Goal: Task Accomplishment & Management: Complete application form

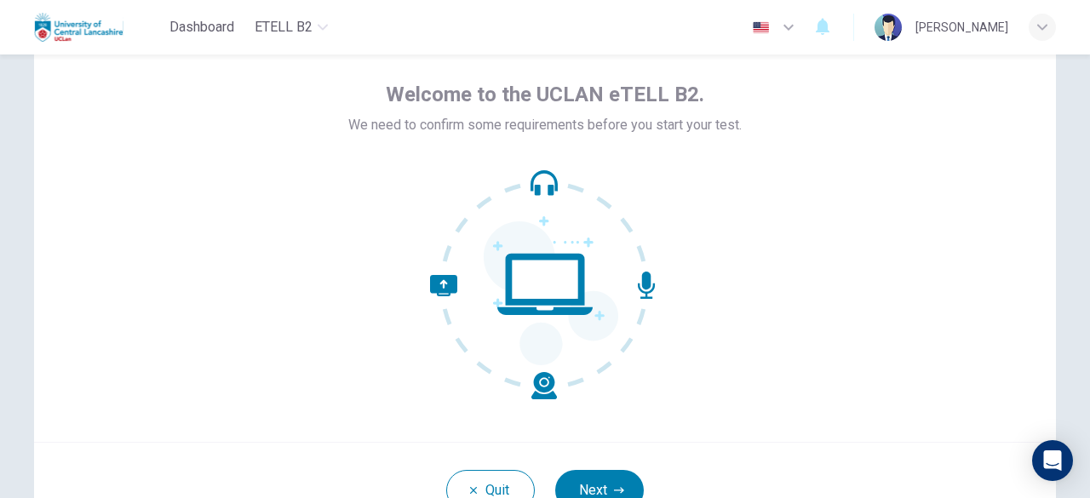
scroll to position [105, 0]
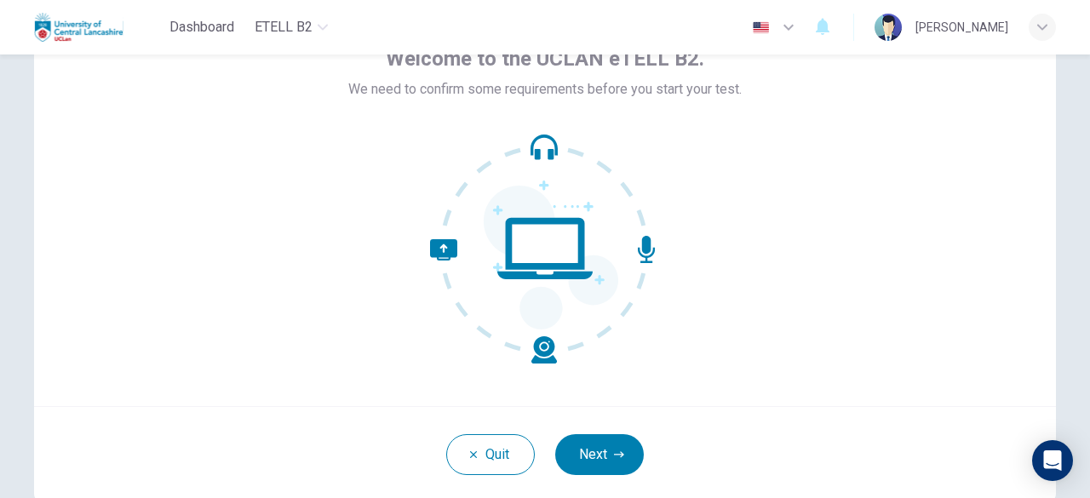
click at [597, 278] on icon at bounding box center [551, 258] width 134 height 144
click at [609, 447] on button "Next" at bounding box center [599, 454] width 89 height 41
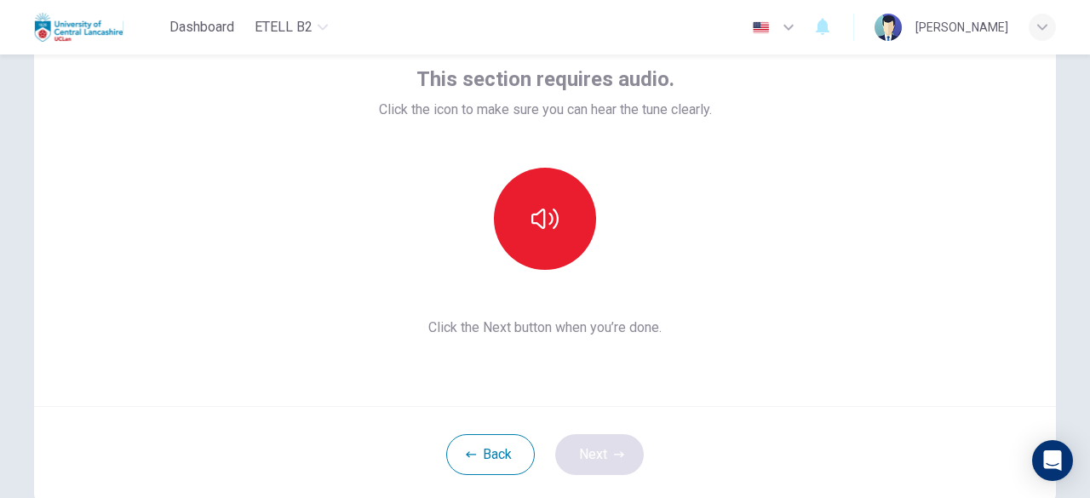
click at [609, 447] on div "Back Next" at bounding box center [544, 454] width 1021 height 96
click at [550, 318] on span "Click the Next button when you’re done." at bounding box center [545, 328] width 333 height 20
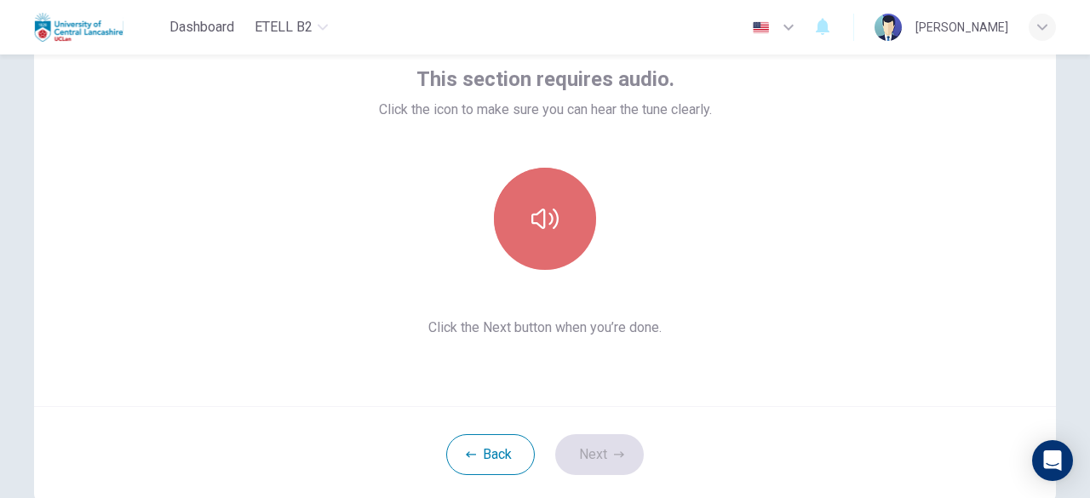
click at [546, 200] on button "button" at bounding box center [545, 219] width 102 height 102
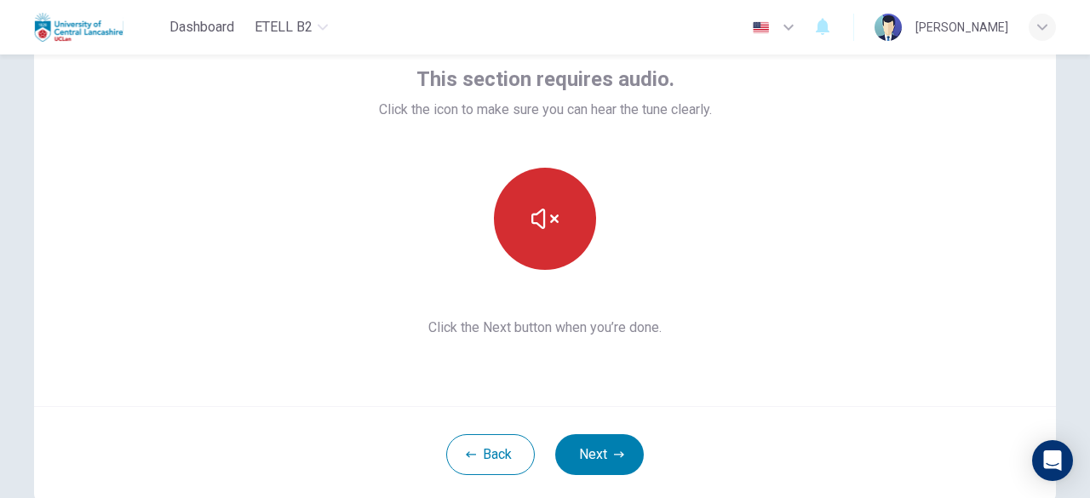
click at [552, 200] on button "button" at bounding box center [545, 219] width 102 height 102
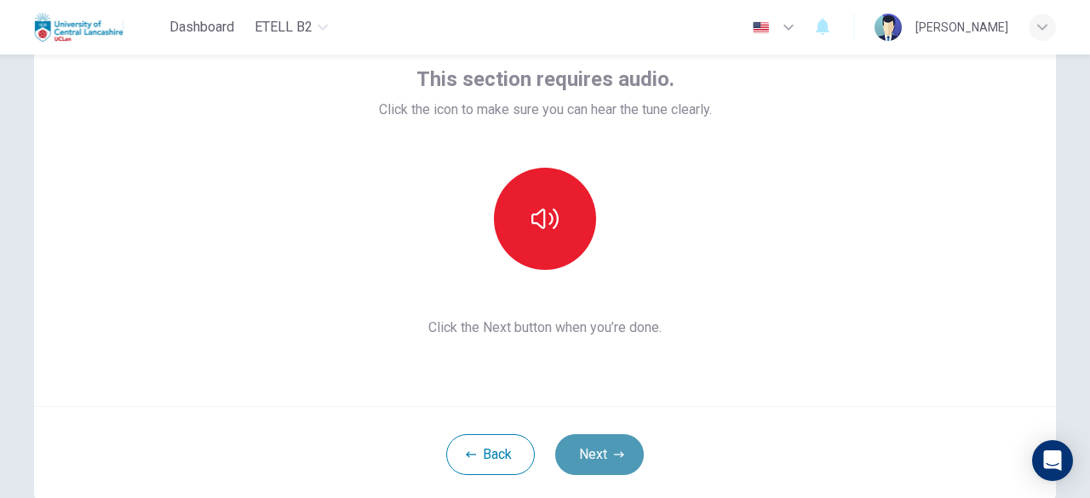
click at [605, 445] on button "Next" at bounding box center [599, 454] width 89 height 41
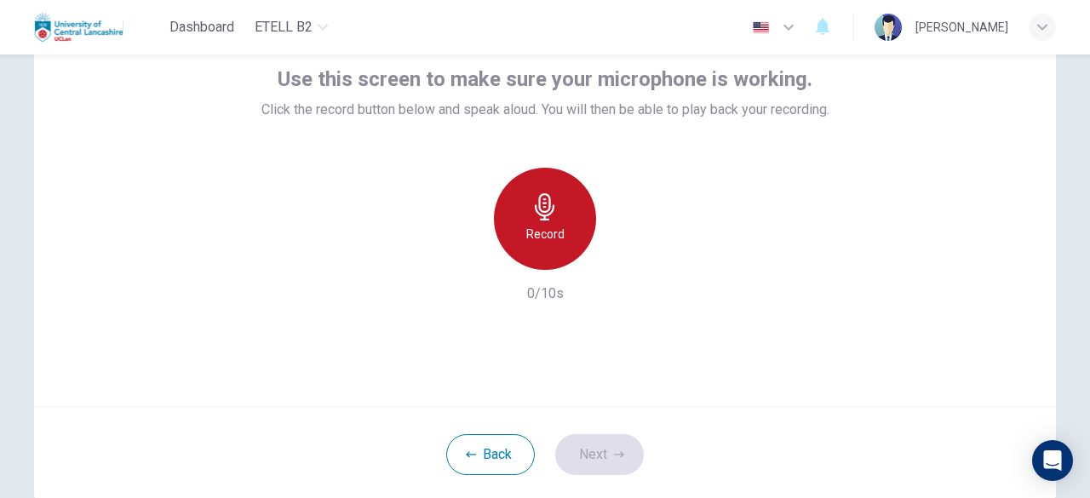
click at [564, 188] on div "Record" at bounding box center [545, 219] width 102 height 102
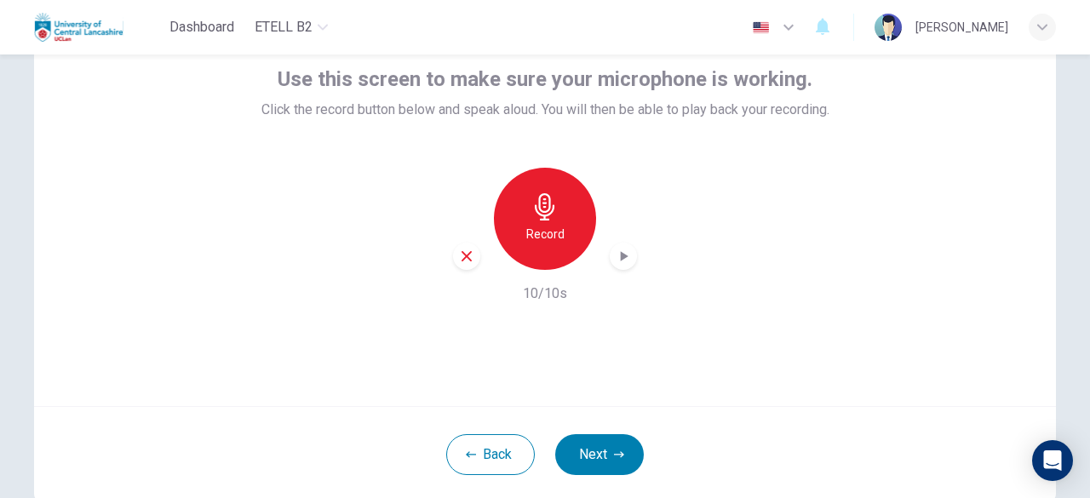
click at [564, 188] on div "Record" at bounding box center [545, 219] width 102 height 102
click at [621, 255] on icon "button" at bounding box center [625, 256] width 8 height 10
click at [620, 255] on icon "button" at bounding box center [623, 256] width 17 height 17
click at [620, 442] on button "Next" at bounding box center [599, 454] width 89 height 41
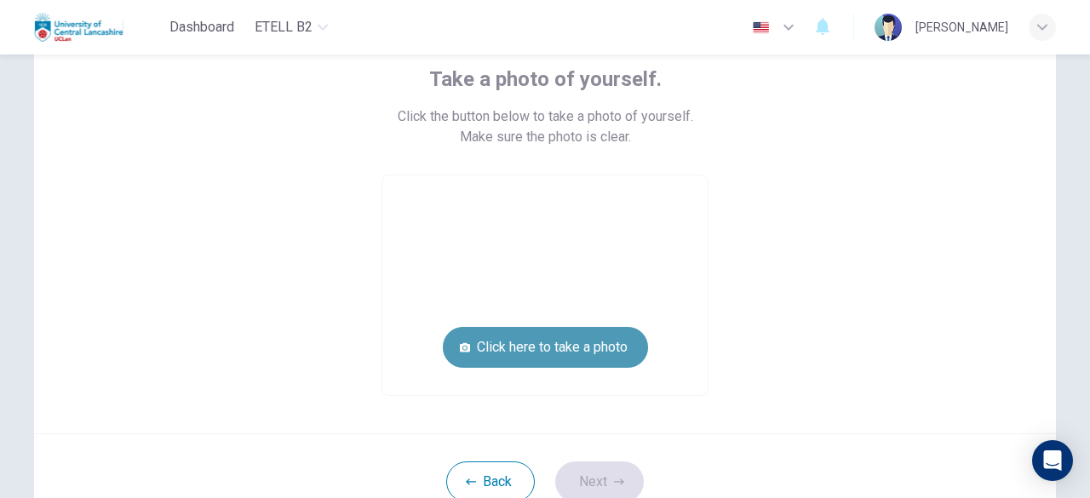
click at [583, 353] on button "Click here to take a photo" at bounding box center [545, 347] width 205 height 41
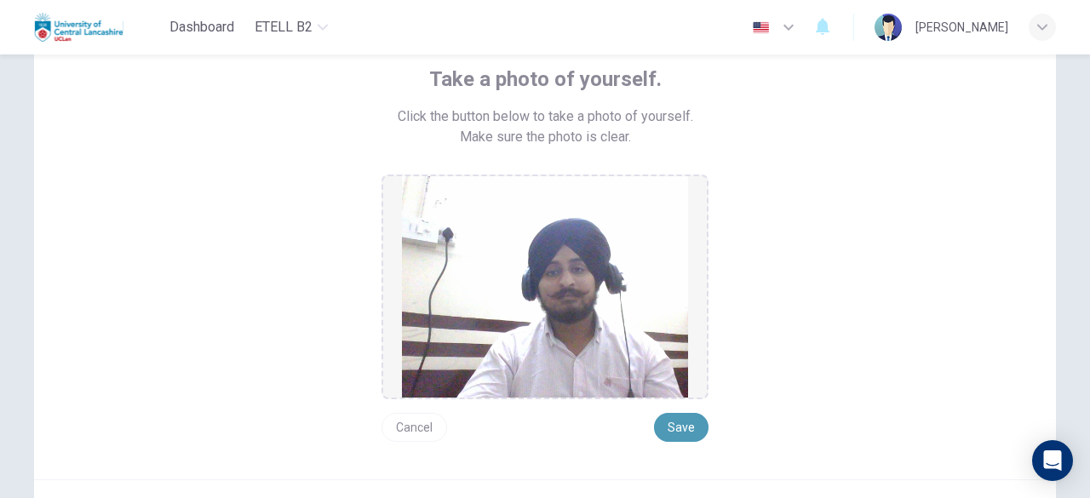
click at [694, 426] on button "Save" at bounding box center [681, 427] width 54 height 29
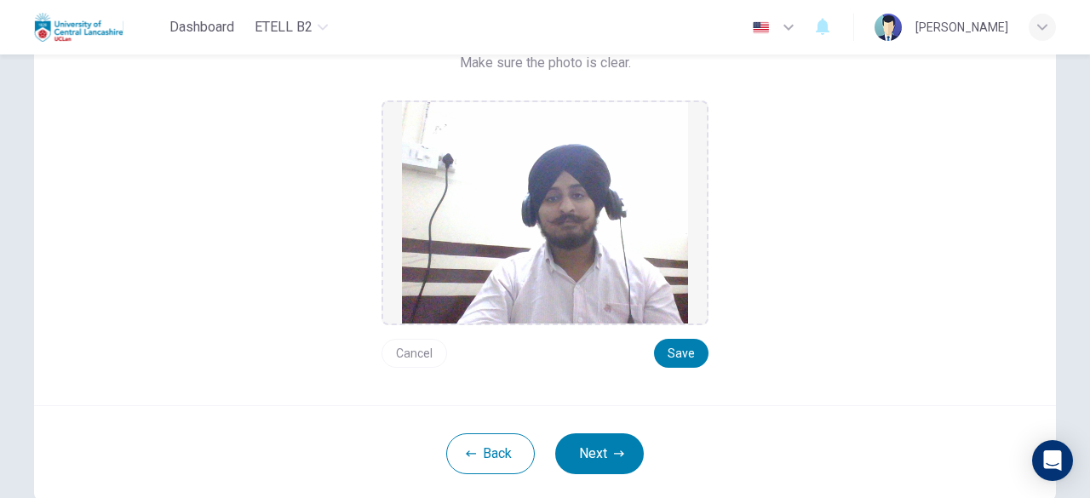
scroll to position [180, 0]
click at [614, 449] on icon "button" at bounding box center [619, 453] width 10 height 10
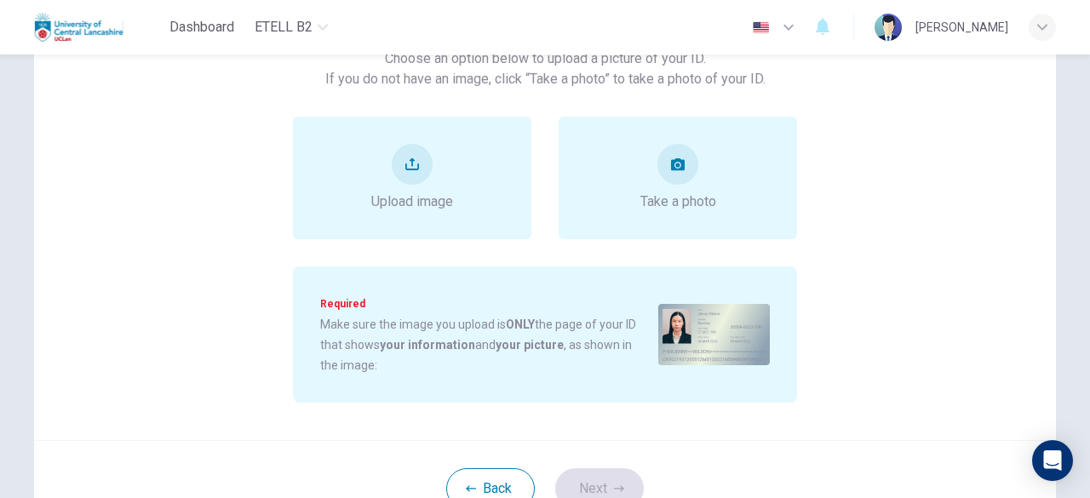
scroll to position [111, 0]
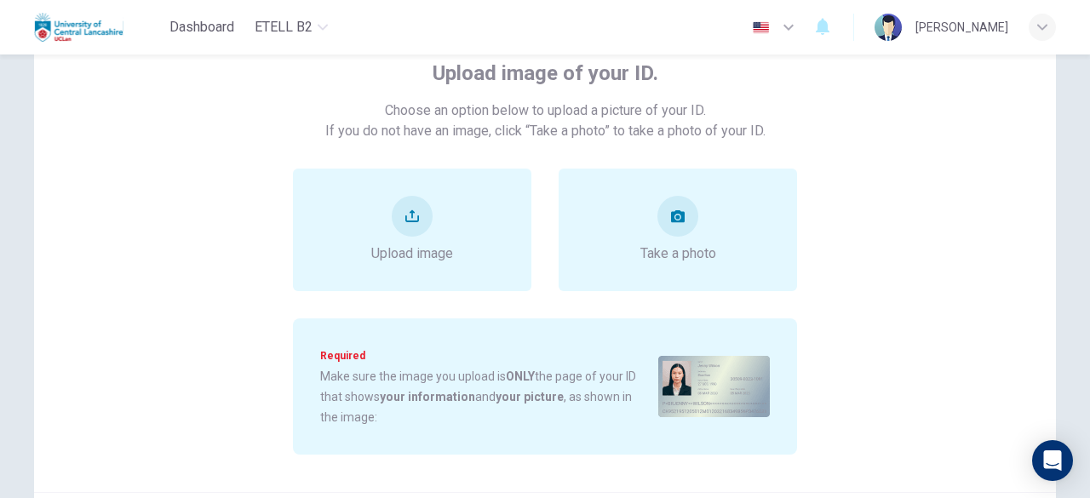
click at [689, 371] on img at bounding box center [714, 386] width 112 height 61
click at [422, 208] on button "upload" at bounding box center [412, 216] width 41 height 41
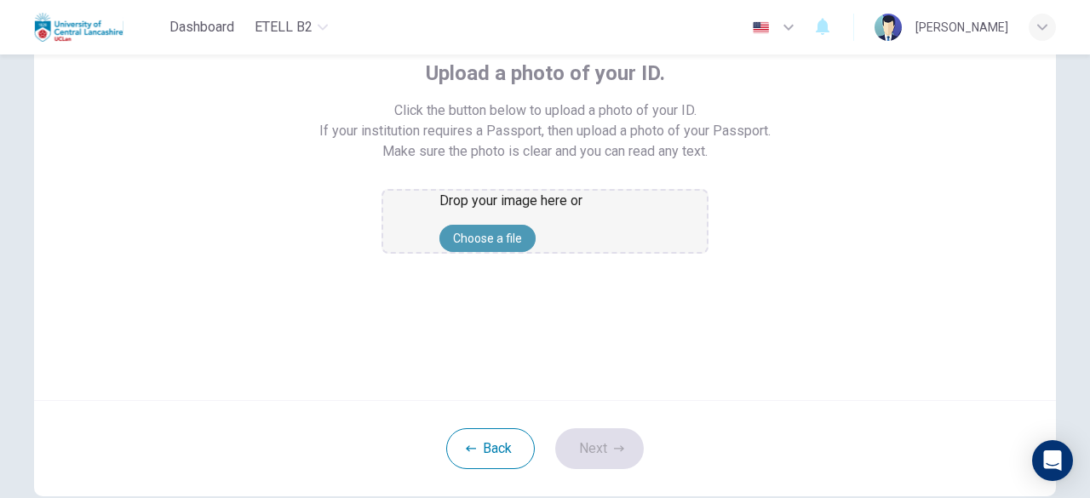
click at [535, 252] on button "Choose a file" at bounding box center [487, 238] width 96 height 27
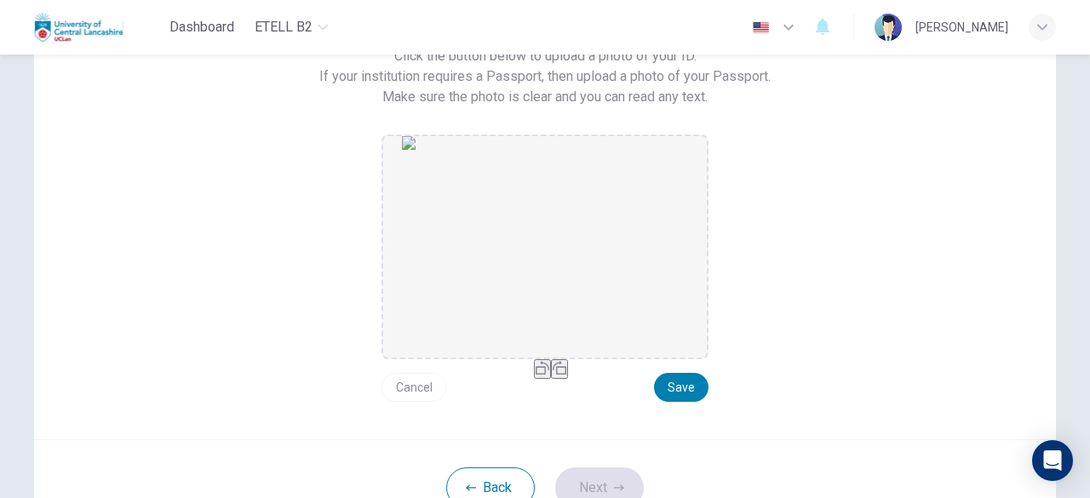
scroll to position [167, 0]
click at [534, 377] on button "button" at bounding box center [542, 368] width 17 height 20
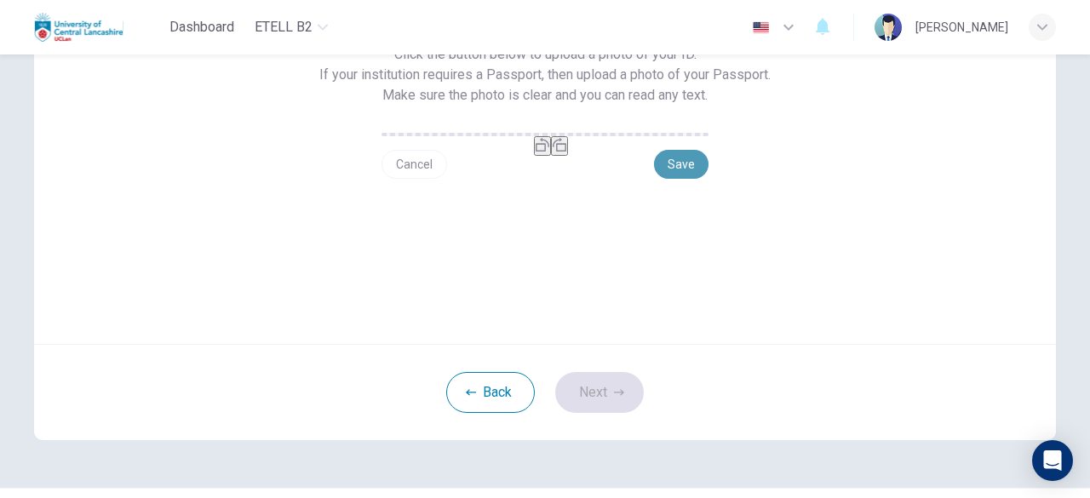
click at [678, 179] on button "Save" at bounding box center [681, 164] width 54 height 29
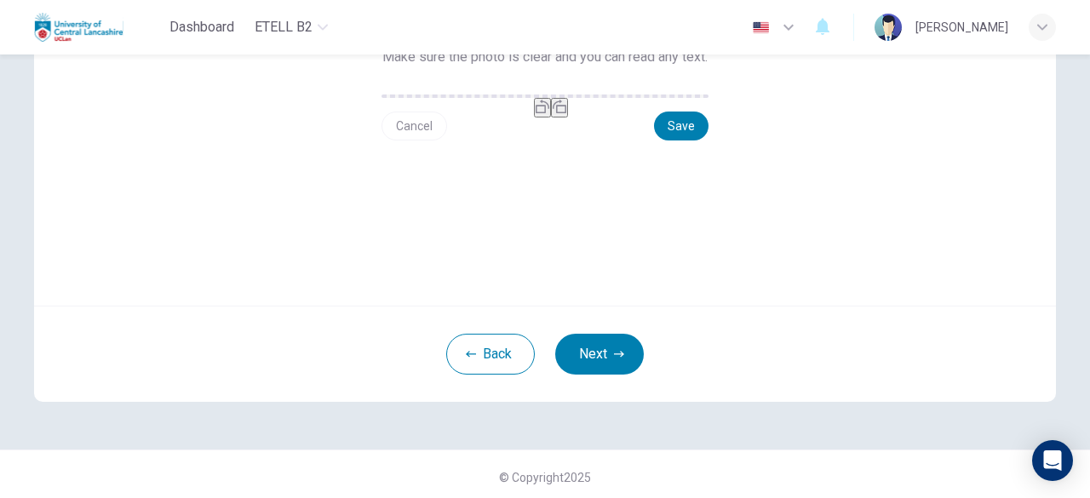
scroll to position [208, 0]
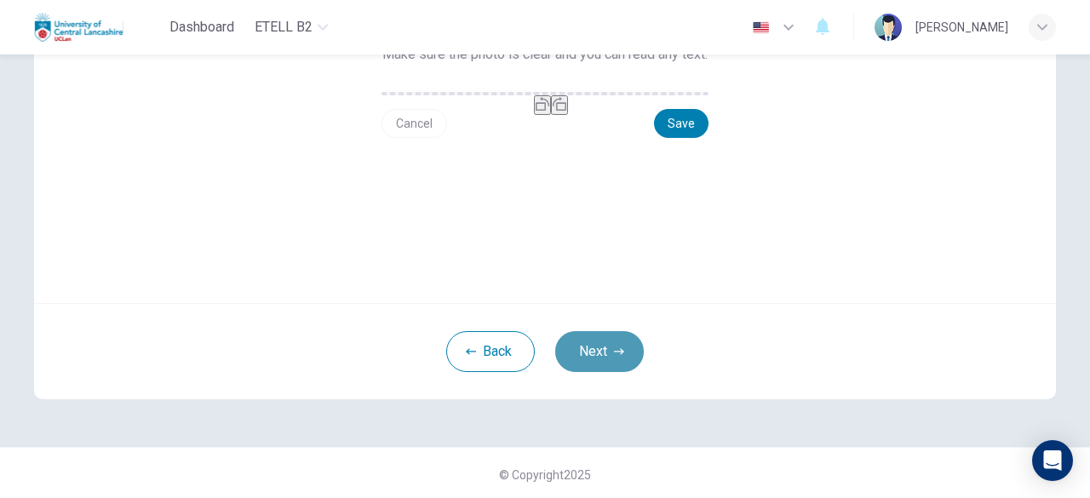
click at [616, 354] on icon "button" at bounding box center [619, 351] width 10 height 6
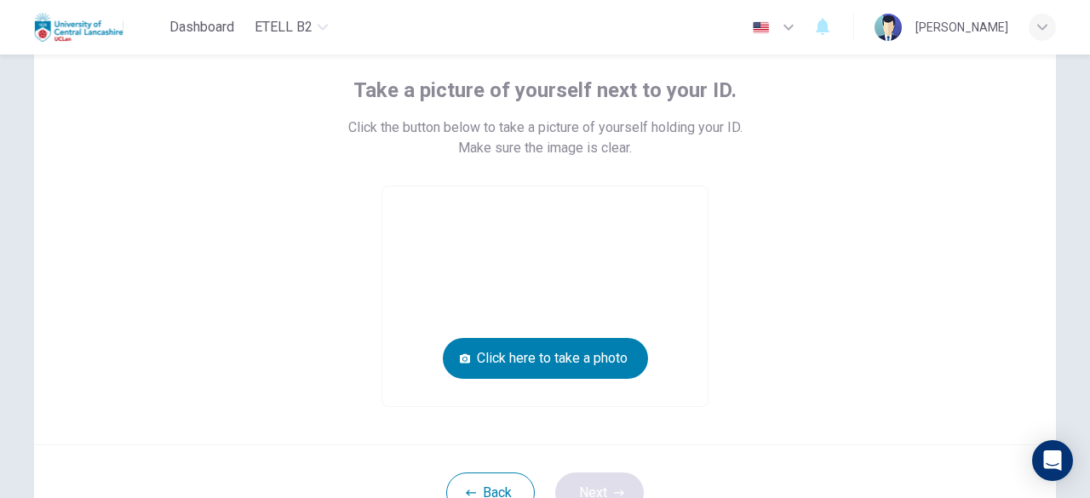
scroll to position [89, 0]
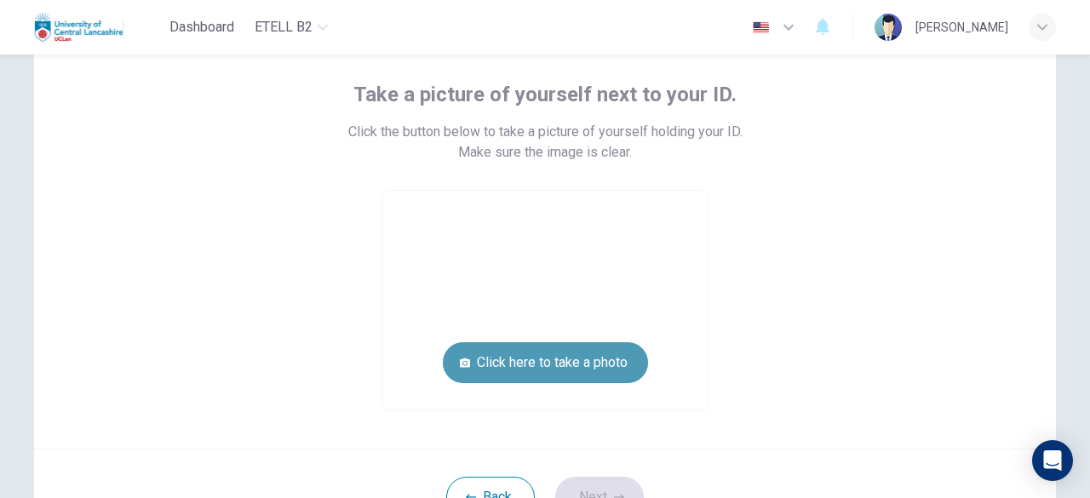
click at [570, 365] on button "Click here to take a photo" at bounding box center [545, 362] width 205 height 41
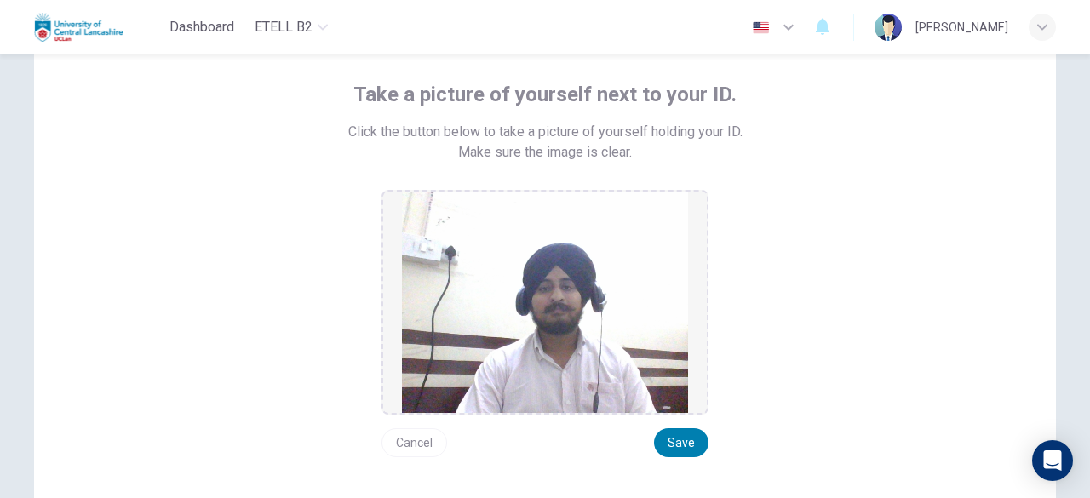
drag, startPoint x: 688, startPoint y: 450, endPoint x: 810, endPoint y: 381, distance: 139.9
click at [810, 381] on div "Take a picture of yourself next to your ID. Click the button below to take a pi…" at bounding box center [545, 269] width 770 height 376
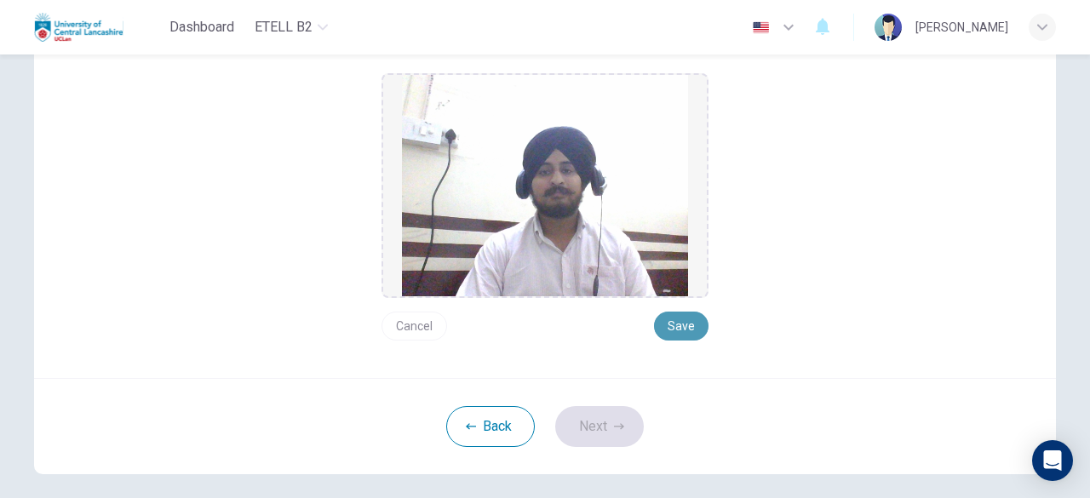
click at [672, 321] on button "Save" at bounding box center [681, 326] width 54 height 29
click at [615, 423] on icon "button" at bounding box center [619, 426] width 10 height 6
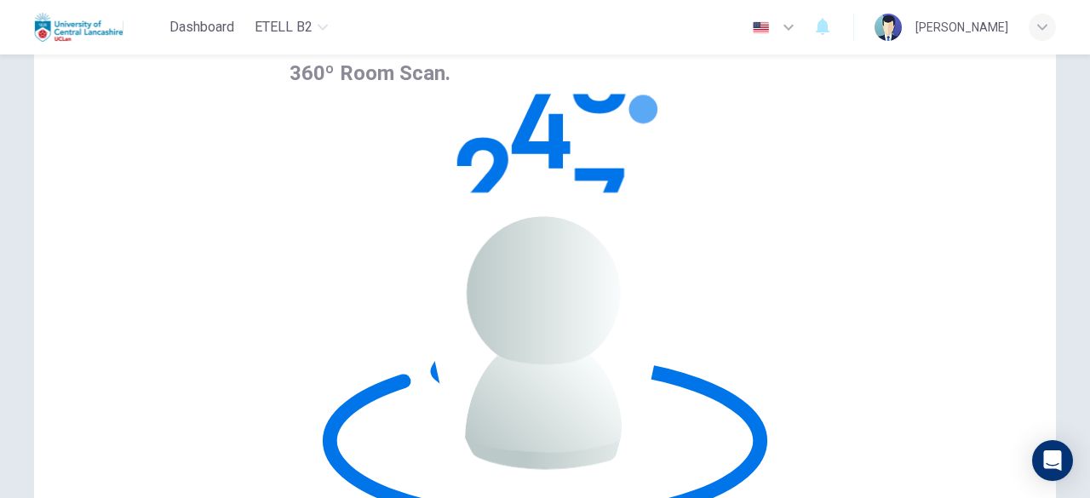
scroll to position [110, 0]
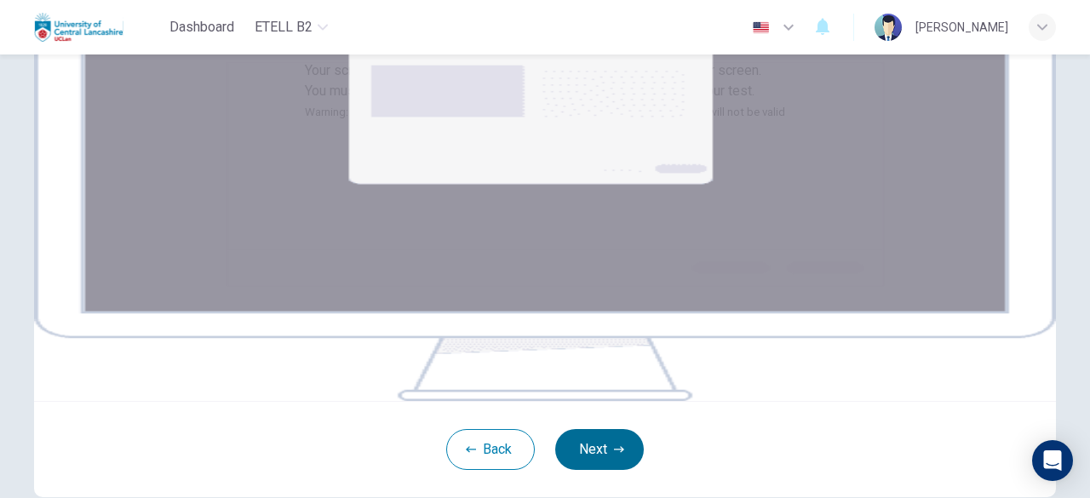
click at [598, 401] on img at bounding box center [544, 196] width 1021 height 409
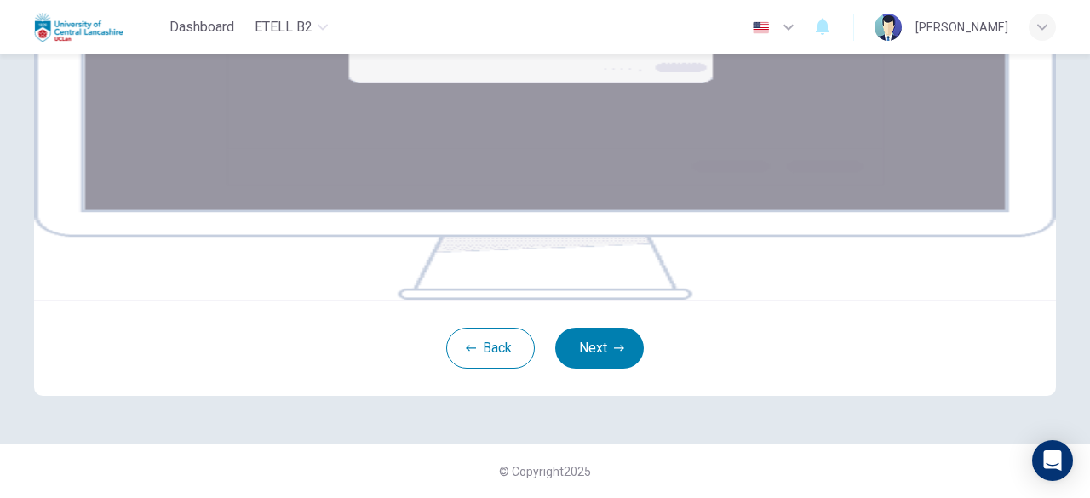
scroll to position [345, 0]
click at [585, 300] on div "Your screen will also be recorded. Click the Next button to select your screen.…" at bounding box center [544, 95] width 1021 height 409
click at [595, 369] on button "Next" at bounding box center [599, 348] width 89 height 41
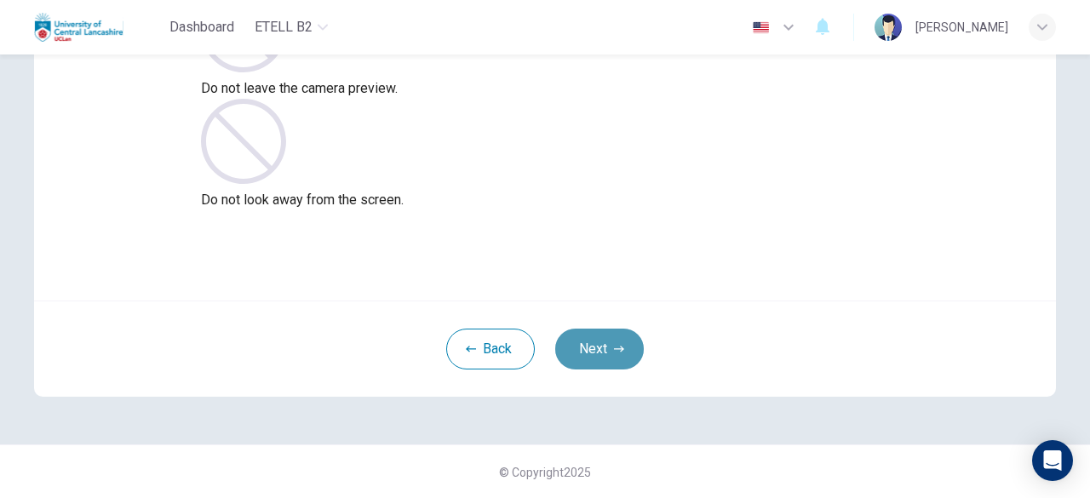
click at [615, 329] on button "Next" at bounding box center [599, 349] width 89 height 41
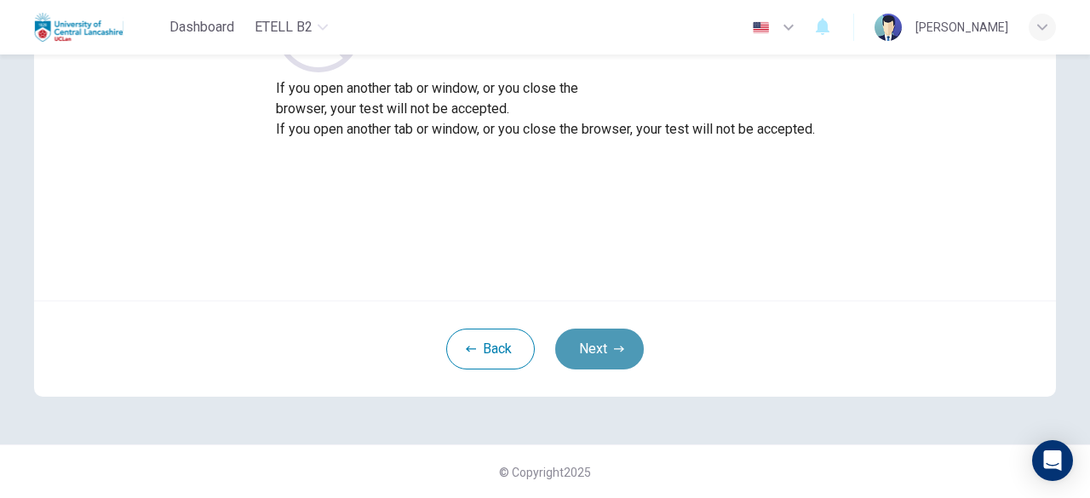
click at [615, 329] on button "Next" at bounding box center [599, 349] width 89 height 41
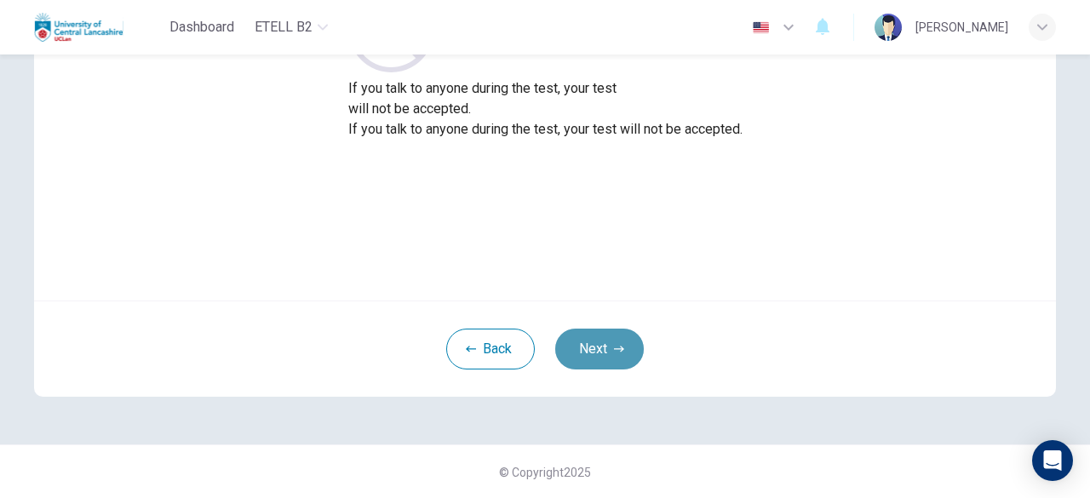
click at [615, 329] on button "Next" at bounding box center [599, 349] width 89 height 41
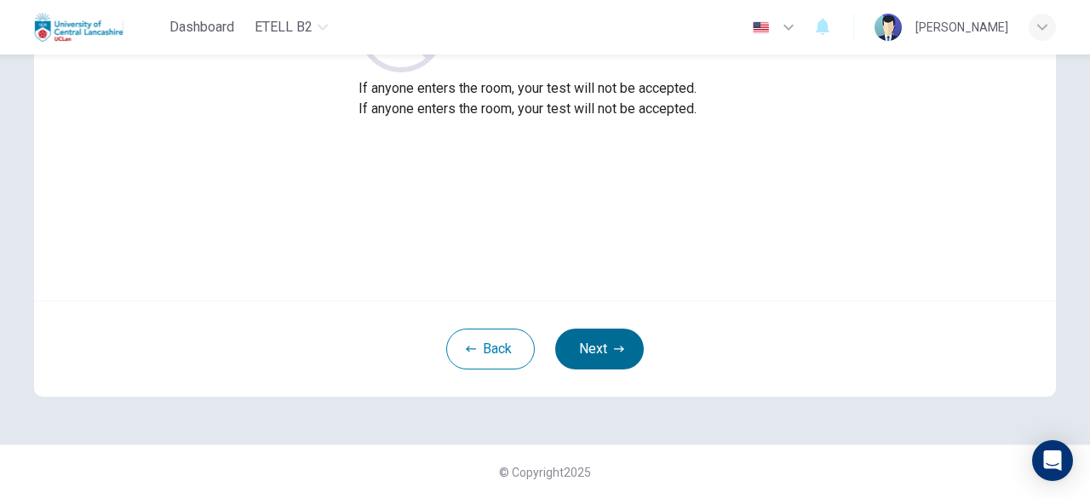
click at [598, 357] on button "Next" at bounding box center [599, 349] width 89 height 41
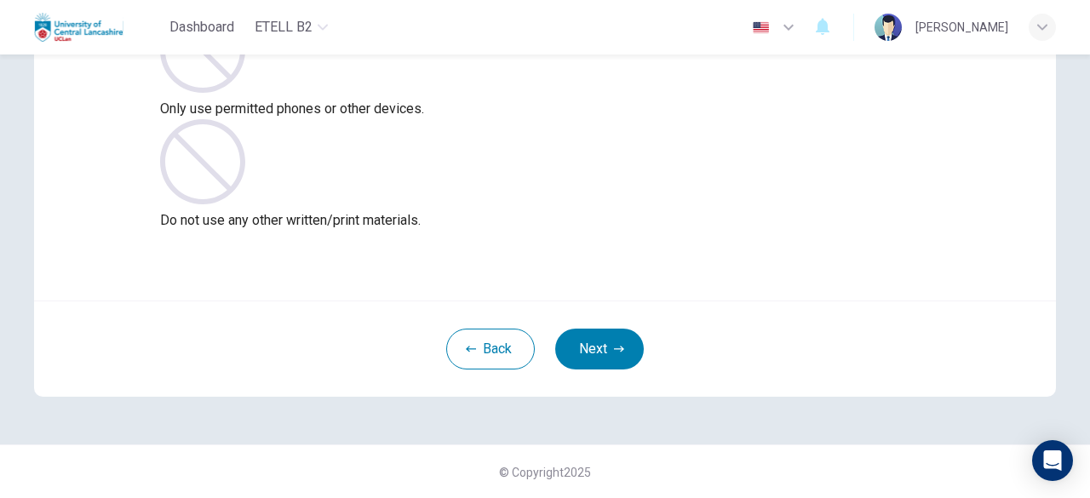
click at [833, 429] on div "Only use permitted devices and materials If you use any additional devices, dic…" at bounding box center [545, 144] width 1076 height 600
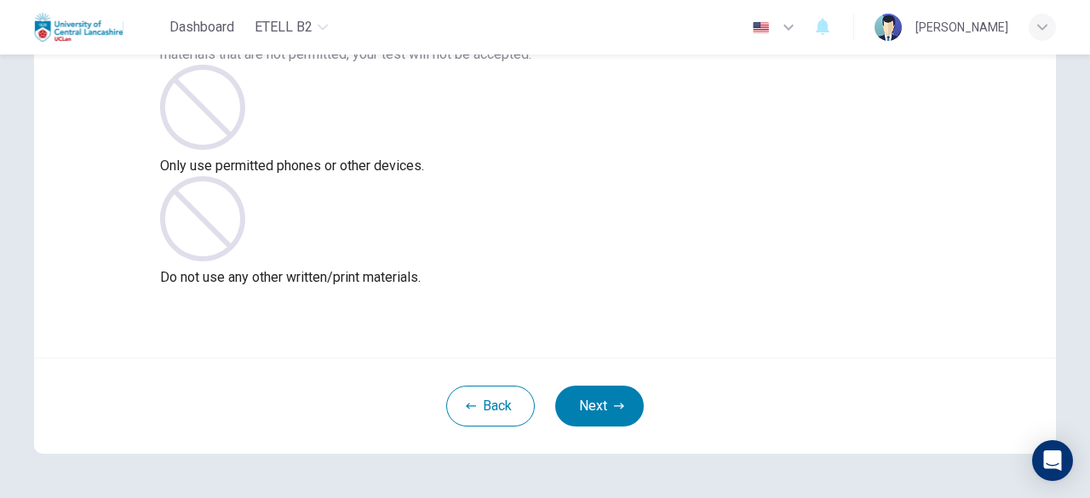
scroll to position [156, 0]
click at [592, 318] on div "Only use permitted devices and materials If you use any additional devices, dic…" at bounding box center [544, 150] width 1021 height 409
click at [598, 369] on div "Back Next" at bounding box center [544, 403] width 1021 height 96
click at [603, 398] on button "Next" at bounding box center [599, 403] width 89 height 41
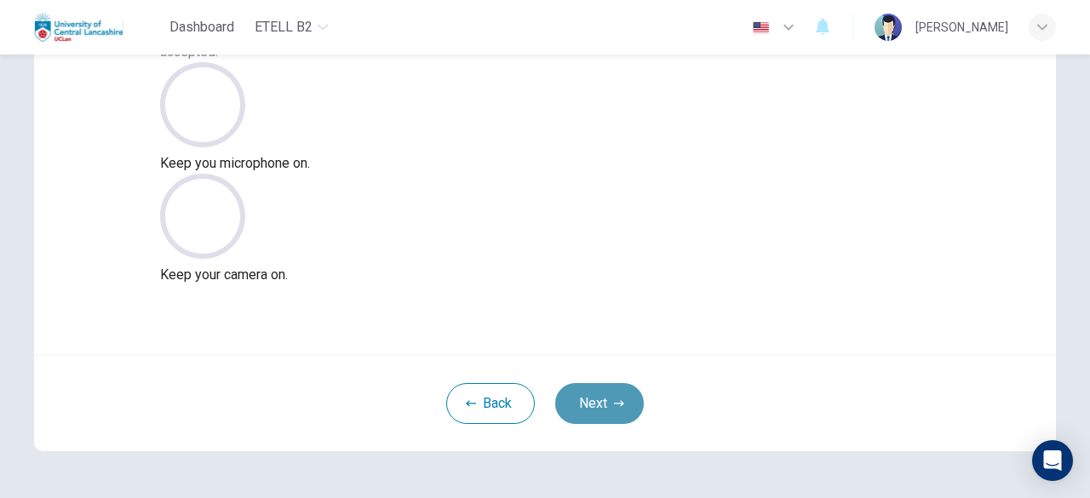
click at [603, 398] on button "Next" at bounding box center [599, 403] width 89 height 41
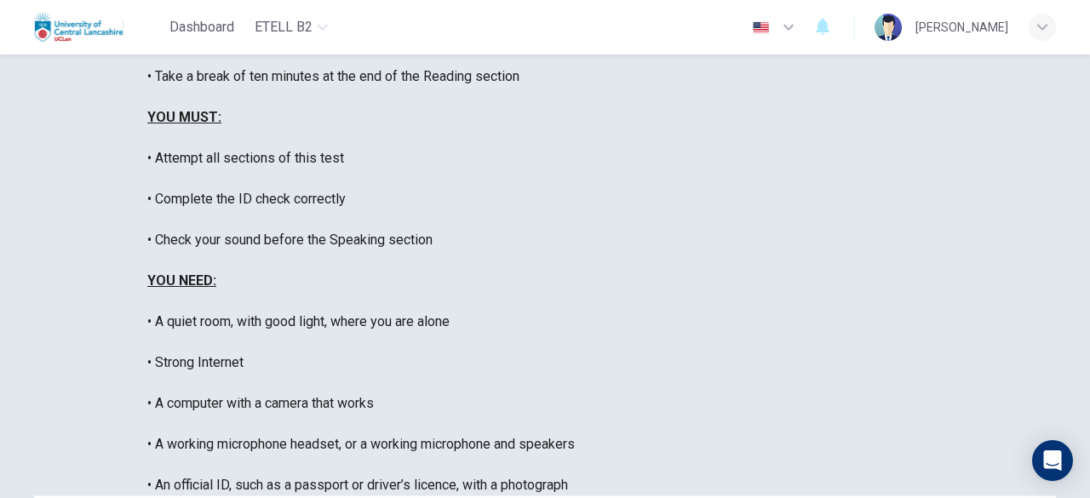
scroll to position [384, 0]
click at [524, 255] on div "This is the e-TELL English language test. This test will last about 3 hours. Pl…" at bounding box center [544, 117] width 795 height 756
click at [555, 304] on div "This is the e-TELL English language test. This test will last about 3 hours. Pl…" at bounding box center [544, 117] width 795 height 756
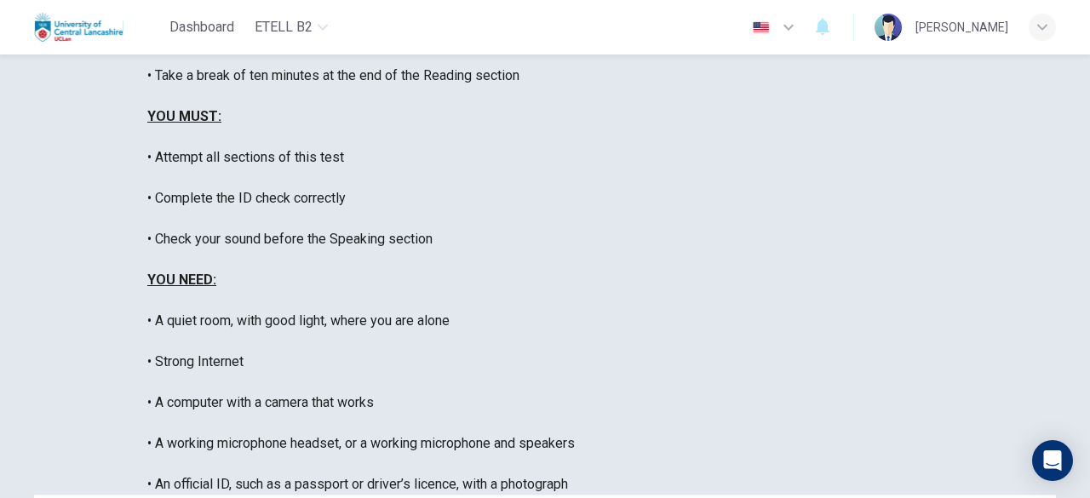
click at [559, 335] on div "Disclaimer: This is the e-TELL English language test. This test will last about…" at bounding box center [544, 106] width 795 height 776
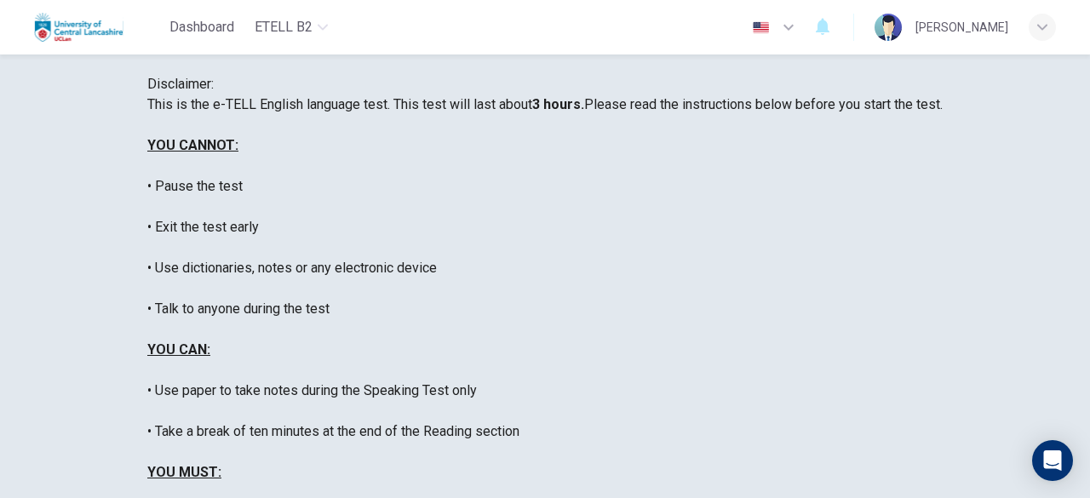
scroll to position [0, 0]
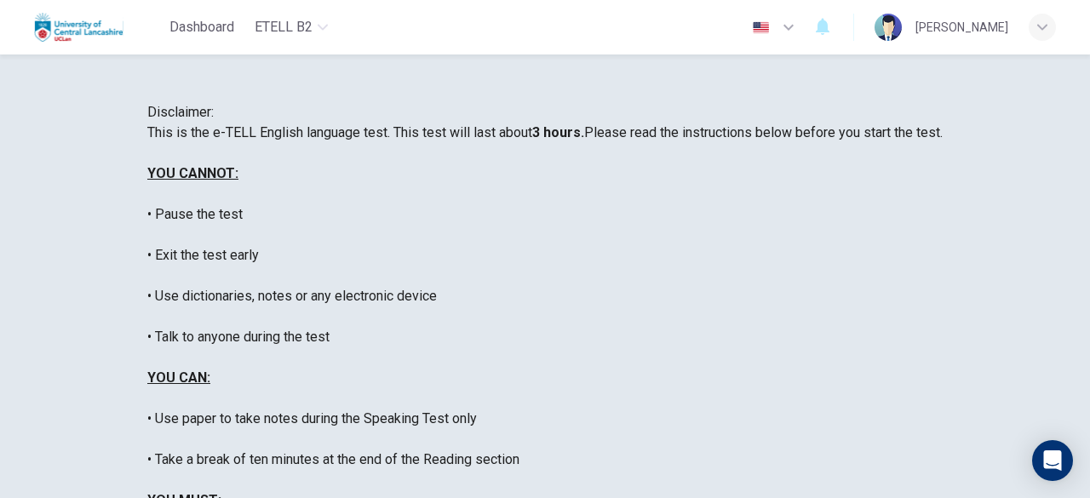
click at [661, 271] on div "This is the e-TELL English language test. This test will last about 3 hours. Pl…" at bounding box center [544, 501] width 795 height 756
click at [926, 243] on div "Disclaimer: This is the e-TELL English language test. This test will last about…" at bounding box center [544, 490] width 795 height 776
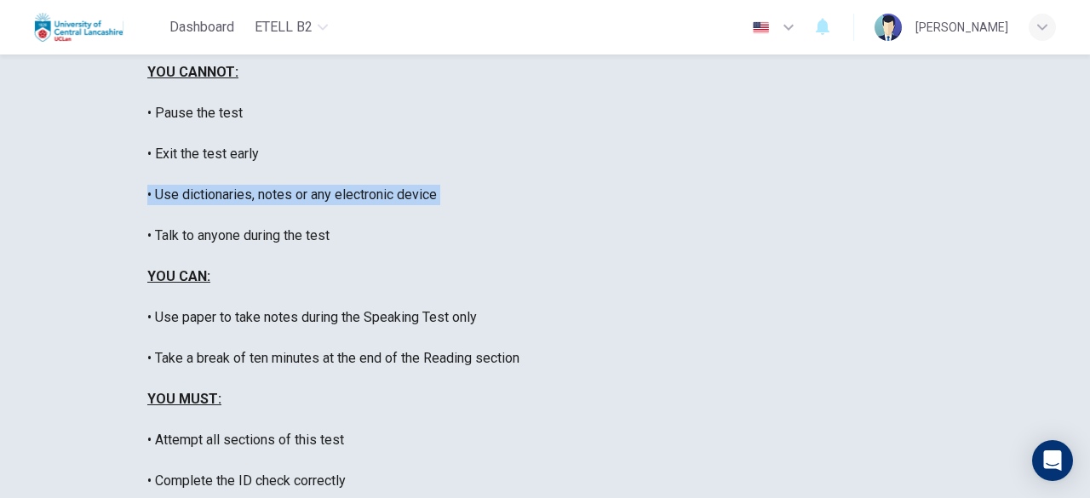
scroll to position [49, 0]
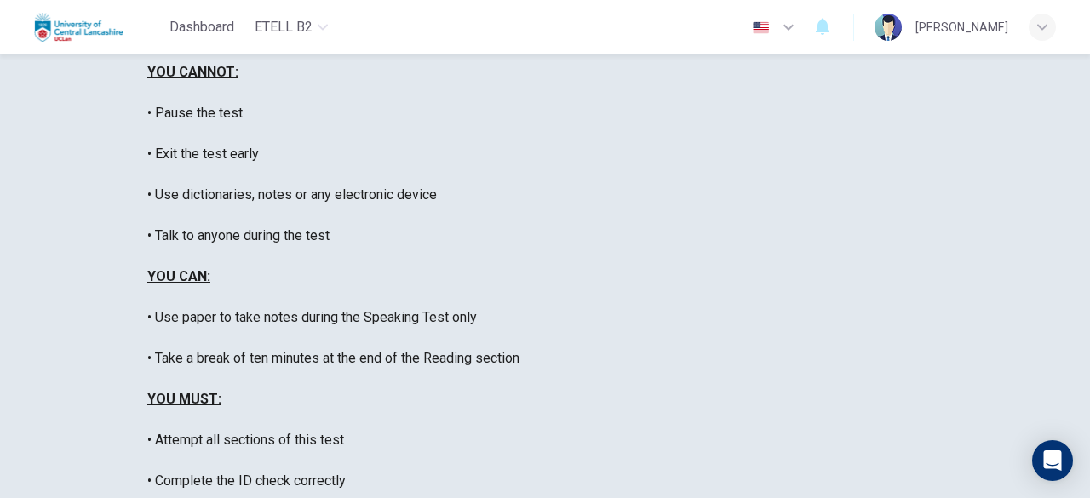
click at [941, 141] on div "Disclaimer: This is the e-TELL English language test. This test will last about…" at bounding box center [544, 389] width 795 height 776
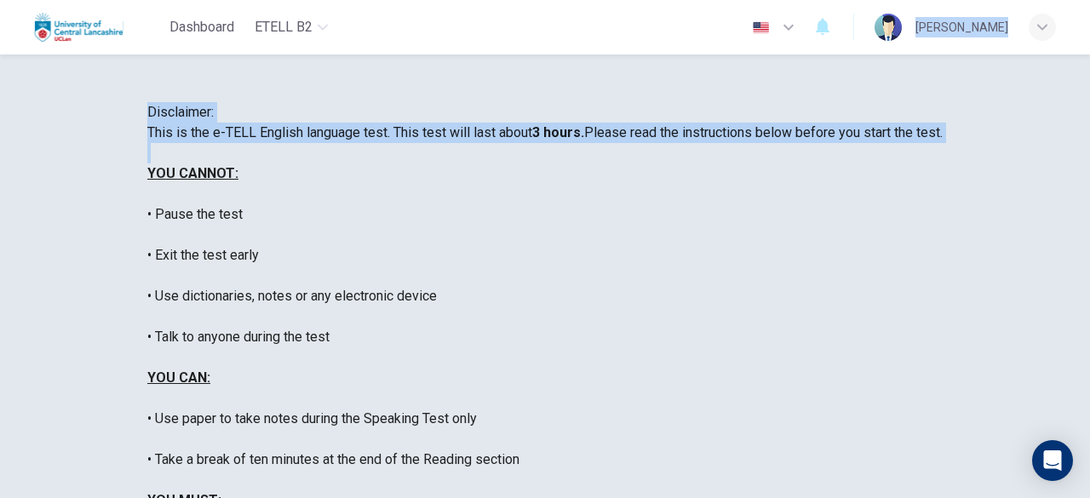
drag, startPoint x: 941, startPoint y: 141, endPoint x: 924, endPoint y: -33, distance: 175.4
click at [924, 0] on html "This site uses cookies, as explained in our Privacy Policy . If you agree to th…" at bounding box center [545, 249] width 1090 height 498
click at [926, 215] on div "Disclaimer: This is the e-TELL English language test. This test will last about…" at bounding box center [544, 490] width 795 height 776
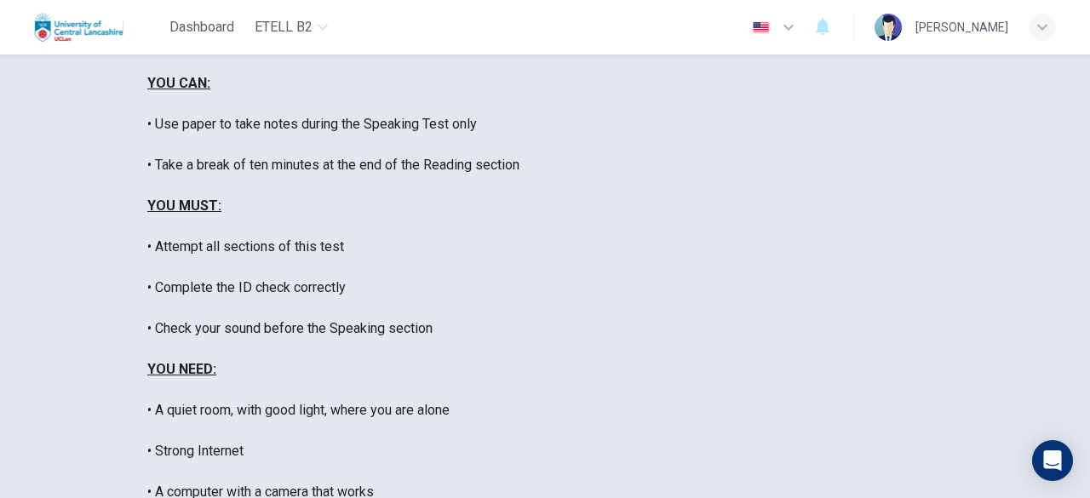
scroll to position [354, 0]
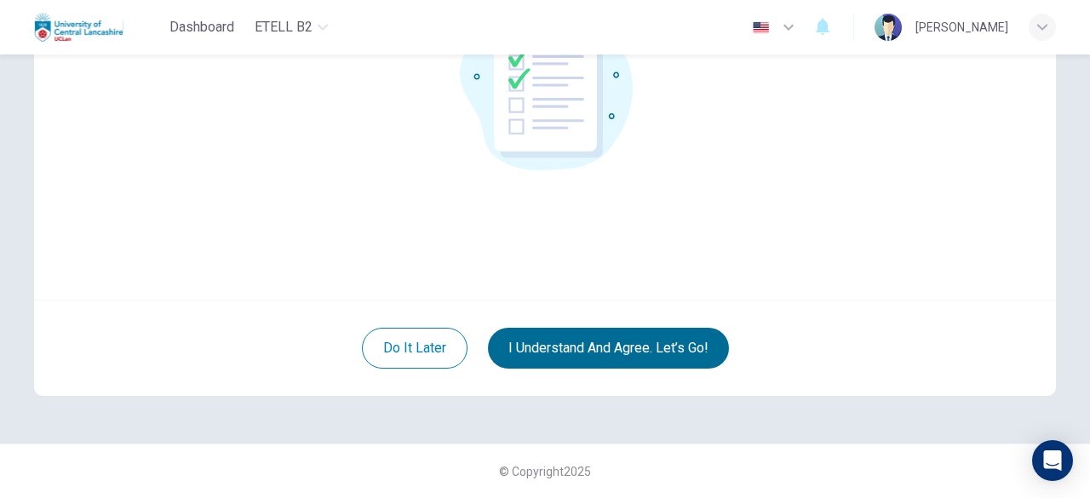
scroll to position [210, 0]
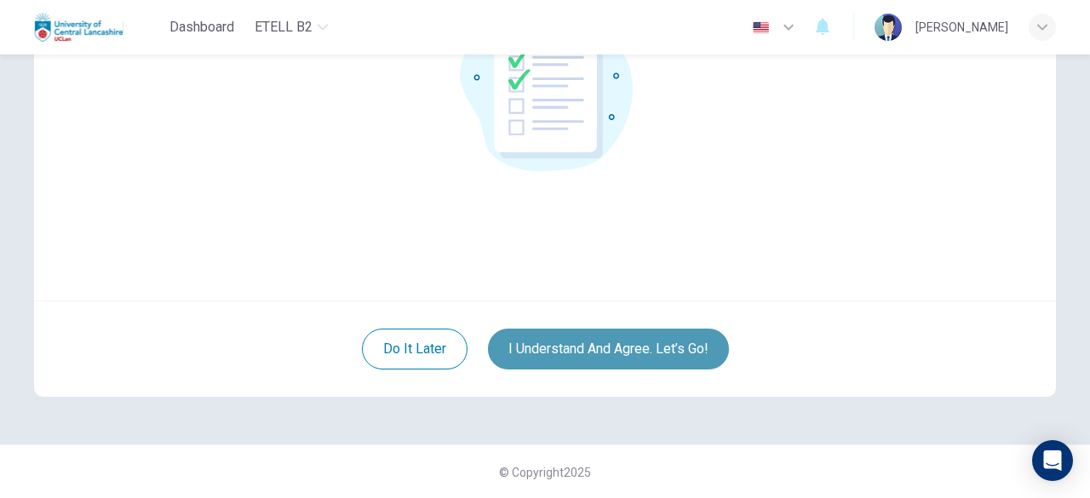
click at [650, 347] on button "I understand and agree. Let’s go!" at bounding box center [608, 349] width 241 height 41
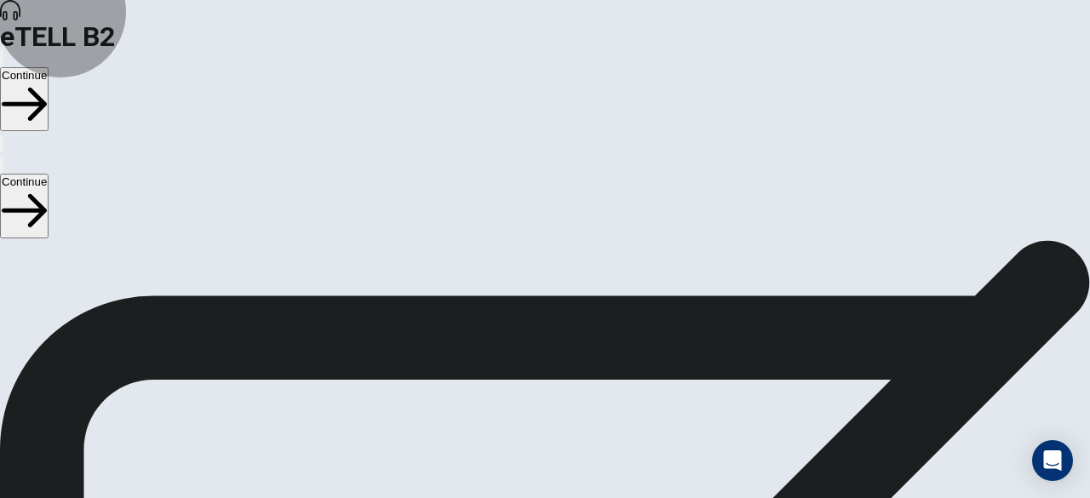
click at [49, 67] on button "Continue" at bounding box center [24, 99] width 49 height 64
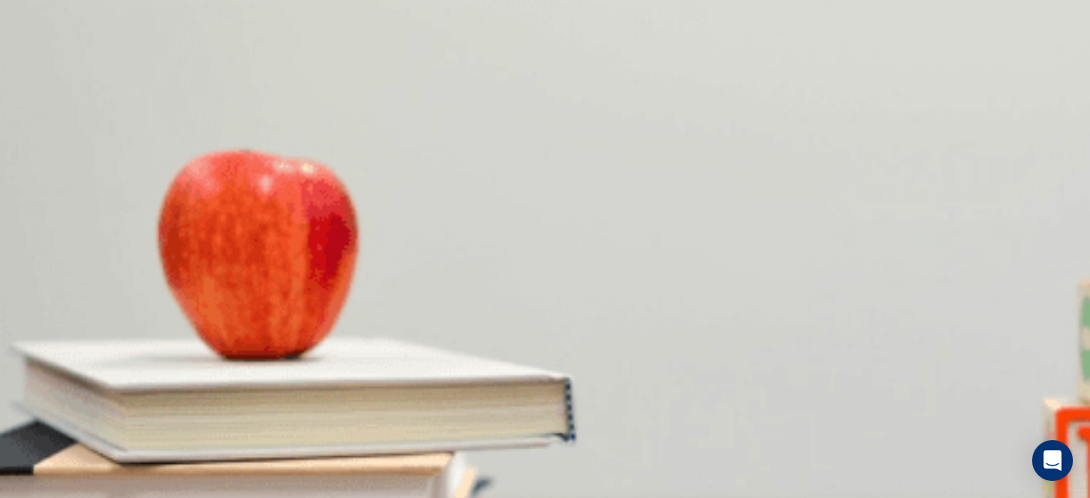
scroll to position [159, 0]
click at [568, 127] on body "This site uses cookies, as explained in our Privacy Policy . If you agree to th…" at bounding box center [545, 249] width 1090 height 498
click at [584, 497] on div at bounding box center [545, 498] width 1090 height 0
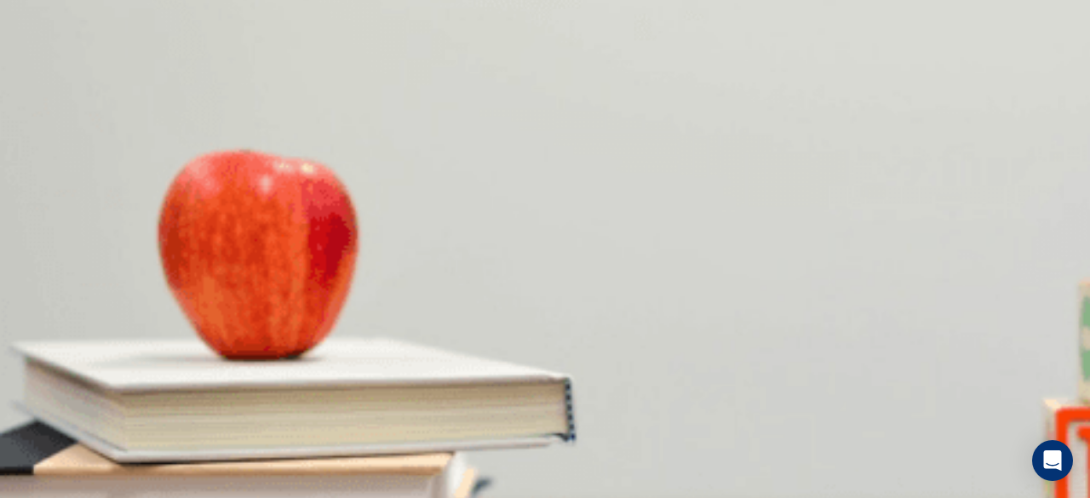
click at [589, 159] on body "This site uses cookies, as explained in our Privacy Policy . If you agree to th…" at bounding box center [545, 249] width 1090 height 498
click at [589, 497] on div at bounding box center [545, 498] width 1090 height 0
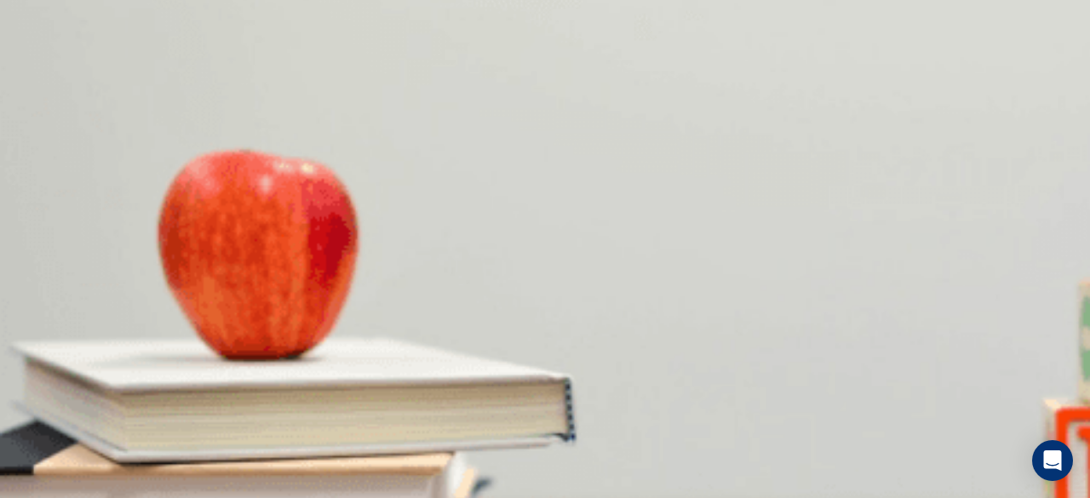
click at [586, 108] on body "This site uses cookies, as explained in our Privacy Policy . If you agree to th…" at bounding box center [545, 249] width 1090 height 498
type input "**"
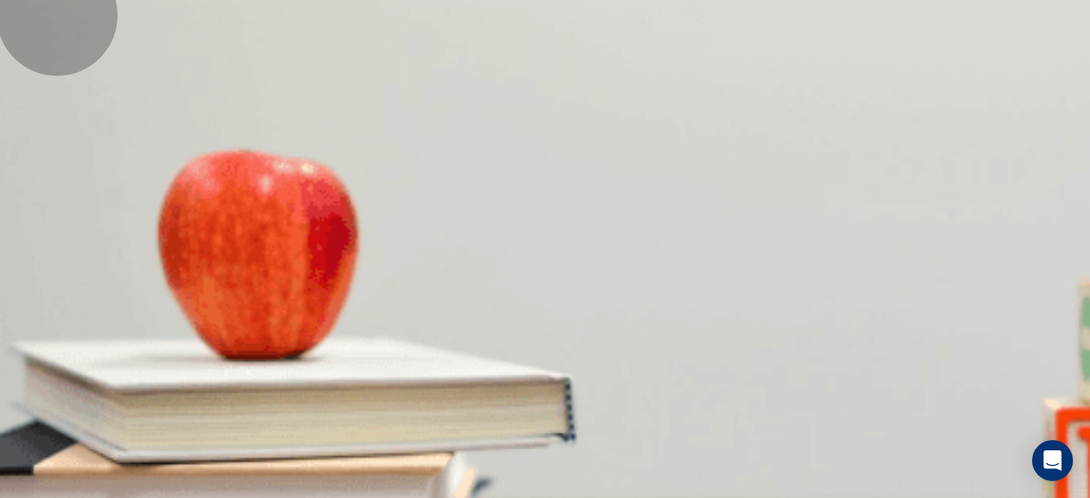
type input "*"
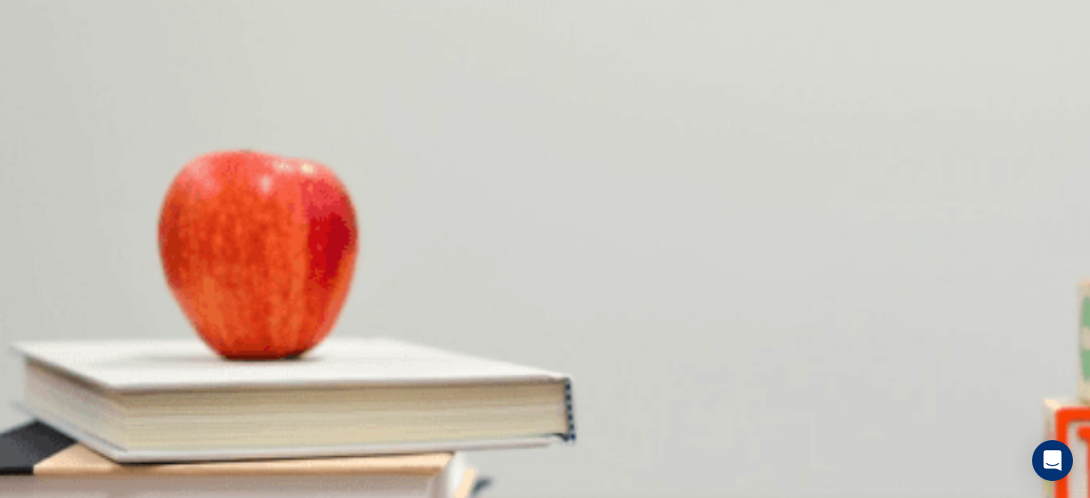
click at [581, 152] on body "This site uses cookies, as explained in our Privacy Policy . If you agree to th…" at bounding box center [545, 249] width 1090 height 498
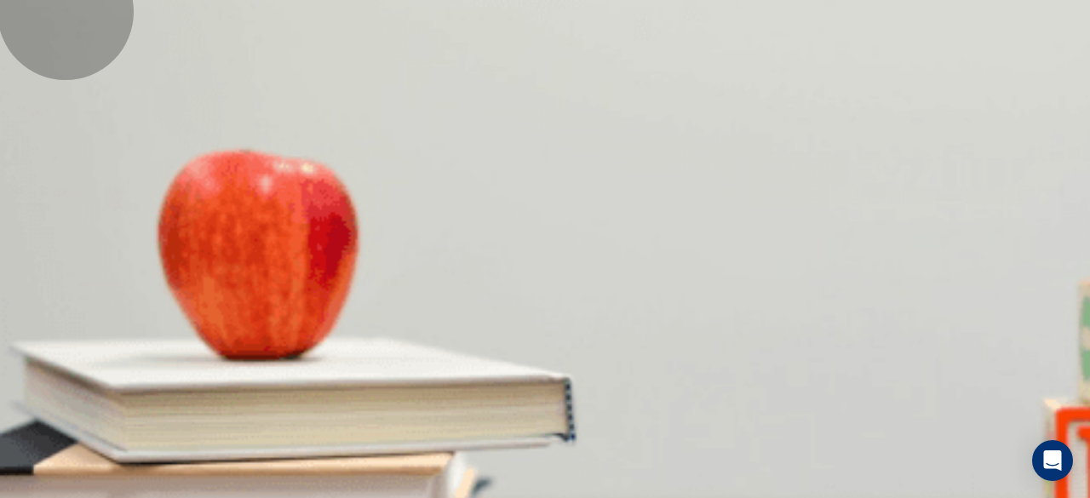
type input "**"
type input "*"
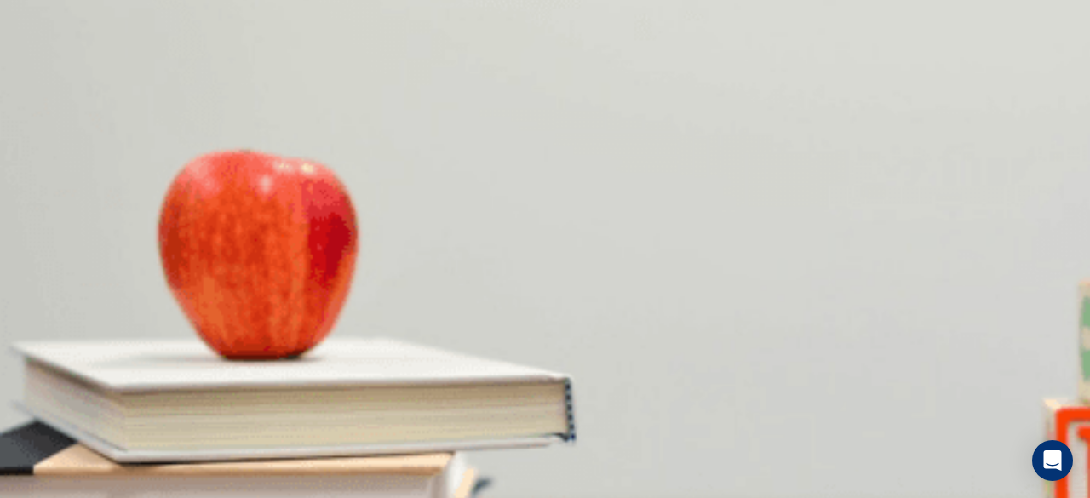
click at [584, 205] on body "This site uses cookies, as explained in our Privacy Policy . If you agree to th…" at bounding box center [545, 249] width 1090 height 498
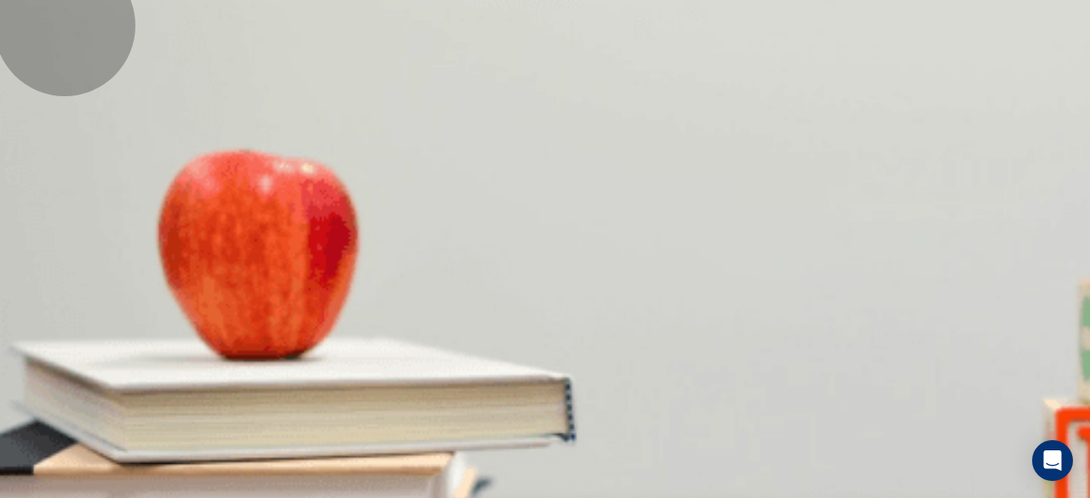
type input "**"
type input "*"
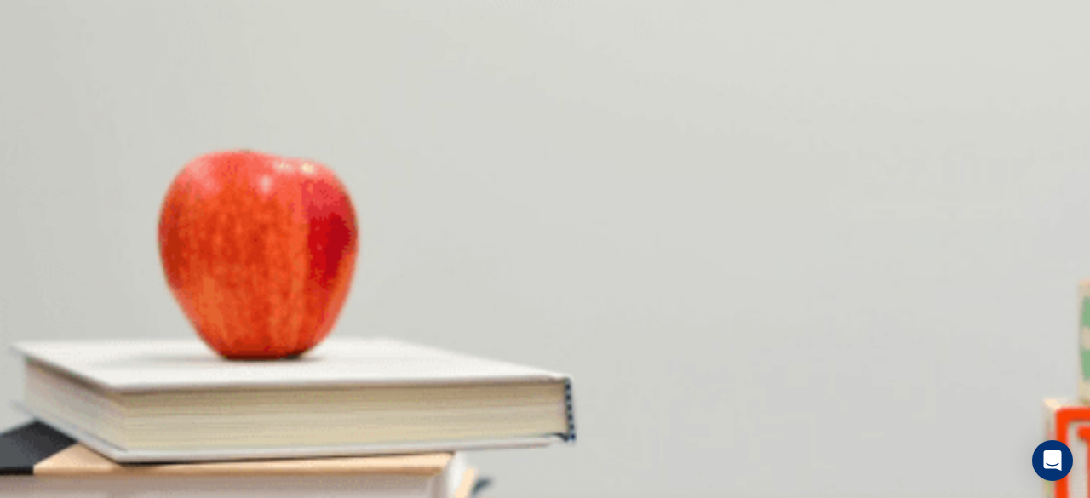
click at [594, 305] on body "This site uses cookies, as explained in our Privacy Policy . If you agree to th…" at bounding box center [545, 249] width 1090 height 498
type input "**"
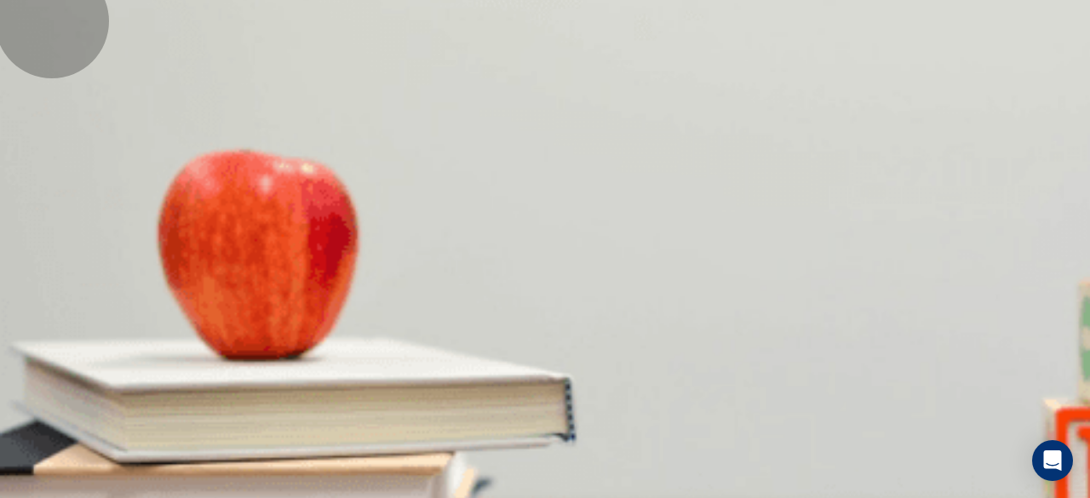
type input "*"
click at [579, 365] on body "This site uses cookies, as explained in our Privacy Policy . If you agree to th…" at bounding box center [545, 249] width 1090 height 498
type input "**"
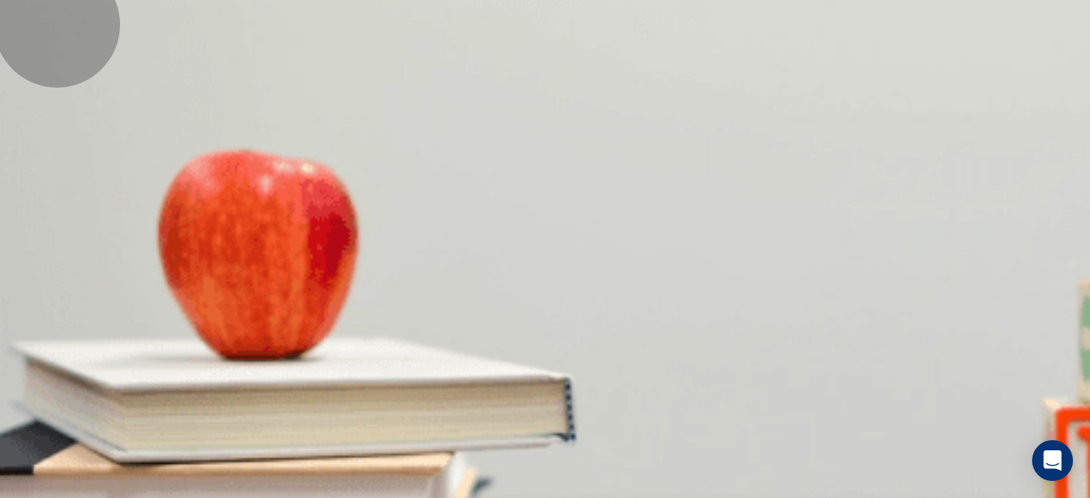
type input "*"
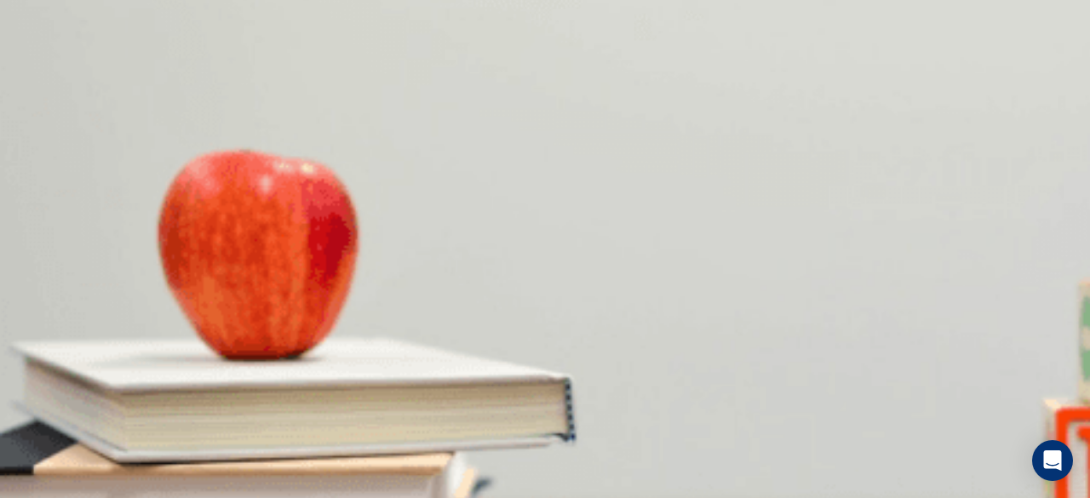
scroll to position [300, 0]
click at [581, 413] on body "This site uses cookies, as explained in our Privacy Policy . If you agree to th…" at bounding box center [545, 249] width 1090 height 498
type input "**"
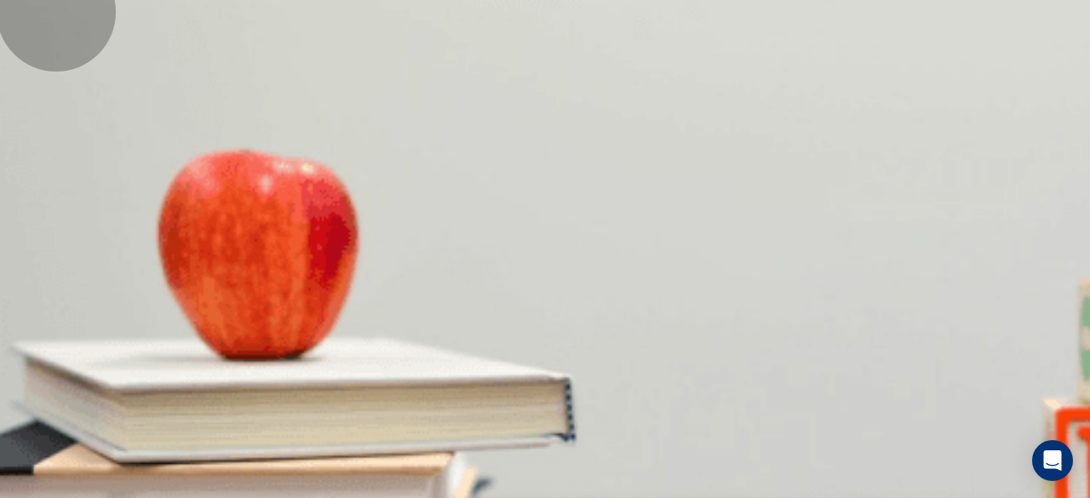
type input "*"
click at [563, 459] on body "This site uses cookies, as explained in our Privacy Policy . If you agree to th…" at bounding box center [545, 249] width 1090 height 498
type input "**"
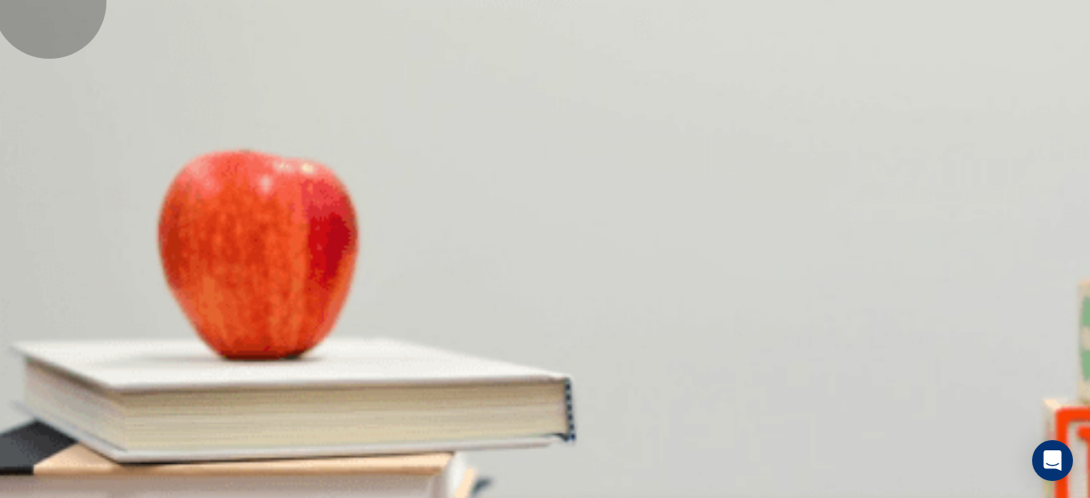
type input "*"
drag, startPoint x: 788, startPoint y: 265, endPoint x: 584, endPoint y: 268, distance: 204.3
click at [584, 268] on body "This site uses cookies, as explained in our Privacy Policy . If you agree to th…" at bounding box center [545, 249] width 1090 height 498
type input "**"
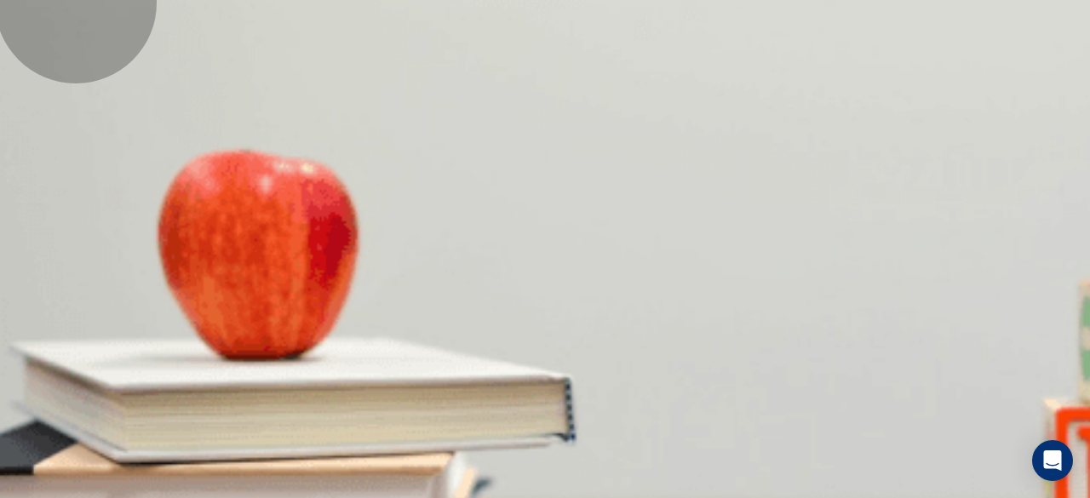
type input "*"
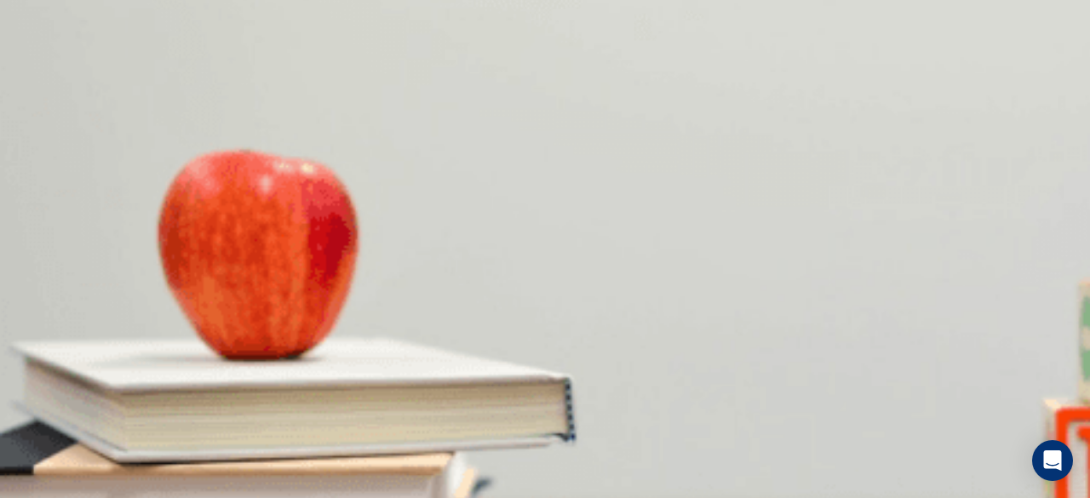
click at [568, 300] on body "This site uses cookies, as explained in our Privacy Policy . If you agree to th…" at bounding box center [545, 249] width 1090 height 498
type input "**"
type input "*"
click at [565, 369] on body "This site uses cookies, as explained in our Privacy Policy . If you agree to th…" at bounding box center [545, 249] width 1090 height 498
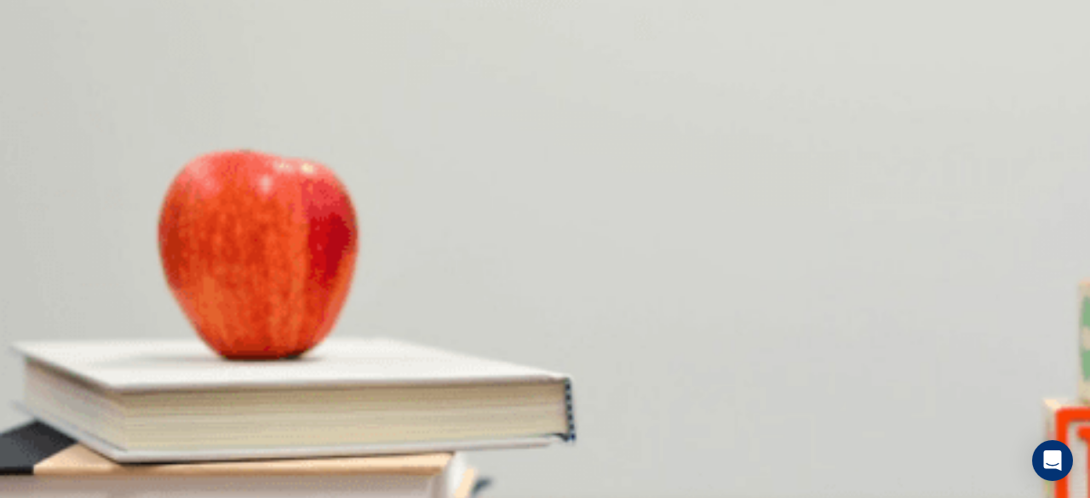
type input "**"
type input "*"
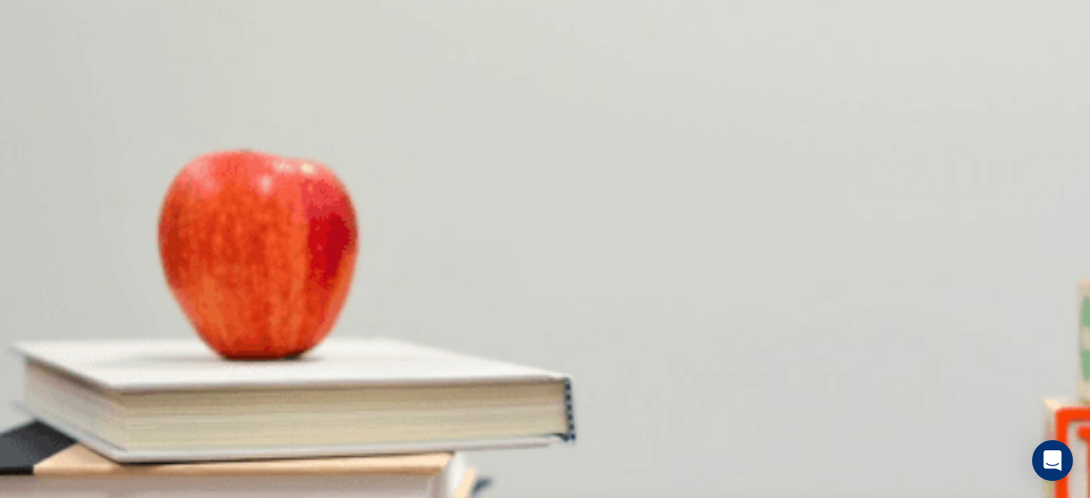
click at [1079, 240] on div "Question 1 For questions 1 – 10, mark each statement True (T) or False (F). You…" at bounding box center [545, 240] width 1090 height 0
drag, startPoint x: 1079, startPoint y: 304, endPoint x: 1086, endPoint y: 283, distance: 21.5
click at [1086, 240] on div "Question 1 For questions 1 – 10, mark each statement True (T) or False (F). You…" at bounding box center [545, 240] width 1090 height 0
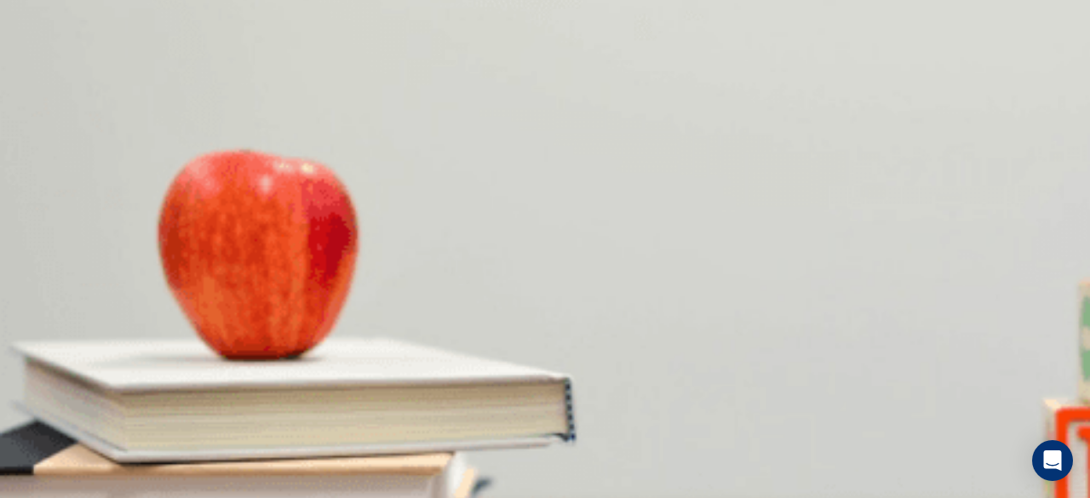
drag, startPoint x: 918, startPoint y: 423, endPoint x: 929, endPoint y: 399, distance: 25.9
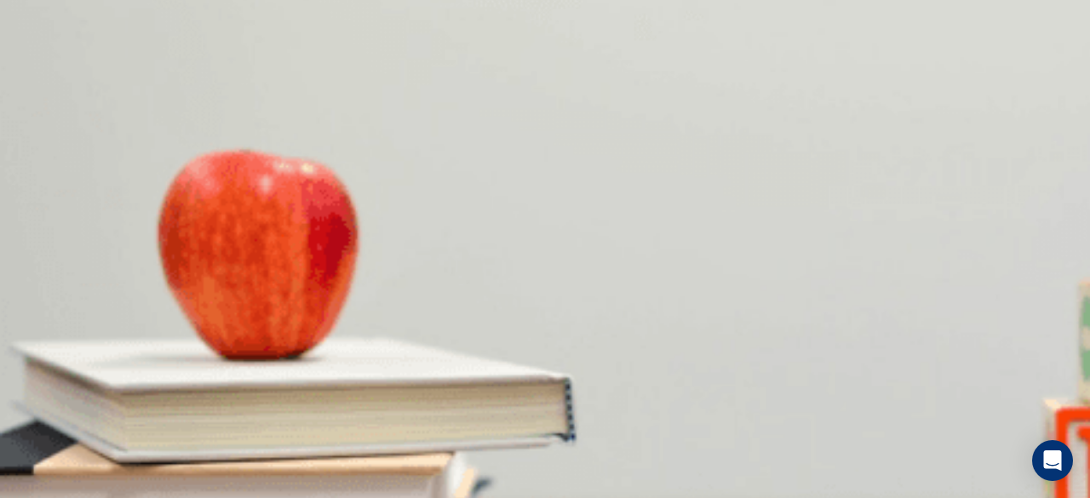
click at [591, 365] on body "This site uses cookies, as explained in our Privacy Policy . If you agree to th…" at bounding box center [545, 249] width 1090 height 498
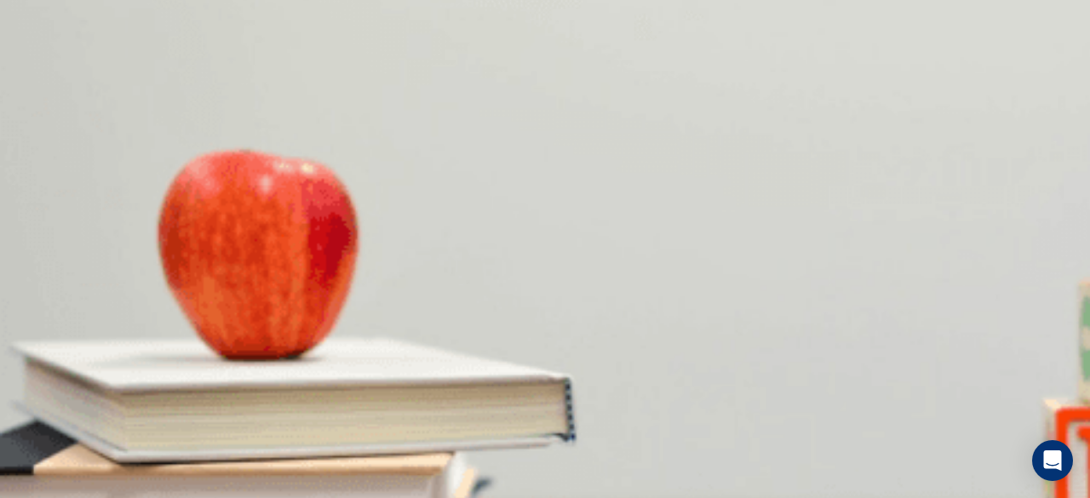
type input "**"
type input "*"
click at [49, 67] on button "Continue" at bounding box center [24, 99] width 49 height 64
click at [920, 497] on div at bounding box center [545, 498] width 1090 height 0
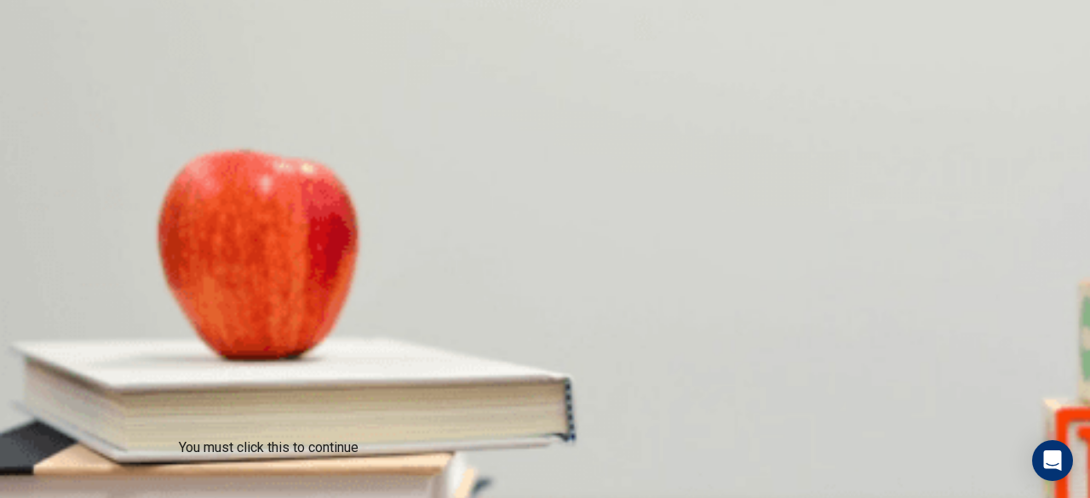
click at [821, 497] on div at bounding box center [545, 498] width 1090 height 0
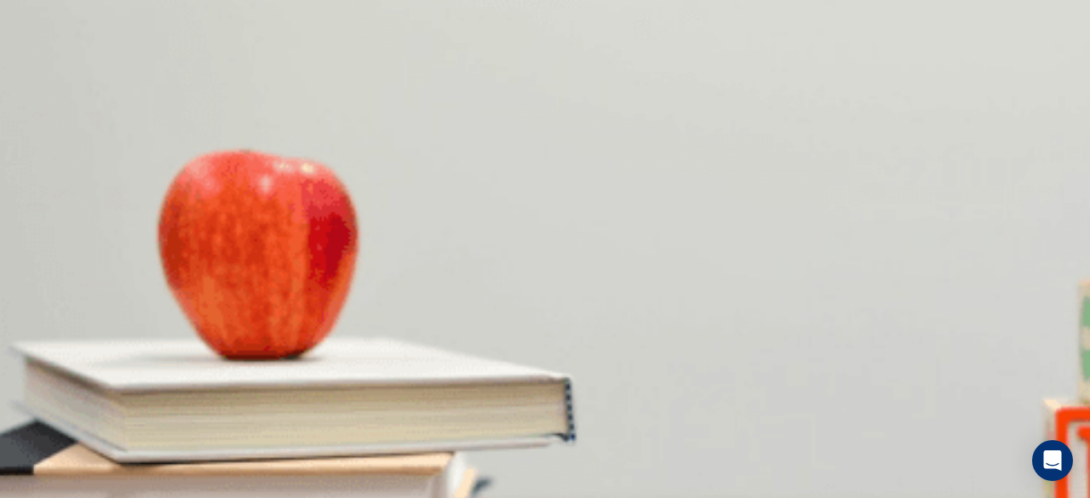
scroll to position [0, 0]
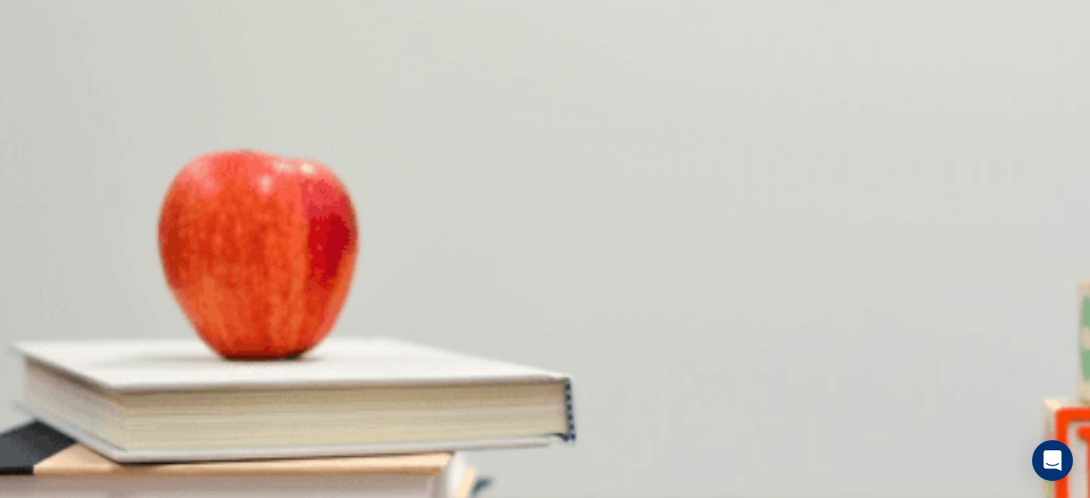
click at [49, 67] on button "Continue" at bounding box center [24, 99] width 49 height 64
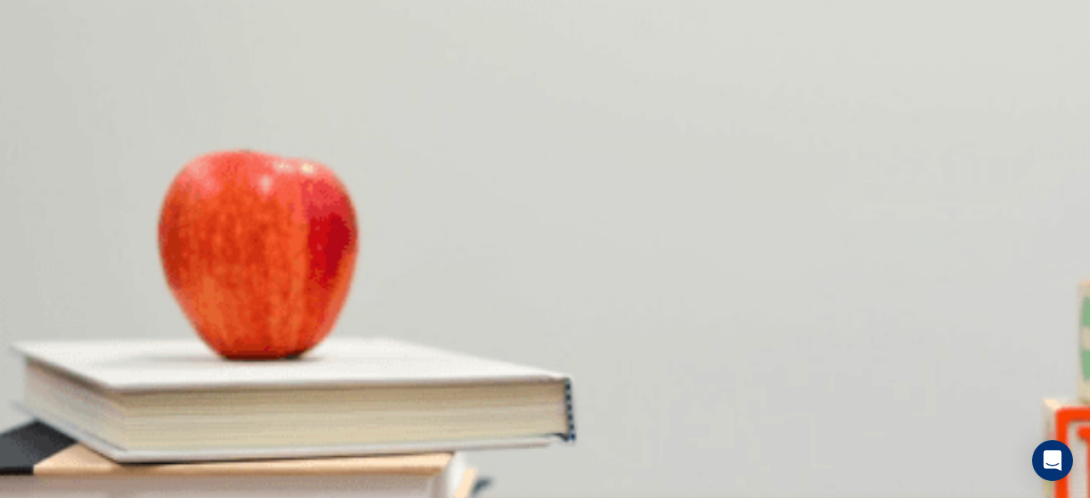
scroll to position [2, 0]
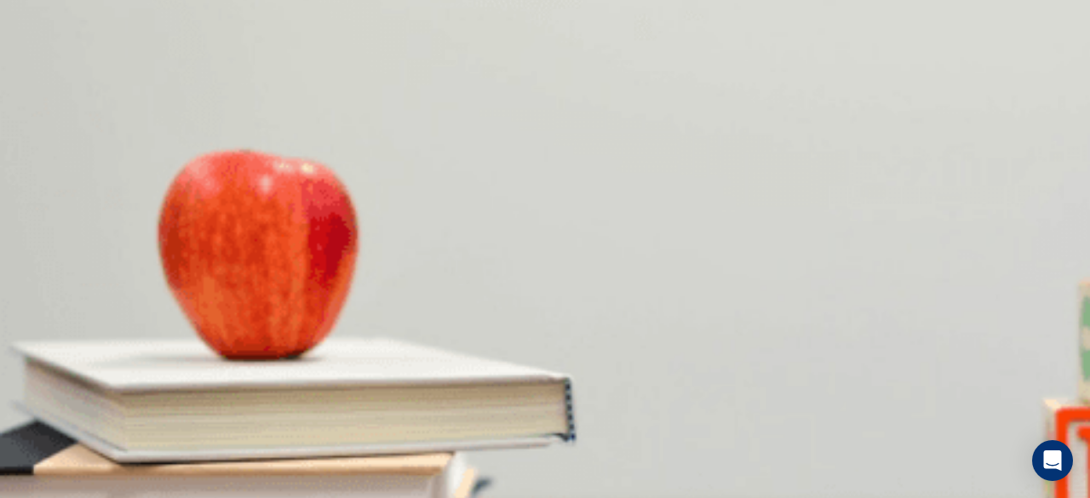
drag, startPoint x: 1042, startPoint y: 178, endPoint x: 1037, endPoint y: 256, distance: 78.5
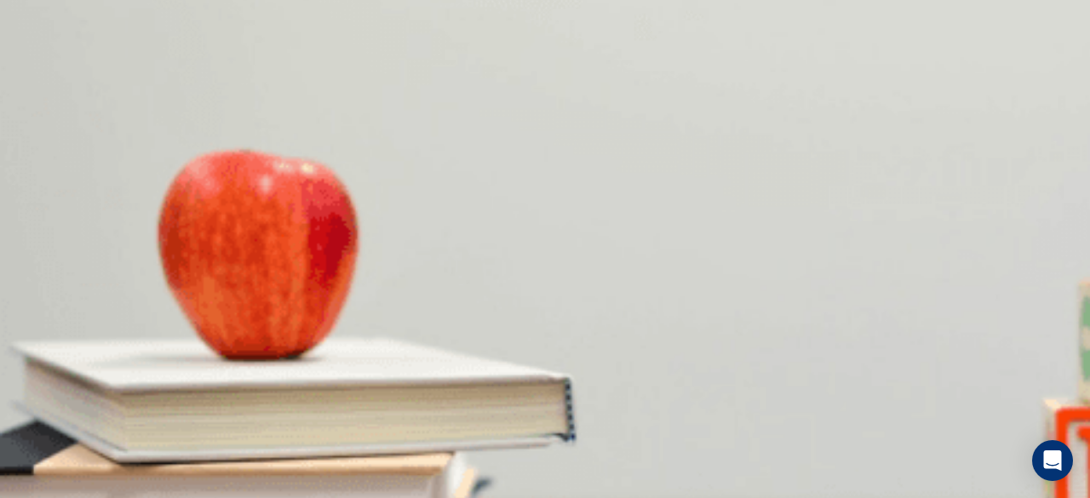
click at [49, 67] on button "Continue" at bounding box center [24, 99] width 49 height 64
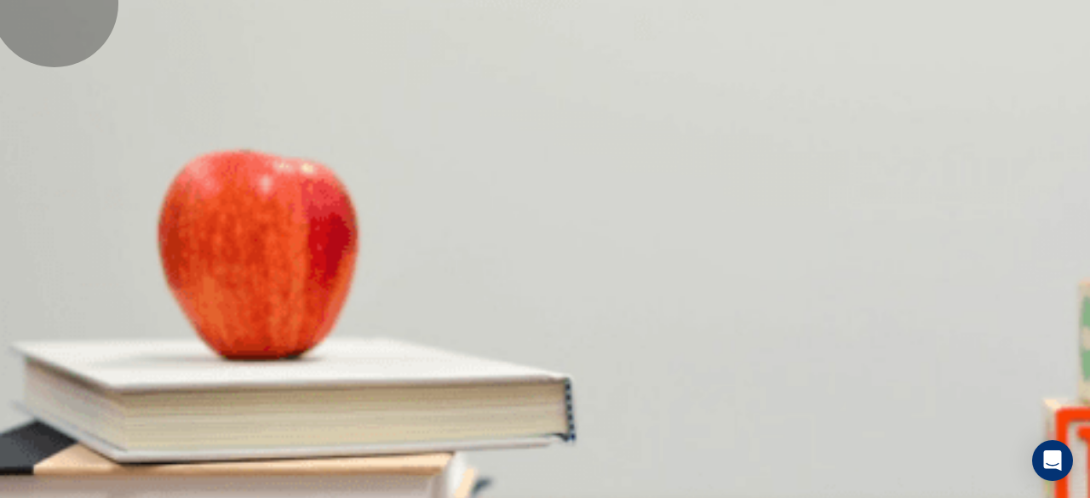
type input "**"
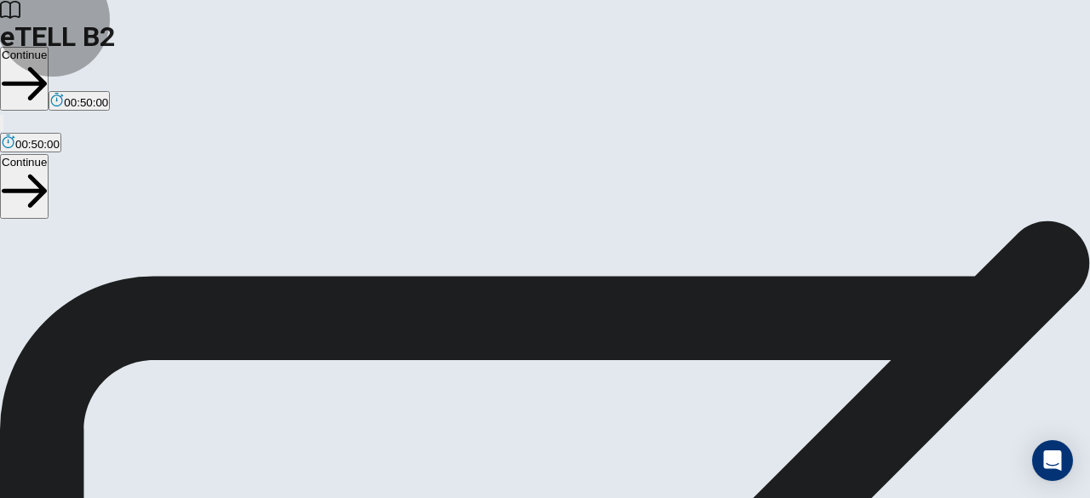
click at [49, 47] on button "Continue" at bounding box center [24, 79] width 49 height 64
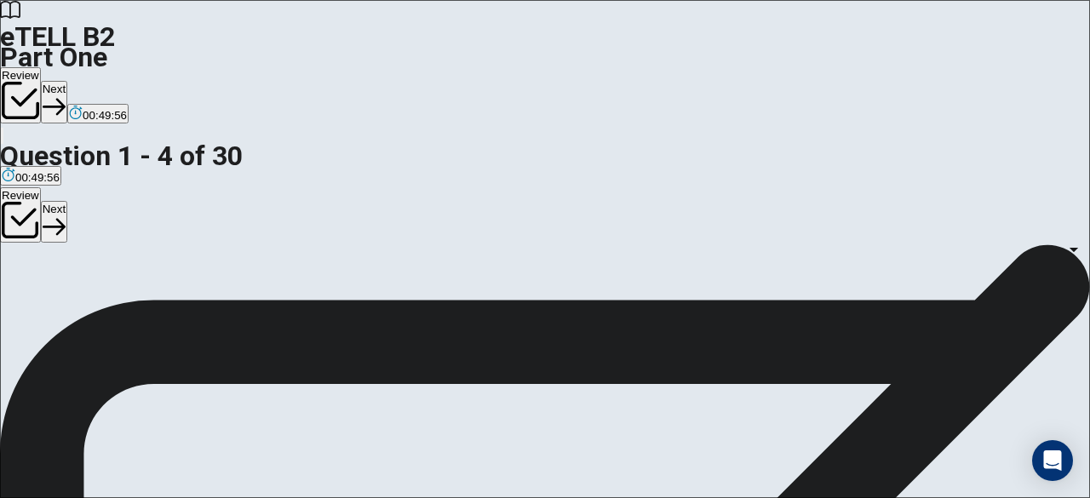
click at [707, 339] on body "This site uses cookies, as explained in our Privacy Policy . If you agree to th…" at bounding box center [545, 249] width 1090 height 498
click at [829, 497] on div at bounding box center [545, 498] width 1090 height 0
click at [708, 341] on body "This site uses cookies, as explained in our Privacy Policy . If you agree to th…" at bounding box center [545, 249] width 1090 height 498
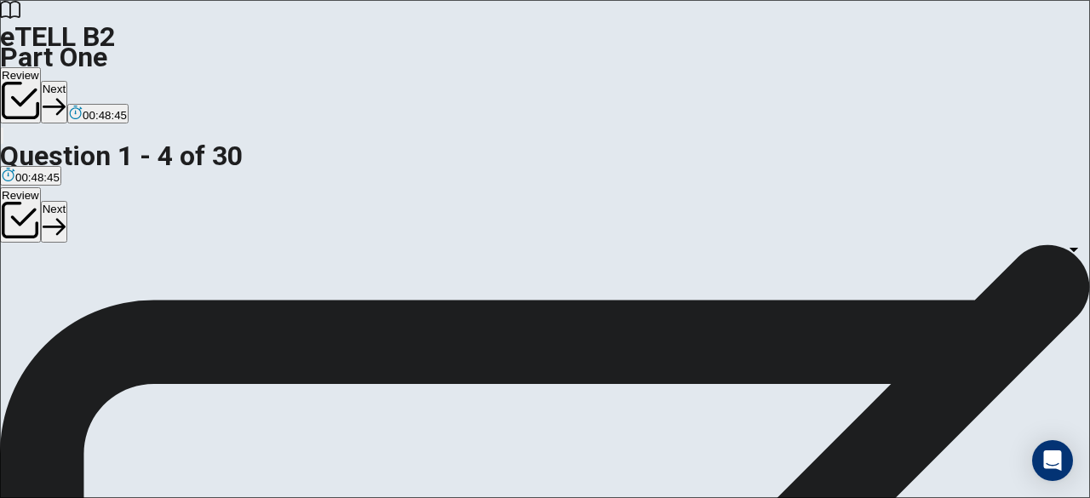
click at [685, 96] on body "This site uses cookies, as explained in our Privacy Policy . If you agree to th…" at bounding box center [545, 249] width 1090 height 498
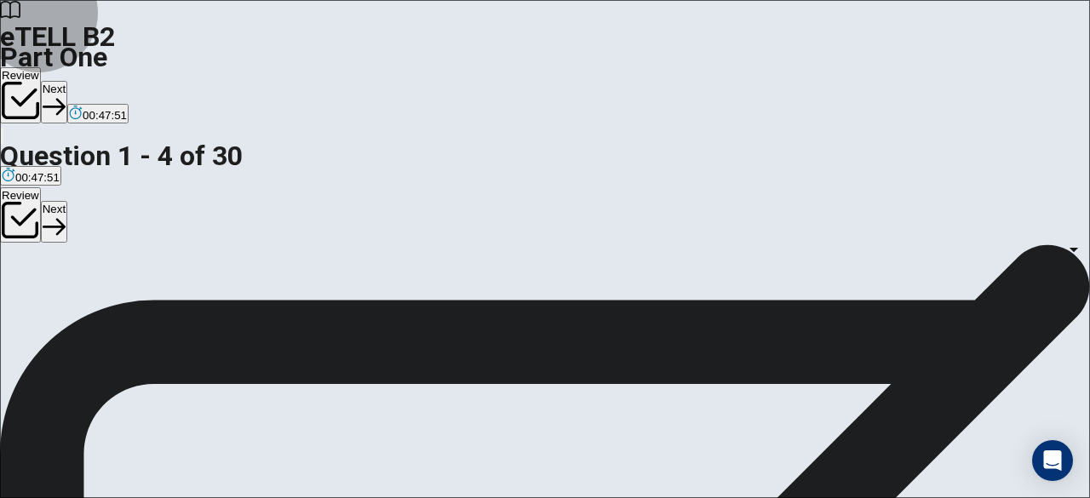
type input "*"
click at [672, 310] on body "This site uses cookies, as explained in our Privacy Policy . If you agree to th…" at bounding box center [545, 249] width 1090 height 498
type input "*"
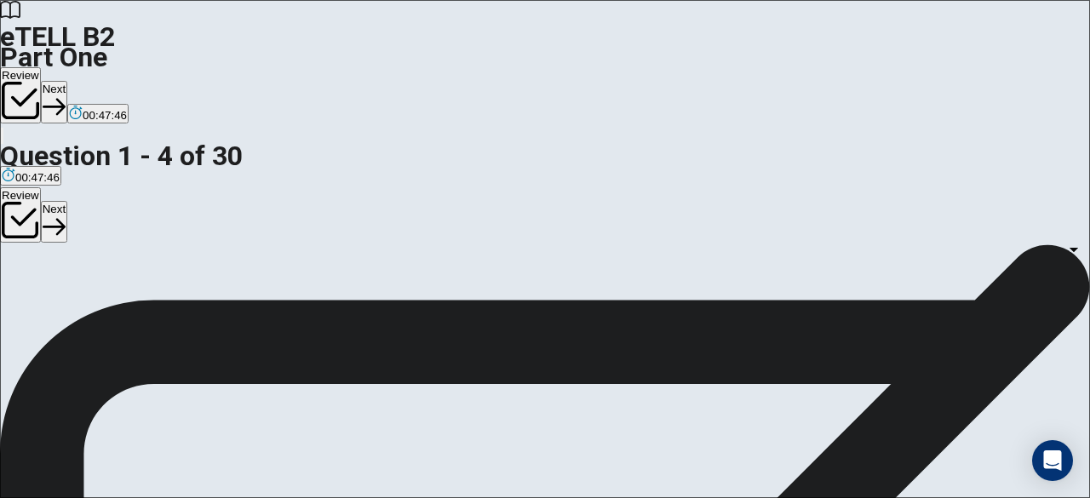
scroll to position [332, 0]
click at [678, 399] on body "This site uses cookies, as explained in our Privacy Policy . If you agree to th…" at bounding box center [545, 249] width 1090 height 498
type input "*"
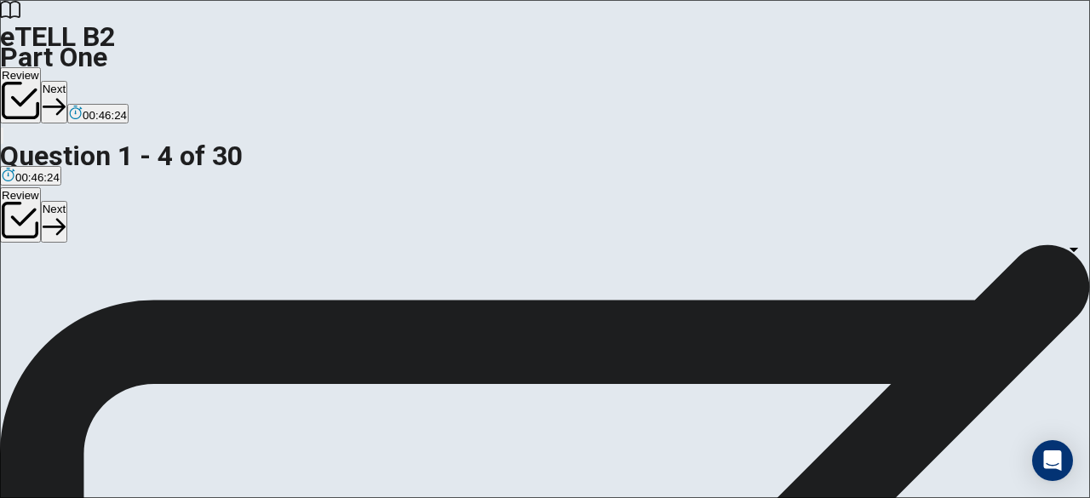
click at [664, 381] on body "This site uses cookies, as explained in our Privacy Policy . If you agree to th…" at bounding box center [545, 249] width 1090 height 498
type input "*"
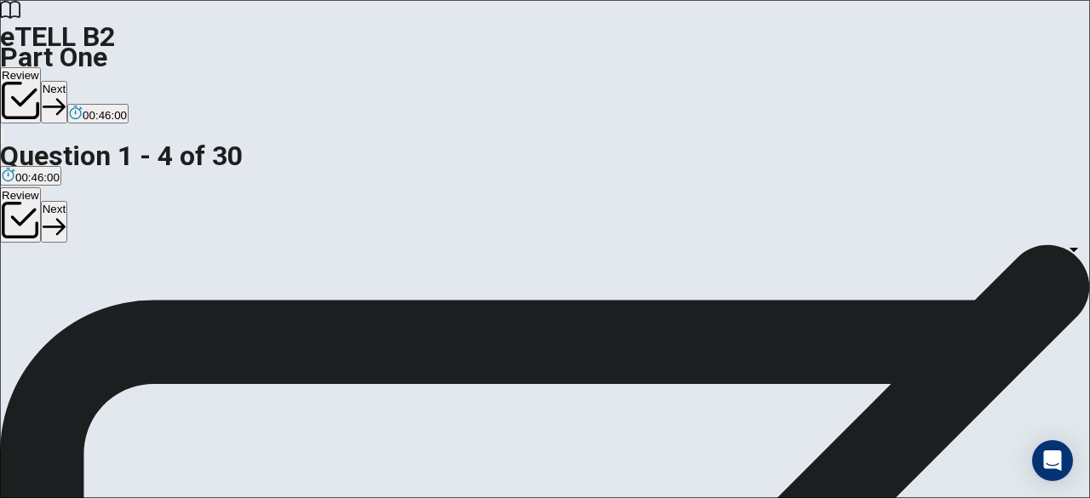
click at [67, 81] on button "Next" at bounding box center [54, 102] width 26 height 42
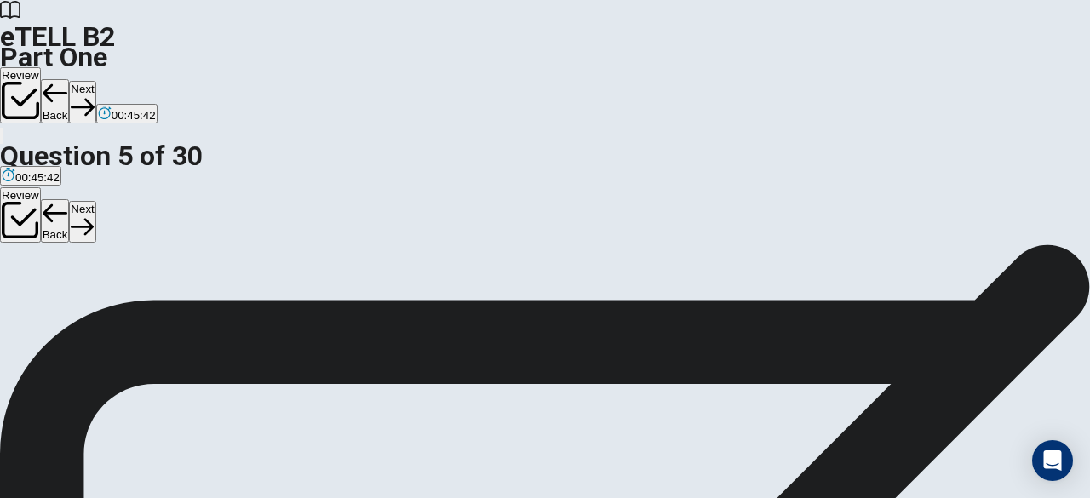
click at [70, 79] on button "Back" at bounding box center [55, 101] width 29 height 44
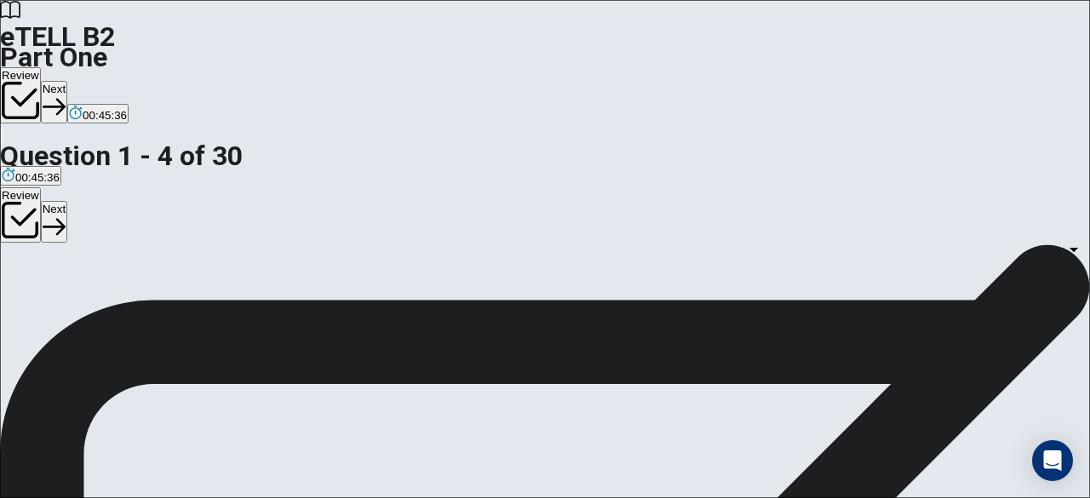
scroll to position [129, 0]
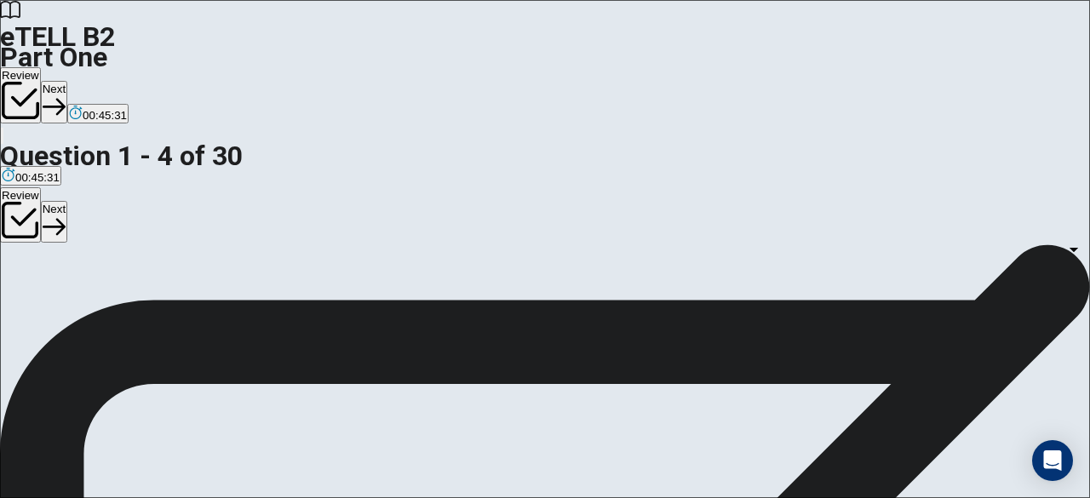
click at [67, 81] on button "Next" at bounding box center [54, 102] width 26 height 42
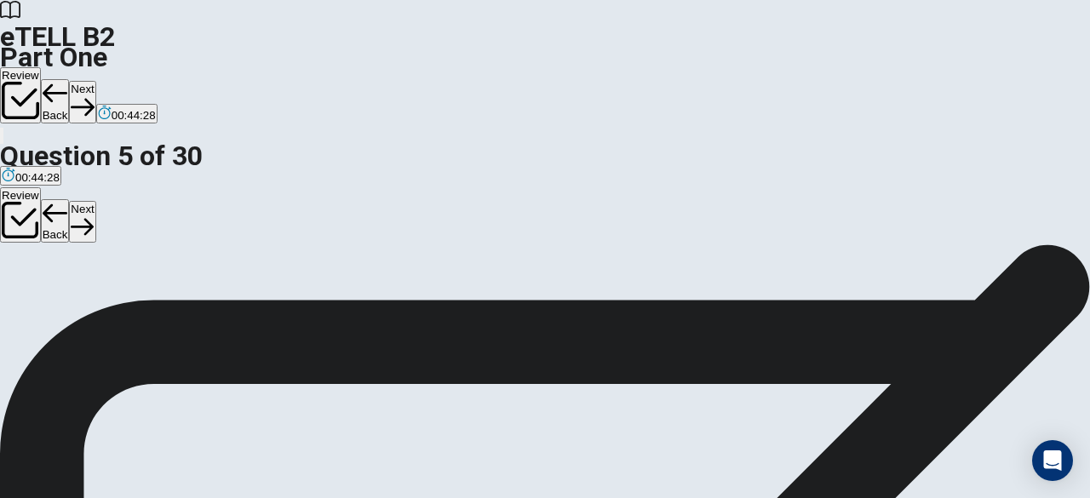
scroll to position [175, 0]
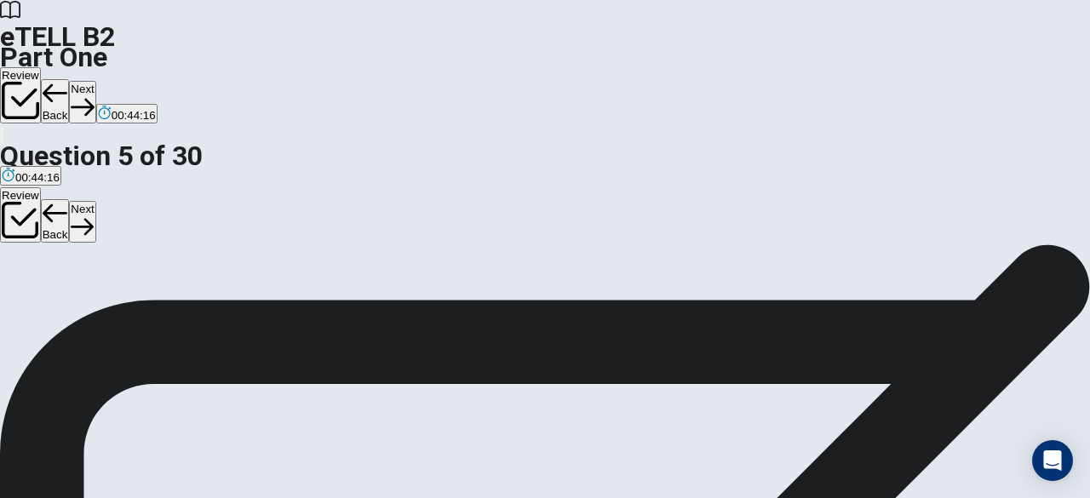
scroll to position [233, 0]
click at [95, 81] on button "Next" at bounding box center [82, 102] width 26 height 42
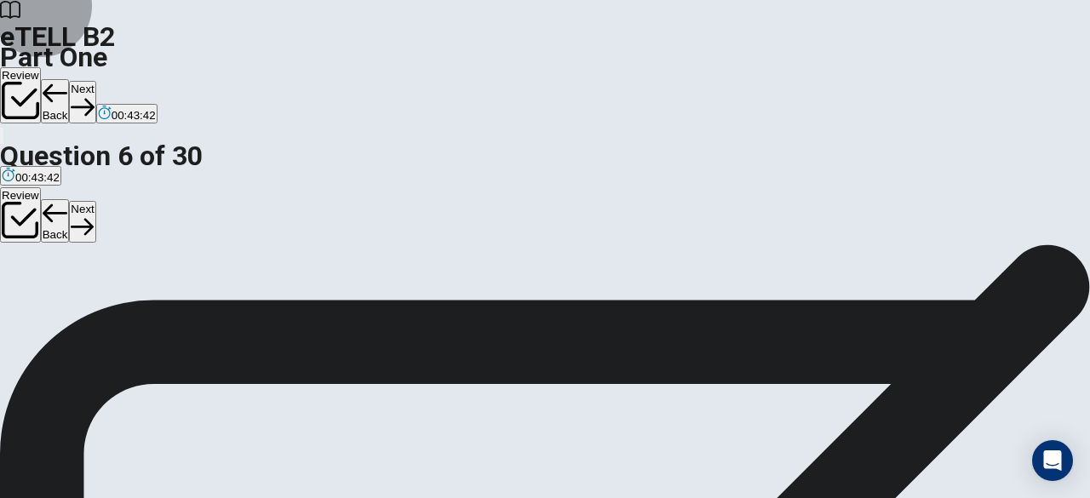
click at [95, 81] on button "Next" at bounding box center [82, 102] width 26 height 42
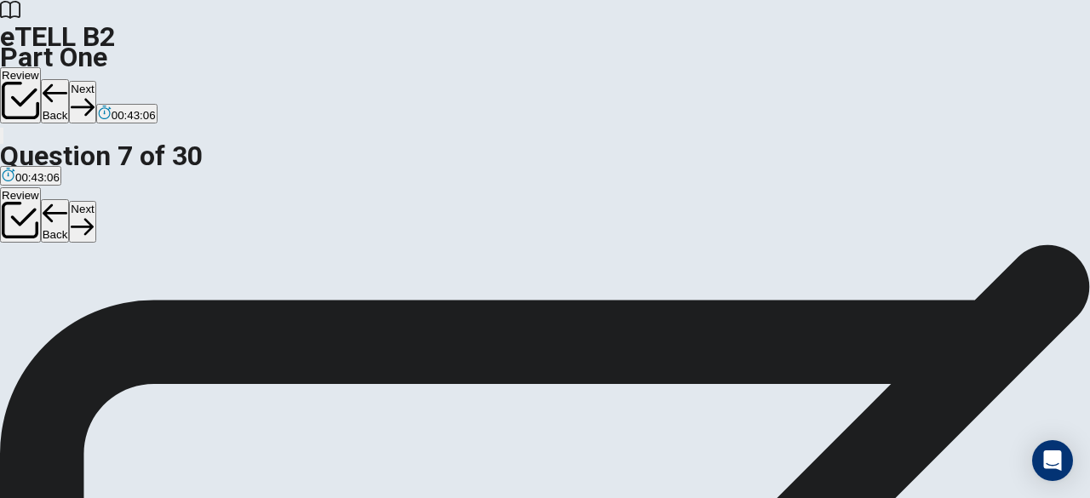
click at [95, 81] on button "Next" at bounding box center [82, 102] width 26 height 42
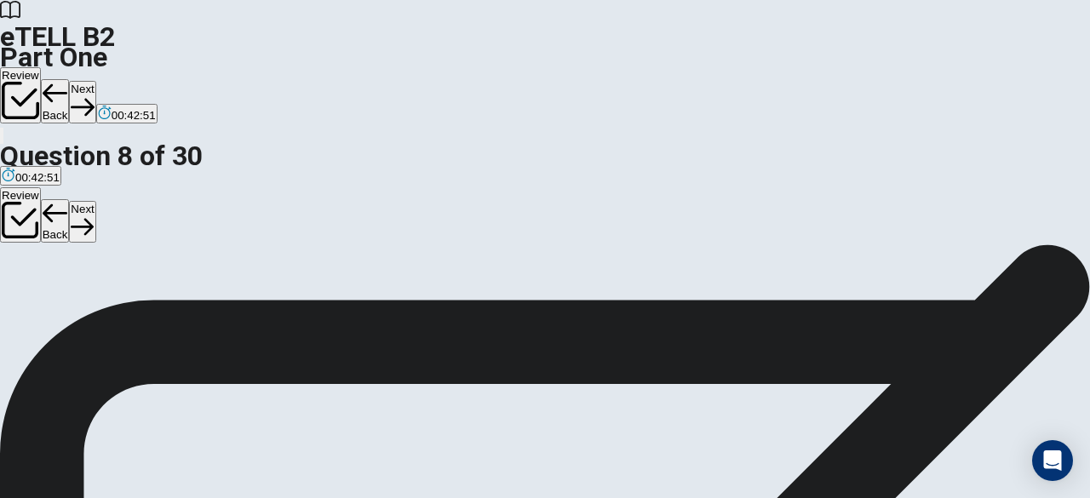
scroll to position [89, 0]
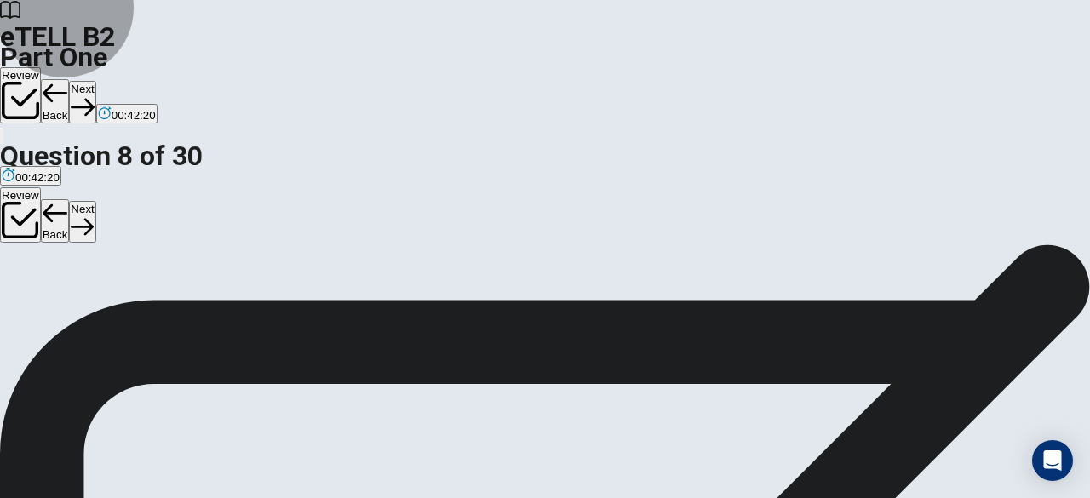
click at [95, 81] on button "Next" at bounding box center [82, 102] width 26 height 42
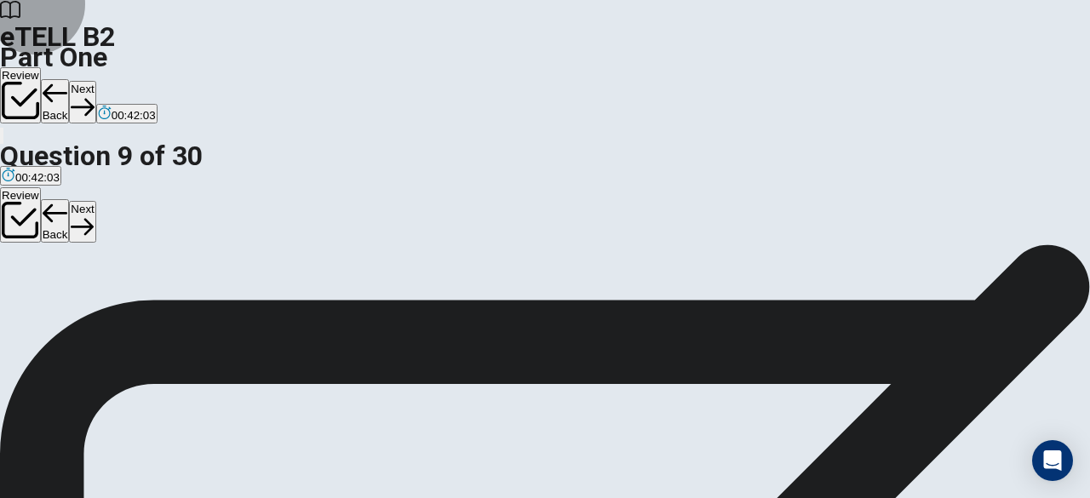
click at [95, 81] on button "Next" at bounding box center [82, 102] width 26 height 42
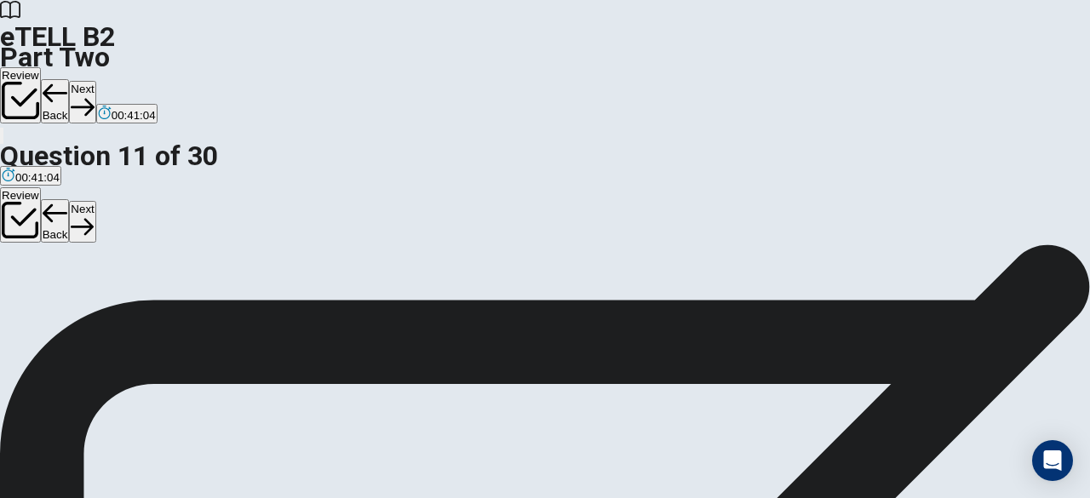
click at [95, 81] on button "Next" at bounding box center [82, 102] width 26 height 42
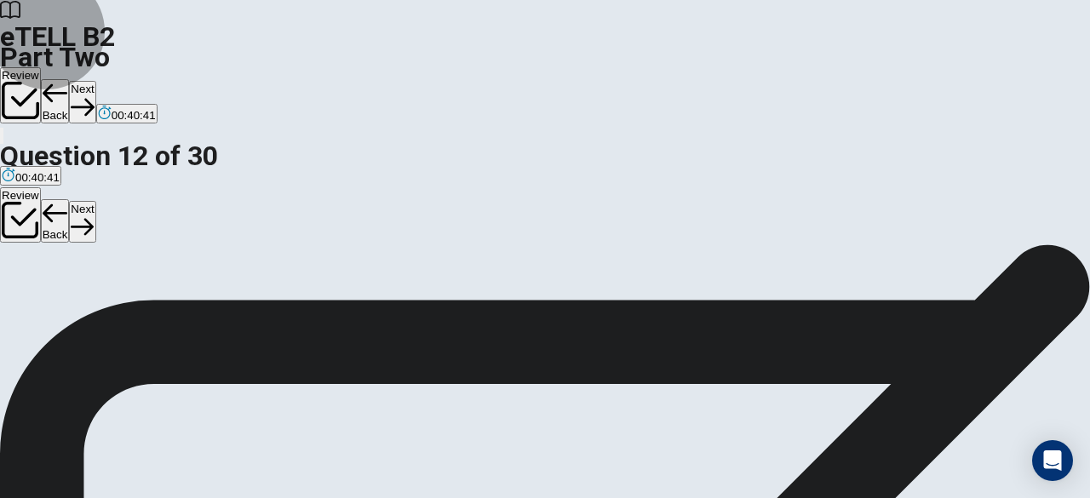
click at [95, 81] on button "Next" at bounding box center [82, 102] width 26 height 42
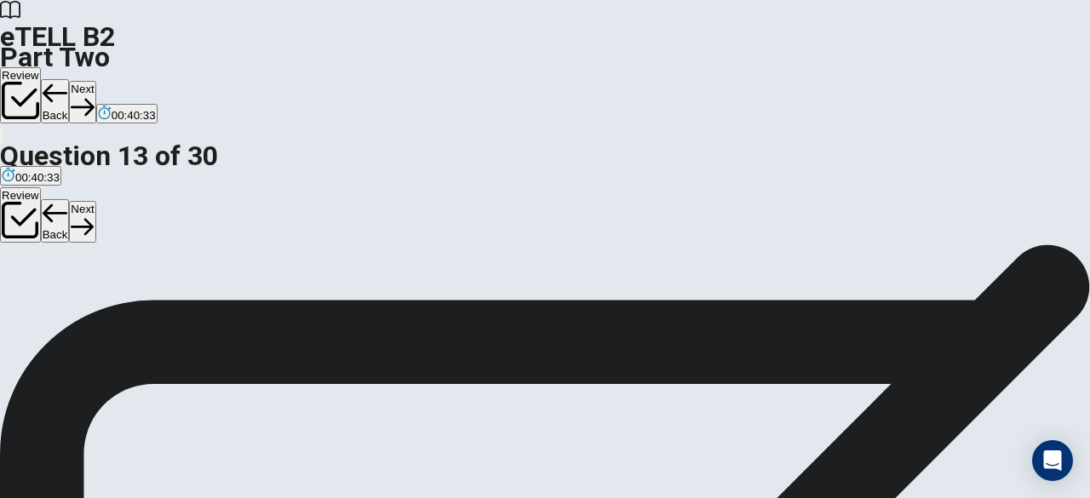
click at [95, 81] on button "Next" at bounding box center [82, 102] width 26 height 42
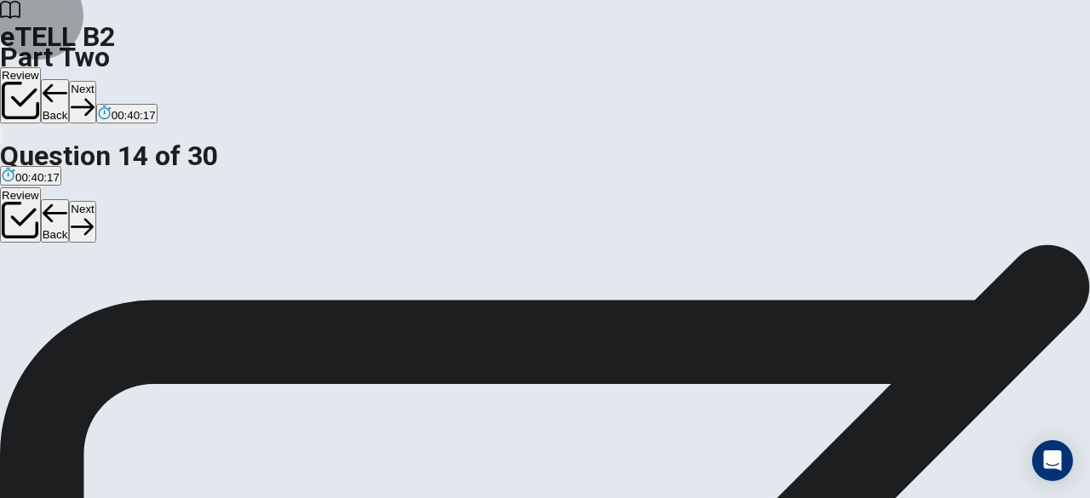
click at [95, 81] on button "Next" at bounding box center [82, 102] width 26 height 42
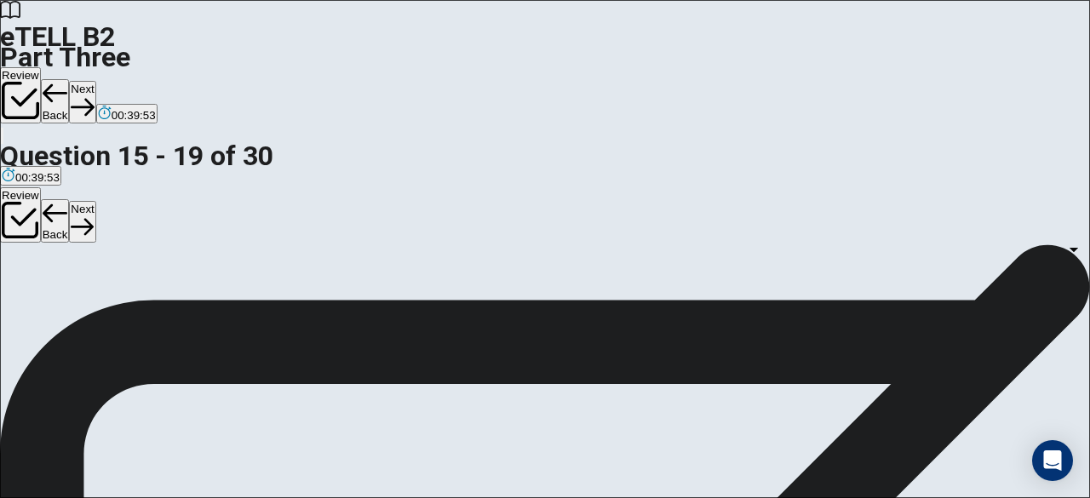
click at [729, 232] on body "This site uses cookies, as explained in our Privacy Policy . If you agree to th…" at bounding box center [545, 249] width 1090 height 498
type input "*"
click at [684, 101] on body "This site uses cookies, as explained in our Privacy Policy . If you agree to th…" at bounding box center [545, 249] width 1090 height 498
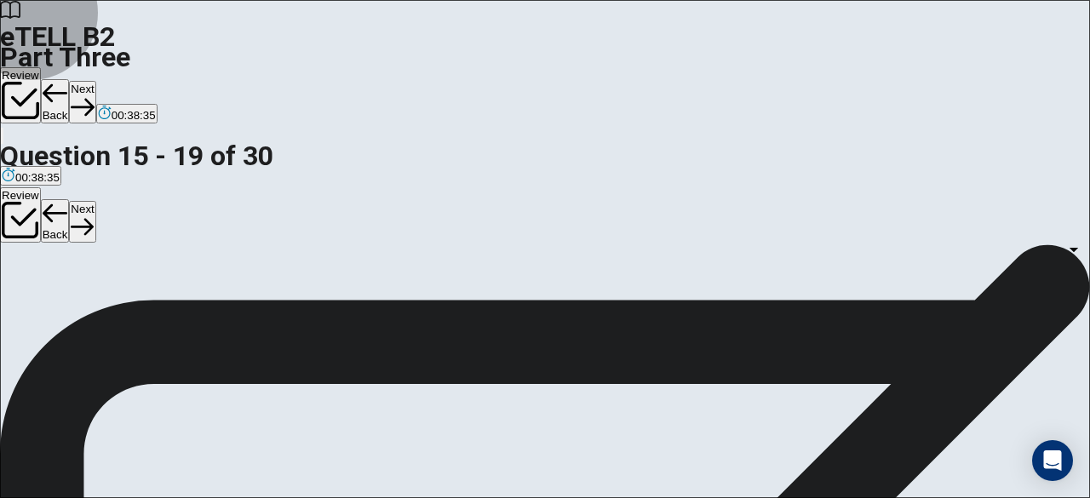
type input "*"
click at [697, 189] on body "This site uses cookies, as explained in our Privacy Policy . If you agree to th…" at bounding box center [545, 249] width 1090 height 498
type input "*"
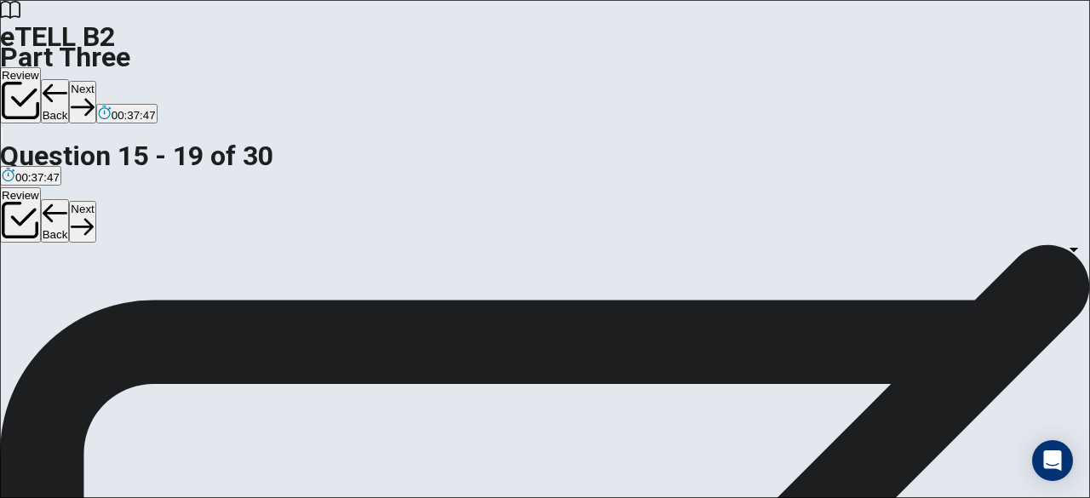
click at [943, 357] on body "This site uses cookies, as explained in our Privacy Policy . If you agree to th…" at bounding box center [545, 249] width 1090 height 498
type input "*"
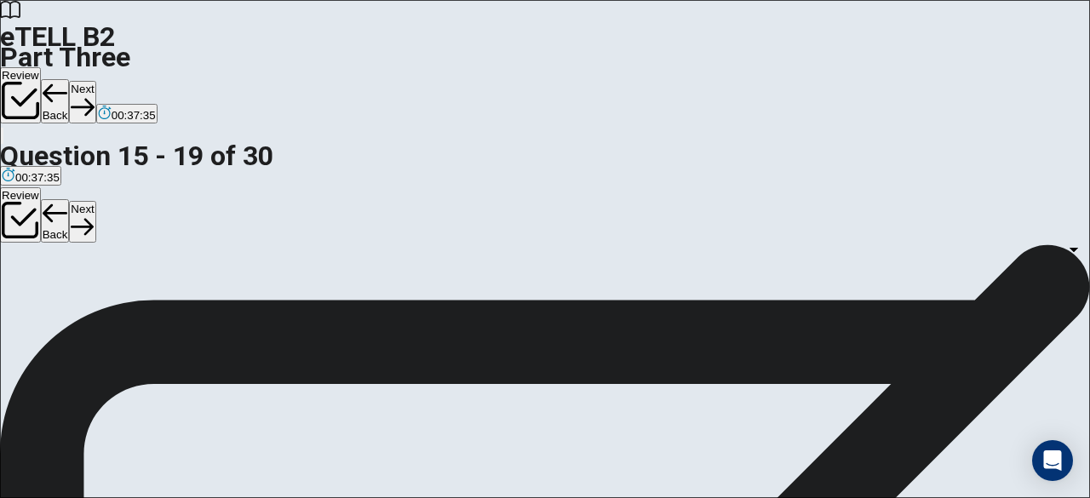
click at [806, 343] on body "This site uses cookies, as explained in our Privacy Policy . If you agree to th…" at bounding box center [545, 249] width 1090 height 498
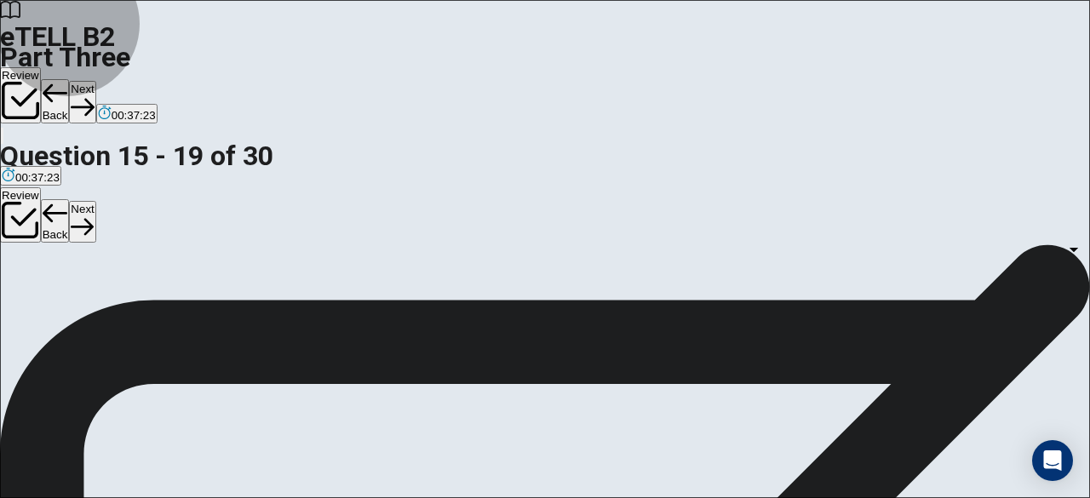
type input "*"
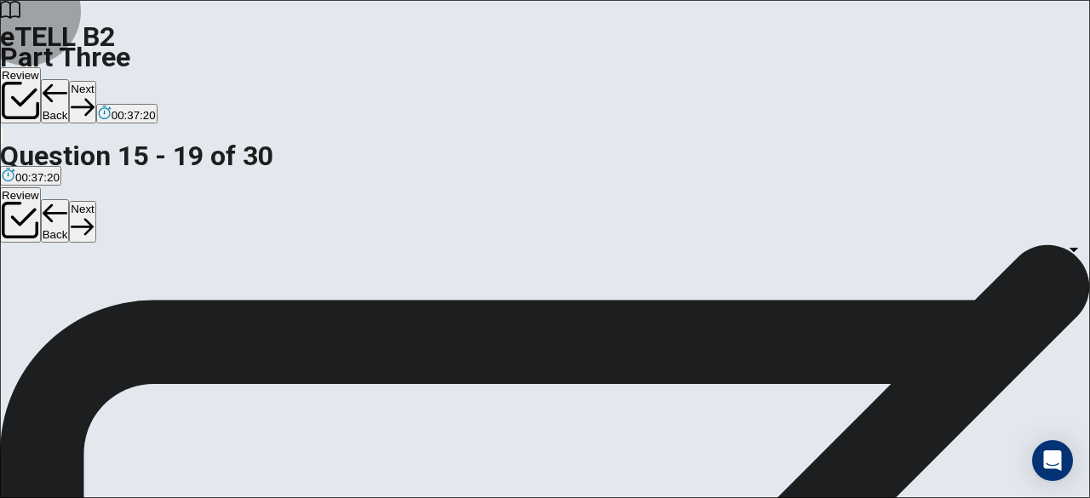
click at [95, 81] on button "Next" at bounding box center [82, 102] width 26 height 42
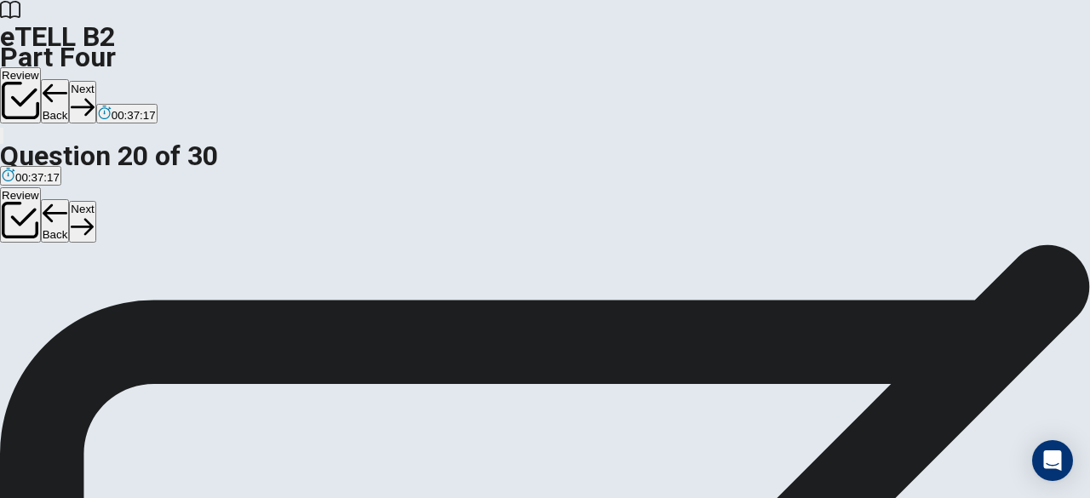
scroll to position [82, 0]
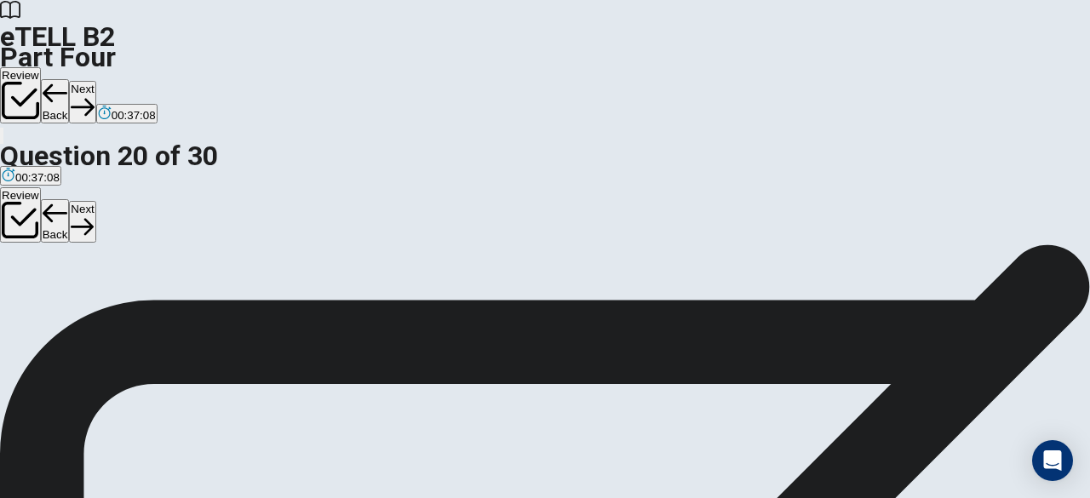
click at [95, 81] on button "Next" at bounding box center [82, 102] width 26 height 42
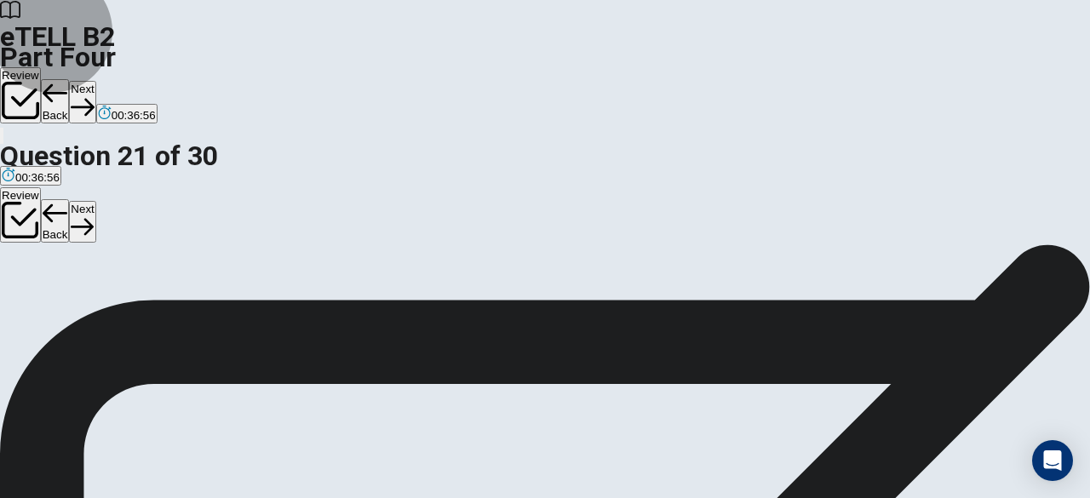
click at [95, 81] on button "Next" at bounding box center [82, 102] width 26 height 42
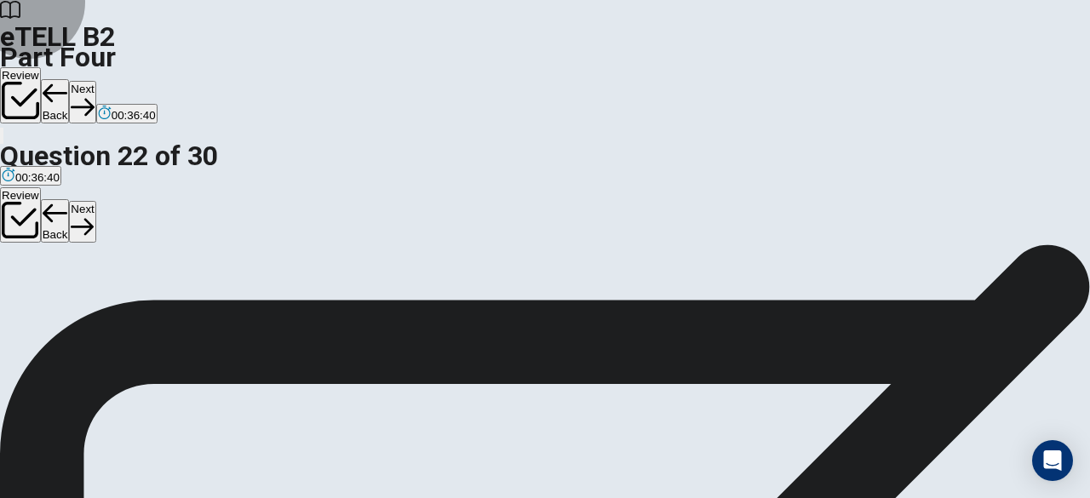
click at [95, 81] on button "Next" at bounding box center [82, 102] width 26 height 42
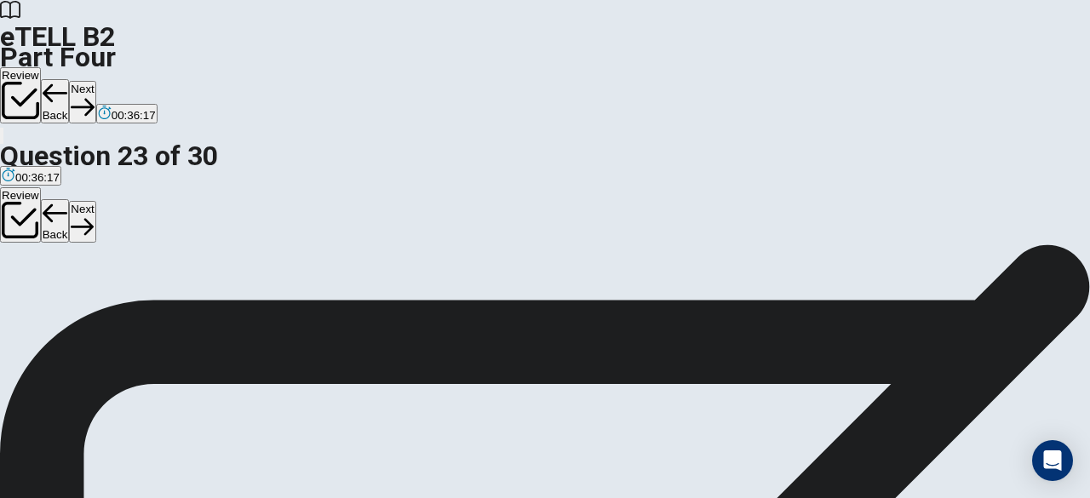
click at [95, 81] on button "Next" at bounding box center [82, 102] width 26 height 42
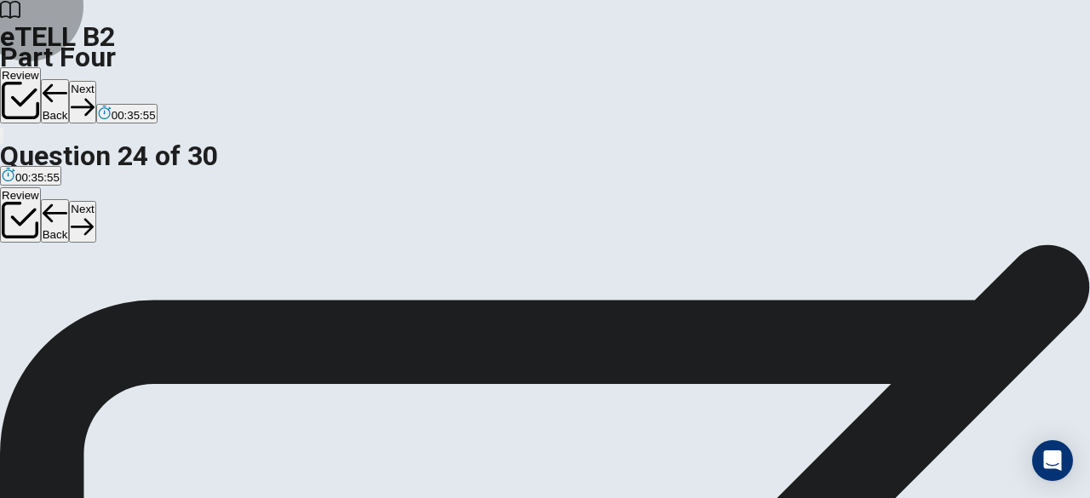
click at [95, 81] on button "Next" at bounding box center [82, 102] width 26 height 42
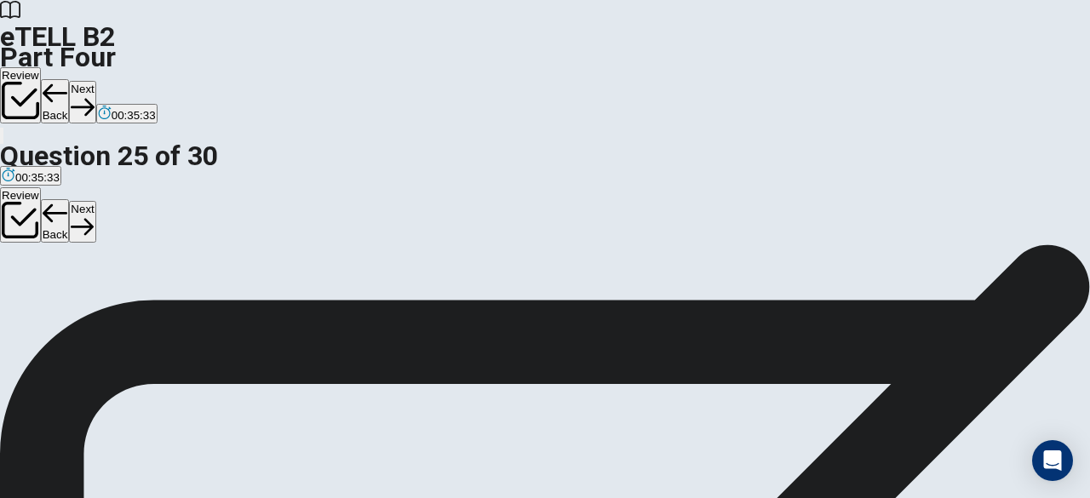
click at [95, 81] on button "Next" at bounding box center [82, 102] width 26 height 42
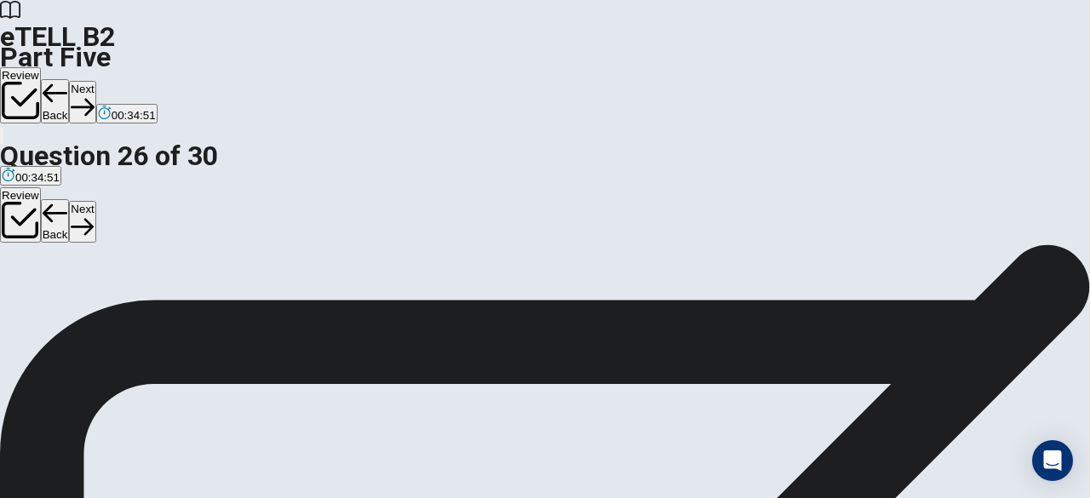
click at [95, 81] on button "Next" at bounding box center [82, 102] width 26 height 42
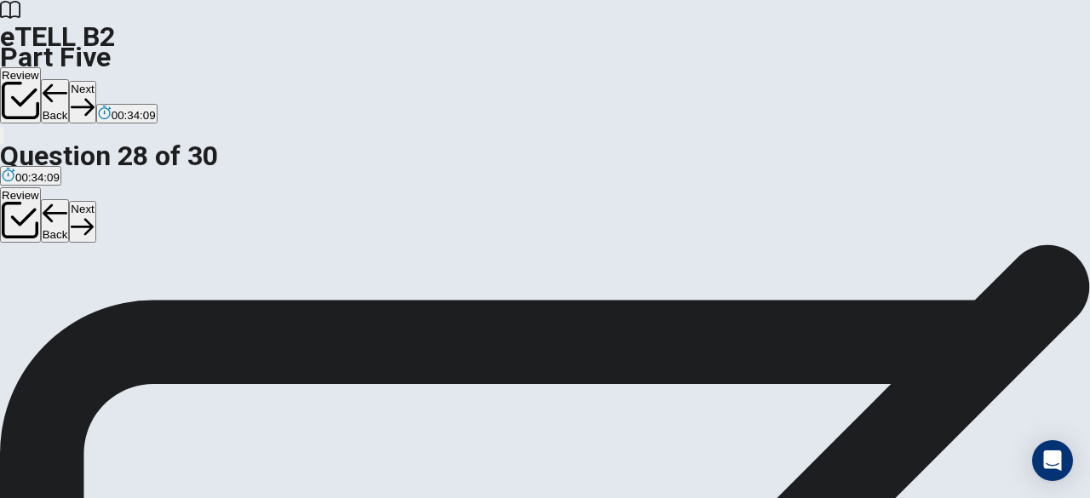
click at [95, 81] on button "Next" at bounding box center [82, 102] width 26 height 42
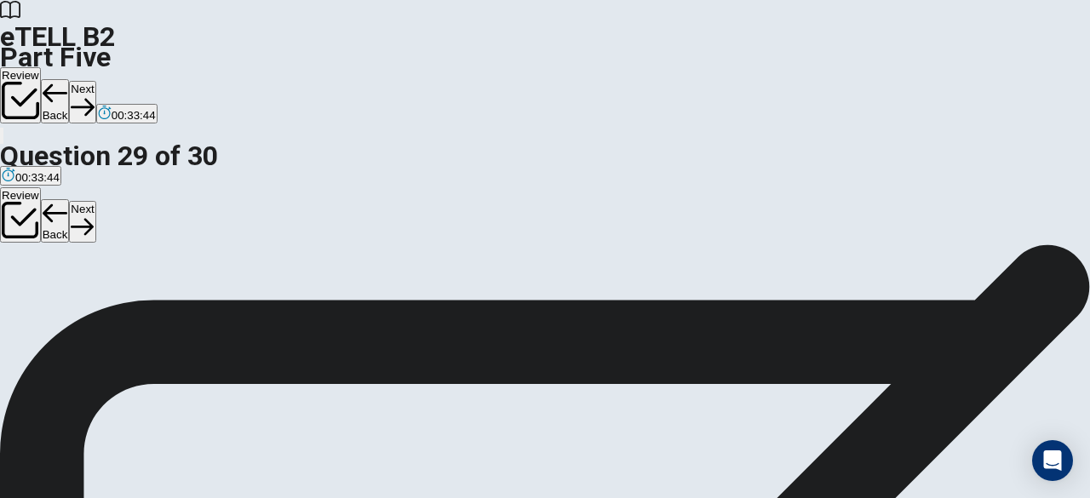
click at [95, 81] on button "Next" at bounding box center [82, 102] width 26 height 42
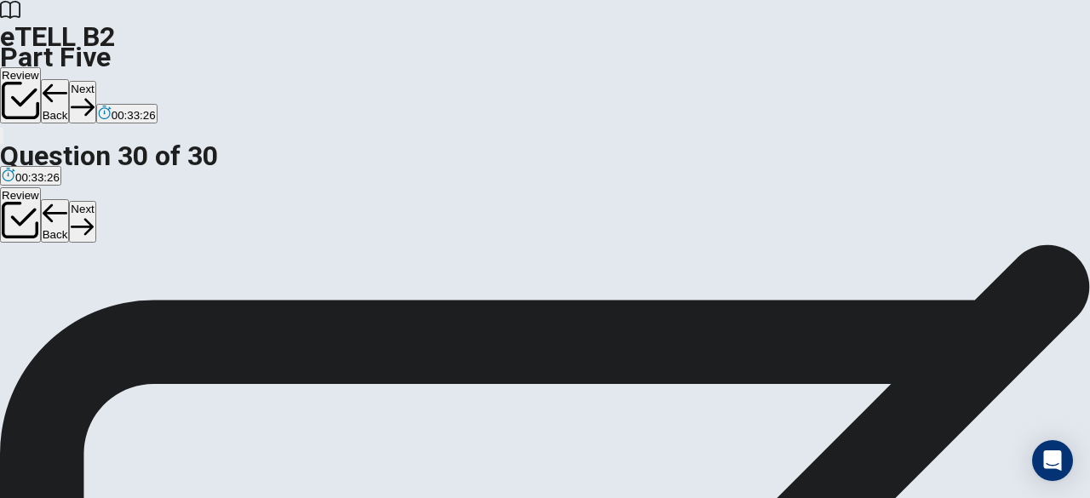
drag, startPoint x: 219, startPoint y: 319, endPoint x: 260, endPoint y: 329, distance: 42.9
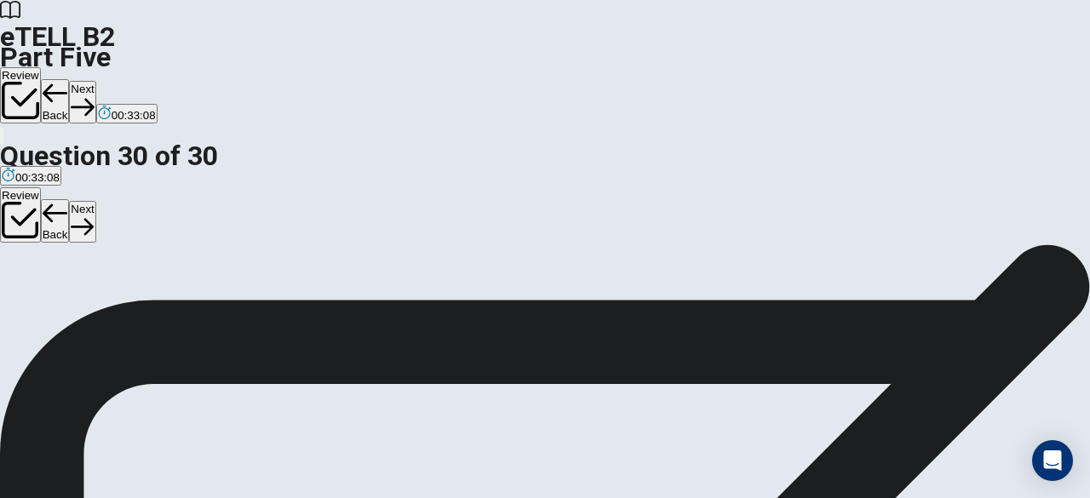
click at [95, 81] on button "Next" at bounding box center [82, 102] width 26 height 42
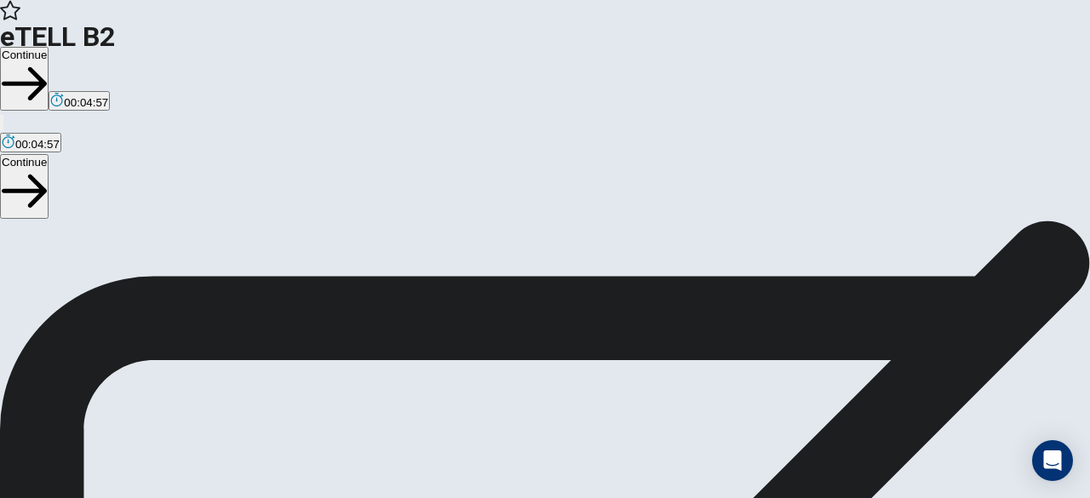
click at [49, 47] on button "Continue" at bounding box center [24, 79] width 49 height 64
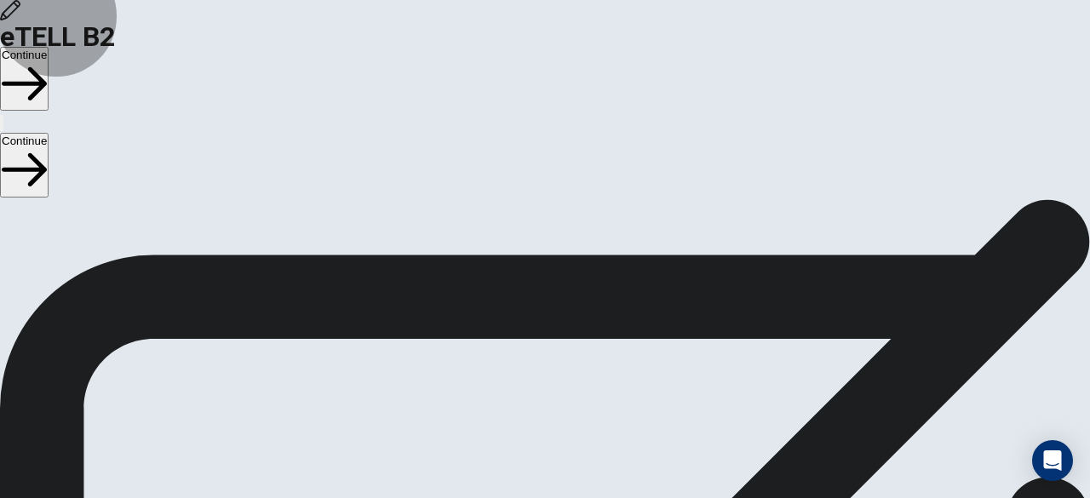
click at [49, 47] on button "Continue" at bounding box center [24, 79] width 49 height 64
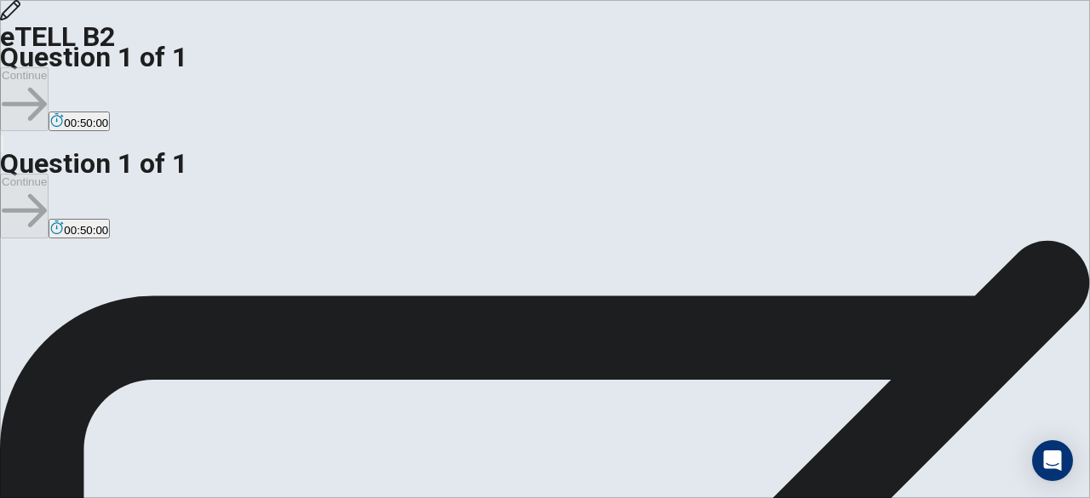
scroll to position [68, 0]
type textarea "*"
click at [538, 43] on div "eTELL B2 Question 1 of 1 Continue 00:41:58" at bounding box center [545, 76] width 1090 height 153
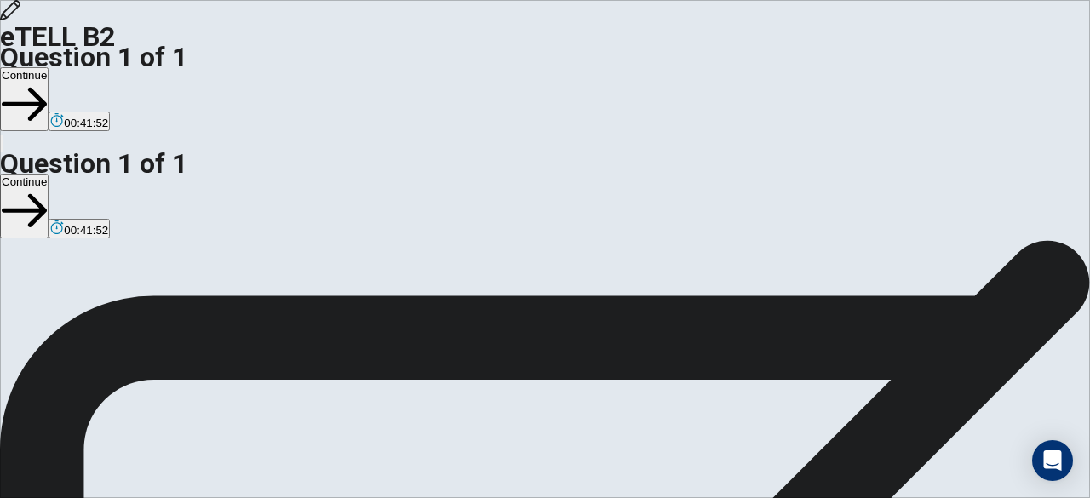
type textarea "**********"
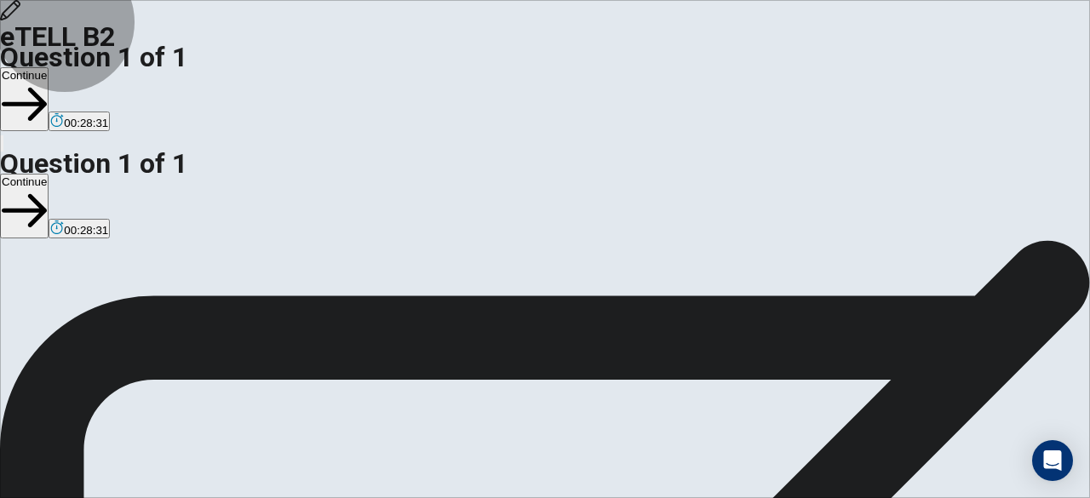
click at [49, 67] on button "Continue" at bounding box center [24, 99] width 49 height 64
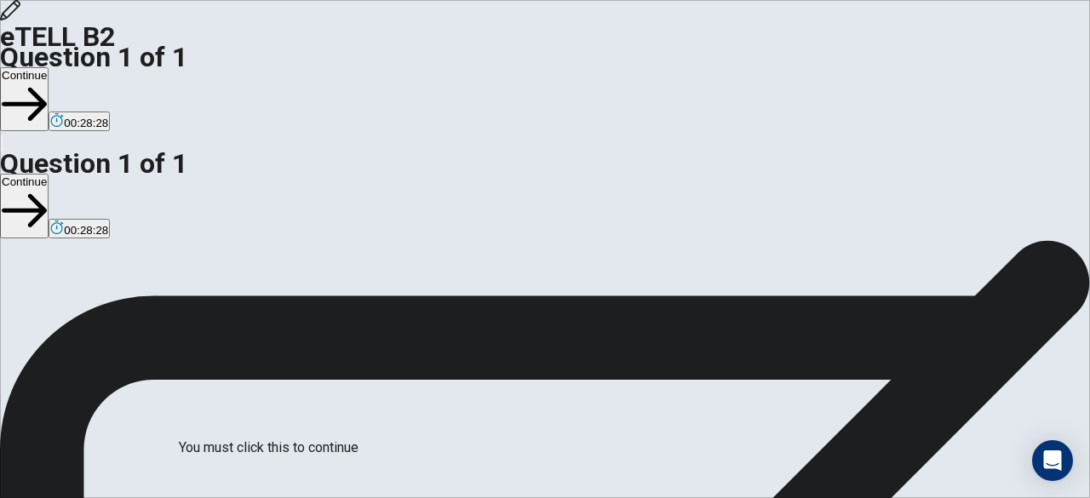
click at [831, 497] on div at bounding box center [545, 498] width 1090 height 0
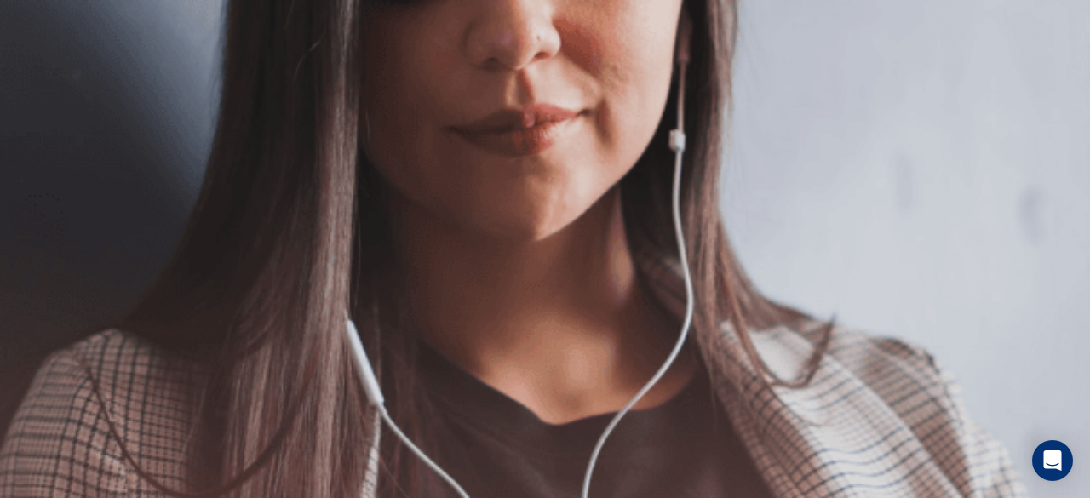
click at [709, 300] on img at bounding box center [545, 249] width 1090 height 498
click at [660, 25] on div "eTELL B2 Continue" at bounding box center [545, 76] width 1090 height 153
click at [49, 67] on button "Continue" at bounding box center [24, 99] width 49 height 64
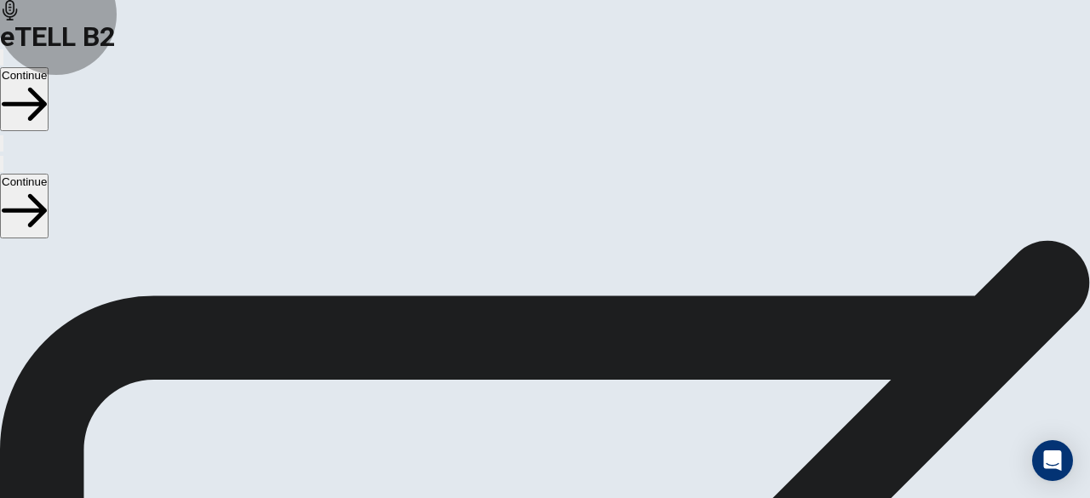
click at [49, 67] on button "Continue" at bounding box center [24, 99] width 49 height 64
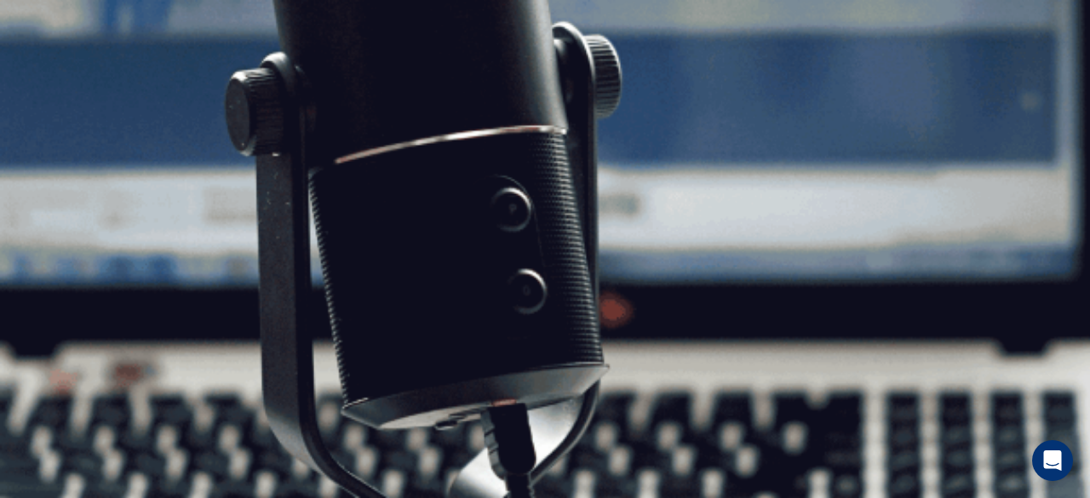
scroll to position [269, 0]
click at [926, 59] on img at bounding box center [545, 249] width 1090 height 498
click at [49, 67] on button "Continue" at bounding box center [24, 99] width 49 height 64
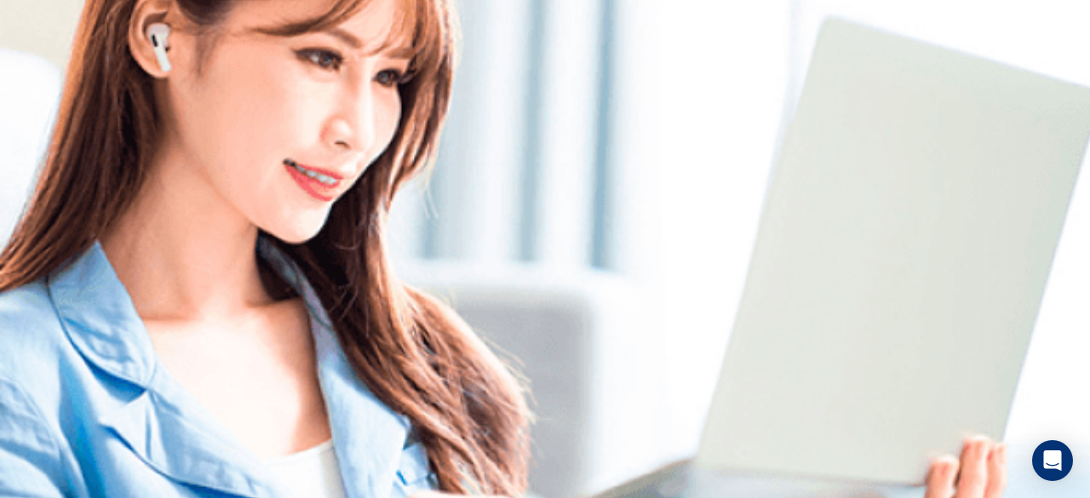
scroll to position [249, 0]
click at [3, 49] on button "button" at bounding box center [1, 57] width 3 height 16
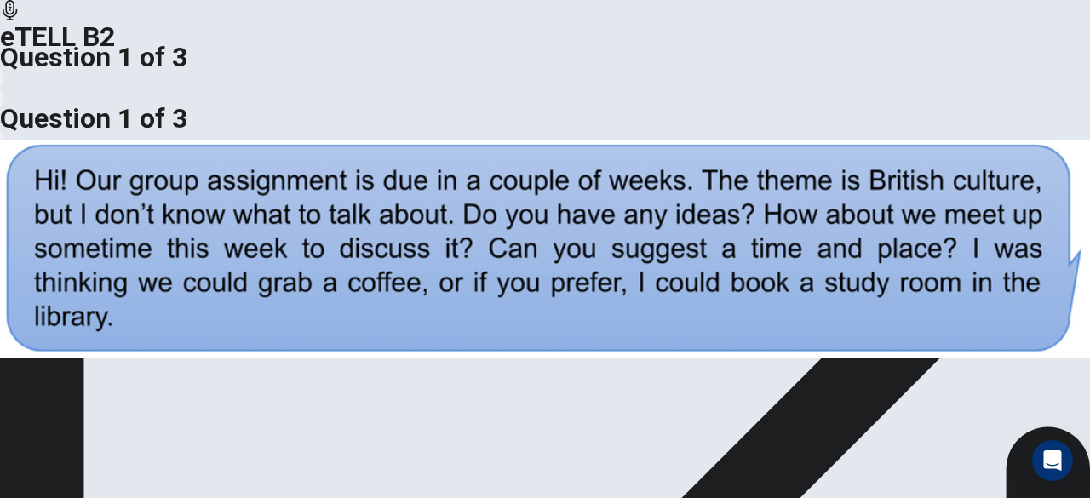
scroll to position [269, 0]
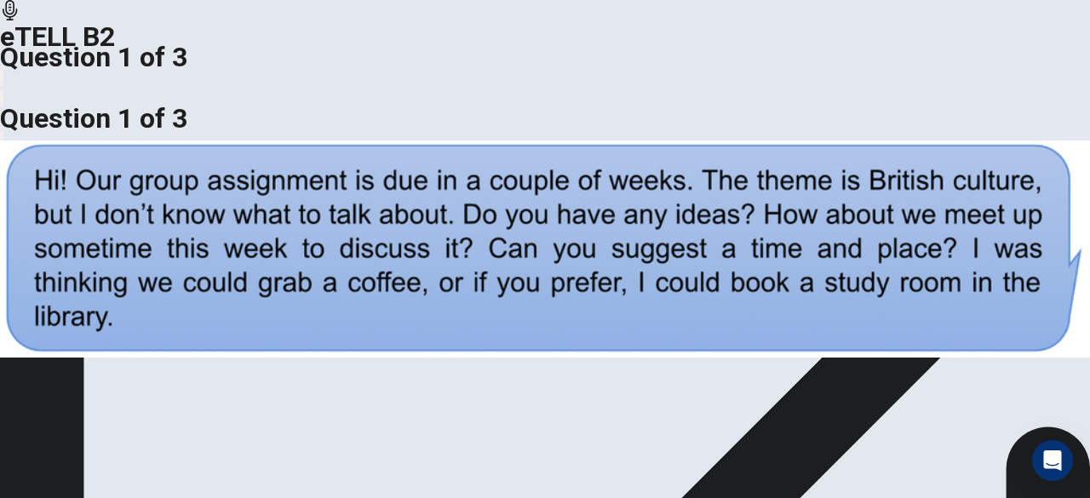
click at [304, 222] on img at bounding box center [545, 249] width 1090 height 498
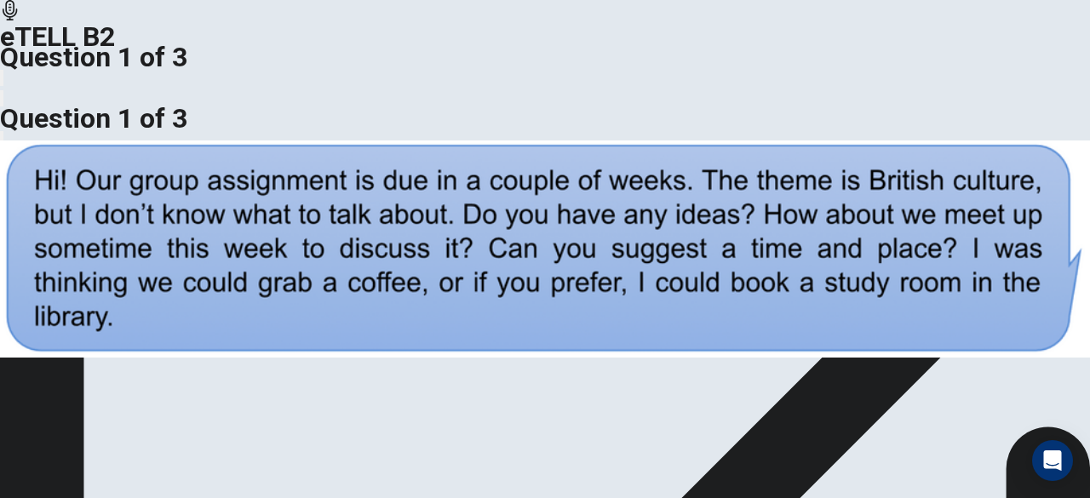
click at [441, 117] on img at bounding box center [545, 249] width 1090 height 498
click at [953, 46] on span at bounding box center [953, 46] width 0 height 0
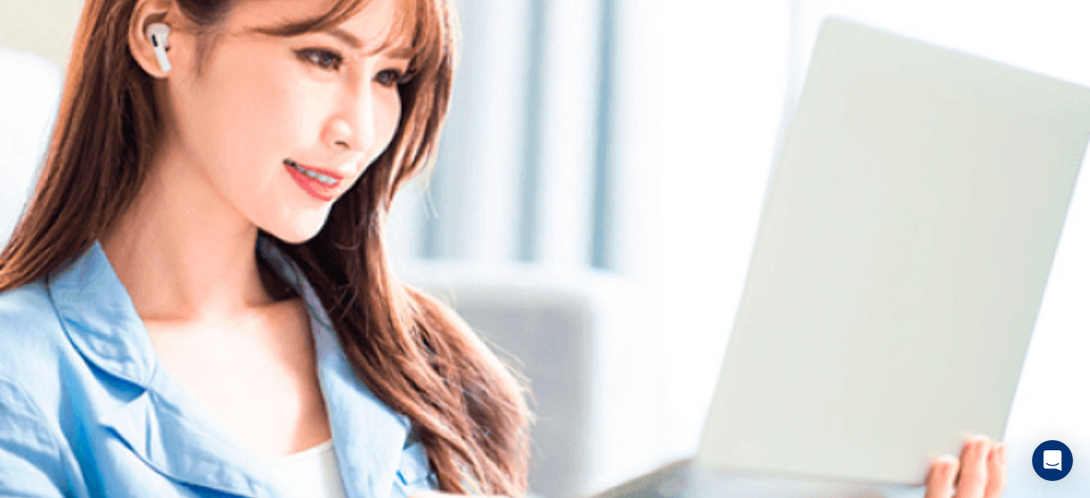
scroll to position [257, 0]
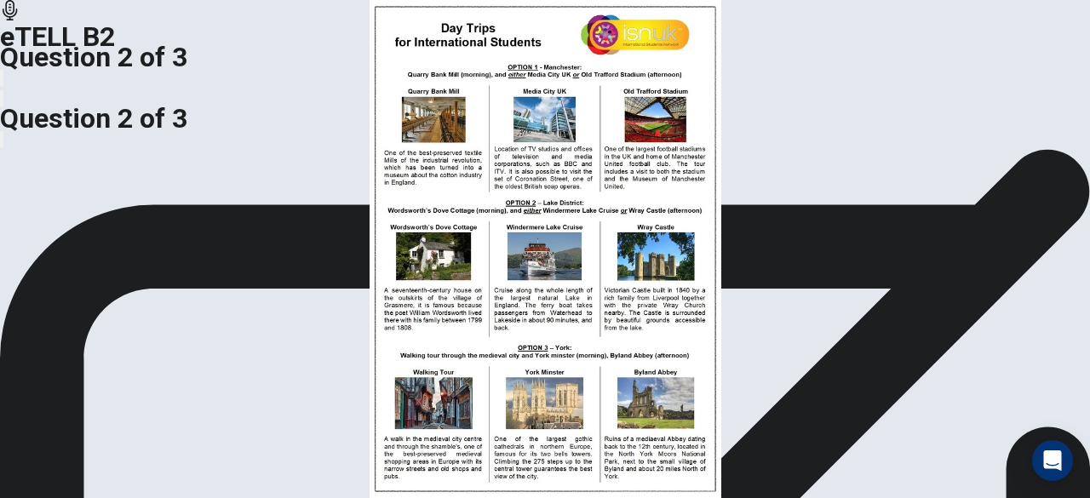
click at [286, 131] on img at bounding box center [545, 249] width 1090 height 498
click at [415, 131] on img at bounding box center [545, 249] width 1090 height 498
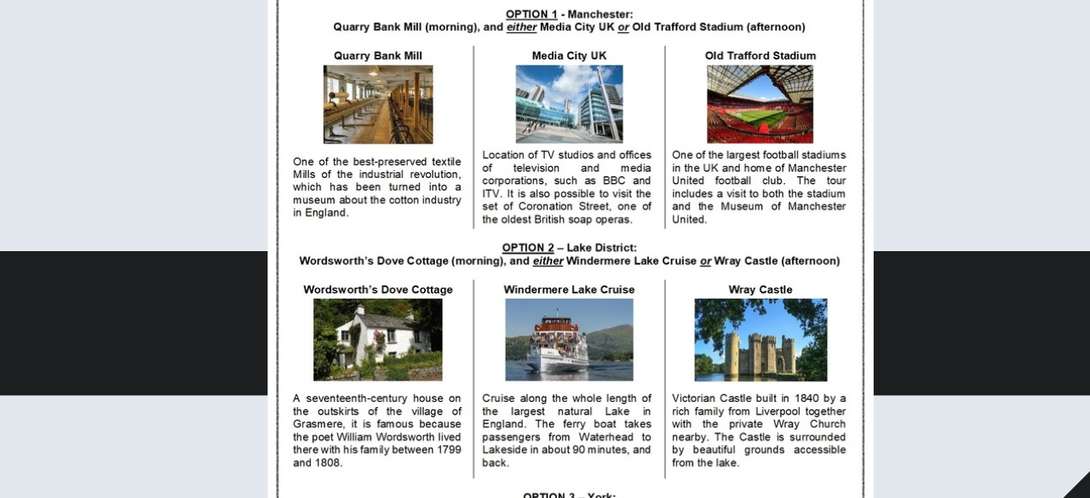
click at [510, 140] on img at bounding box center [545, 249] width 1090 height 498
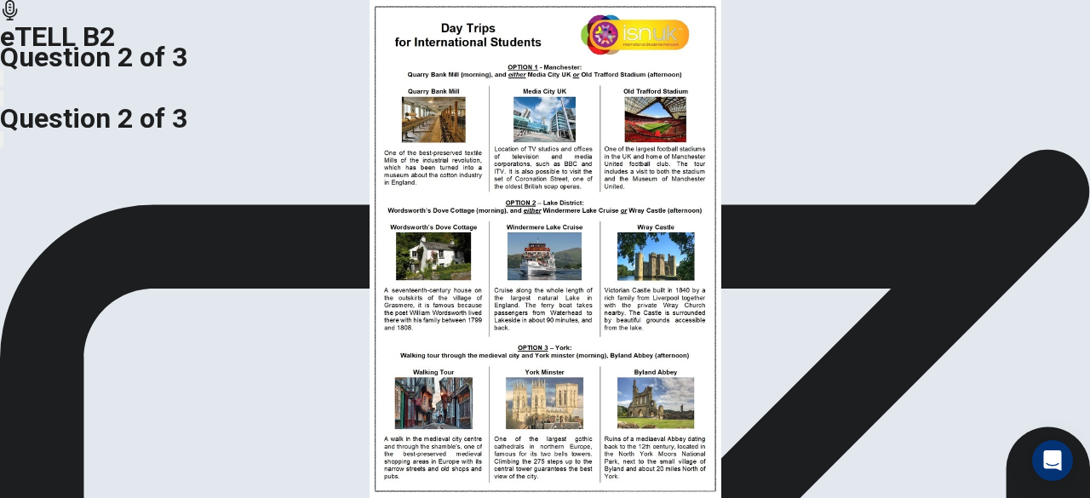
scroll to position [142, 0]
click at [312, 117] on img at bounding box center [545, 249] width 1090 height 498
click at [543, 72] on img at bounding box center [545, 249] width 1090 height 498
click at [551, 422] on img at bounding box center [545, 249] width 1090 height 498
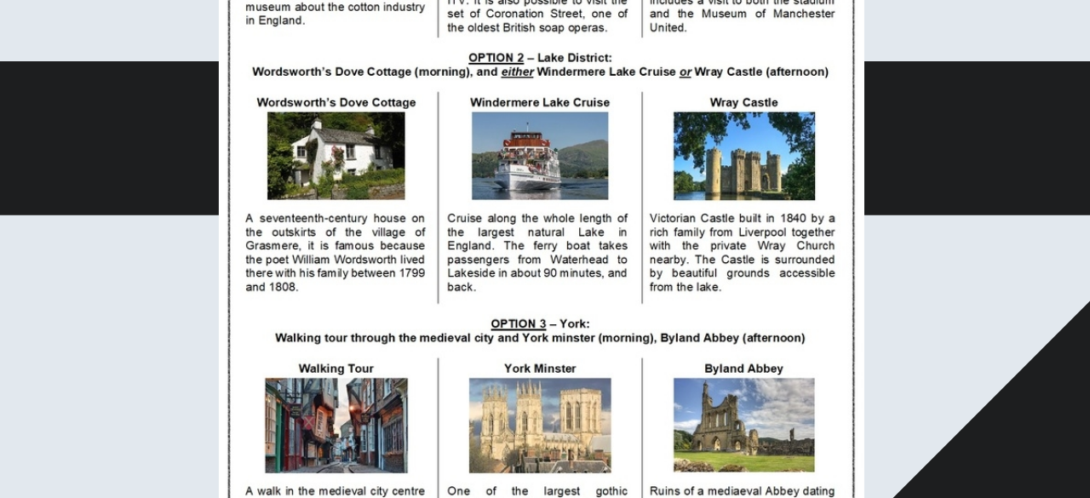
click at [728, 241] on img at bounding box center [545, 249] width 1090 height 498
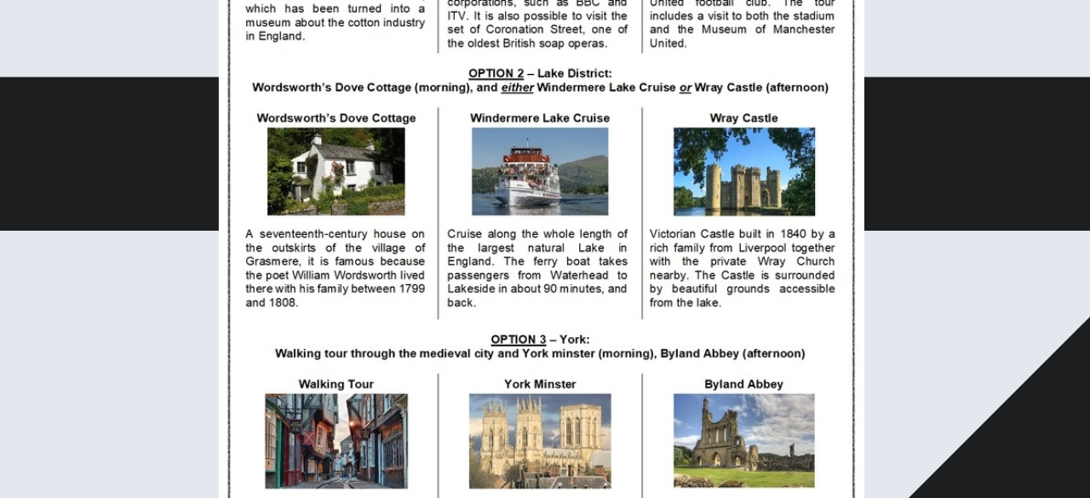
click at [617, 349] on img at bounding box center [545, 249] width 1090 height 498
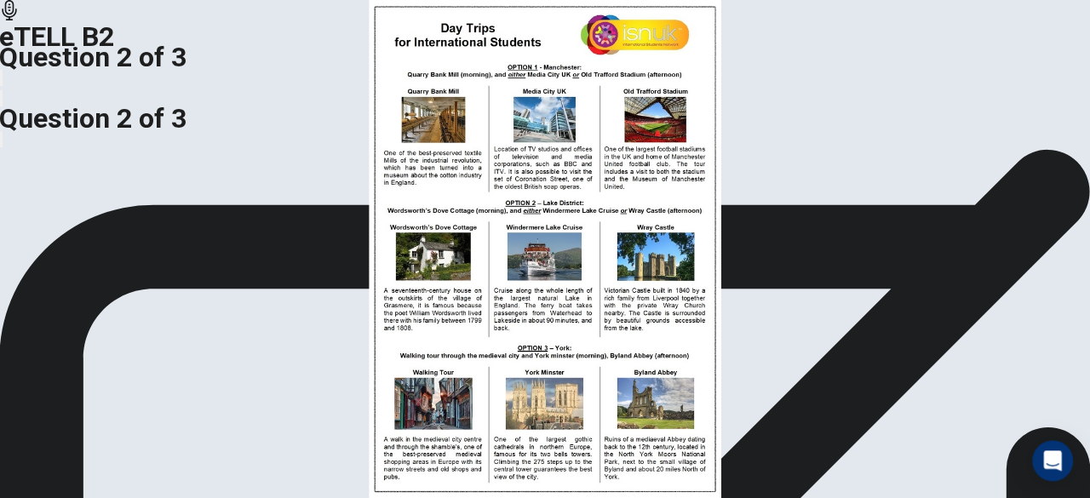
scroll to position [0, 0]
click at [737, 263] on img at bounding box center [545, 249] width 1090 height 498
click at [1022, 49] on div "eTELL B2 Question 2 of 3" at bounding box center [545, 54] width 1090 height 108
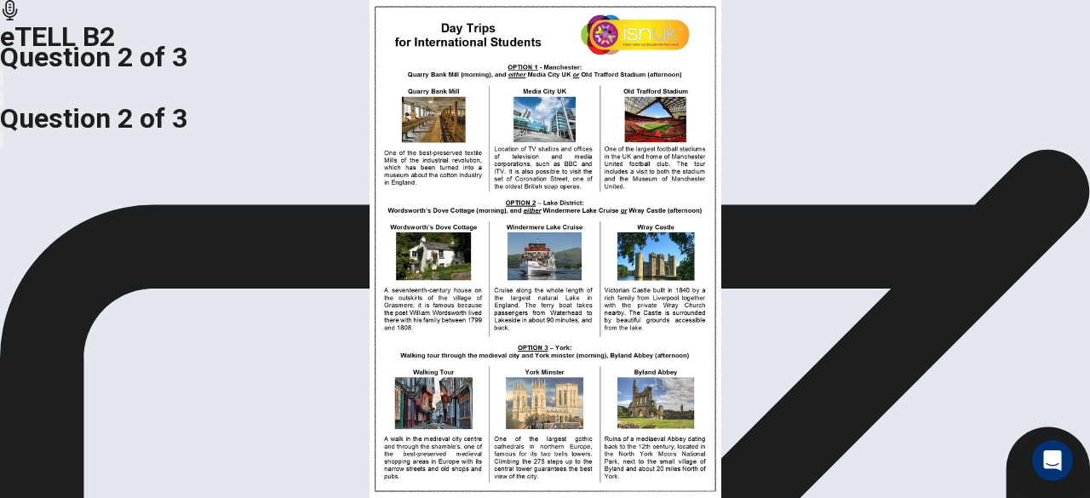
click at [347, 81] on img at bounding box center [545, 249] width 1090 height 498
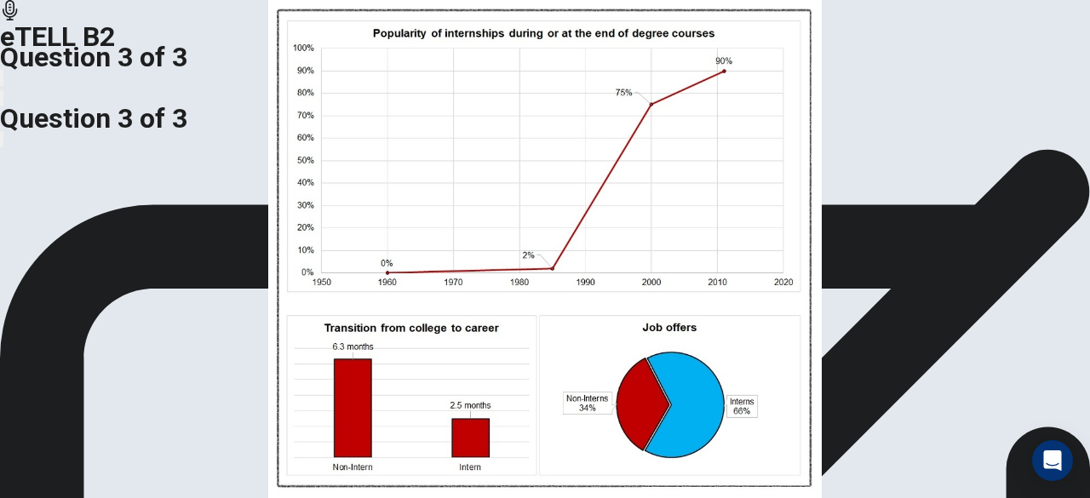
scroll to position [166, 0]
drag, startPoint x: 401, startPoint y: 338, endPoint x: 463, endPoint y: 336, distance: 62.2
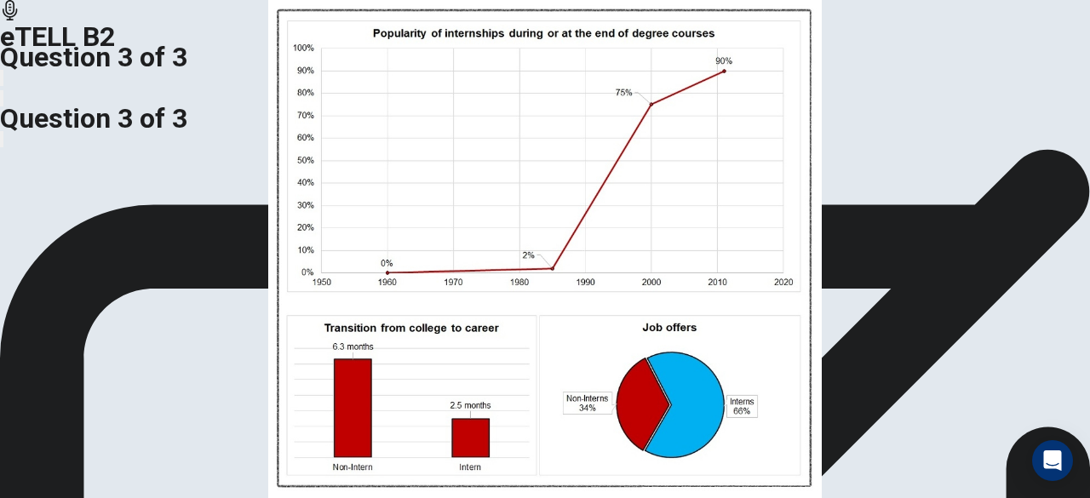
scroll to position [92, 0]
click at [312, 171] on img at bounding box center [545, 249] width 1090 height 498
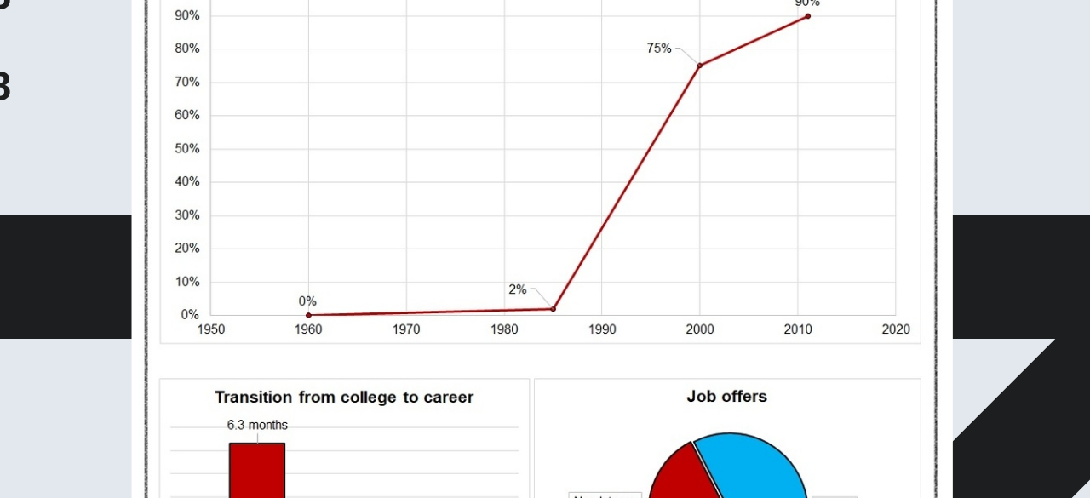
click at [541, 107] on img at bounding box center [545, 249] width 1090 height 498
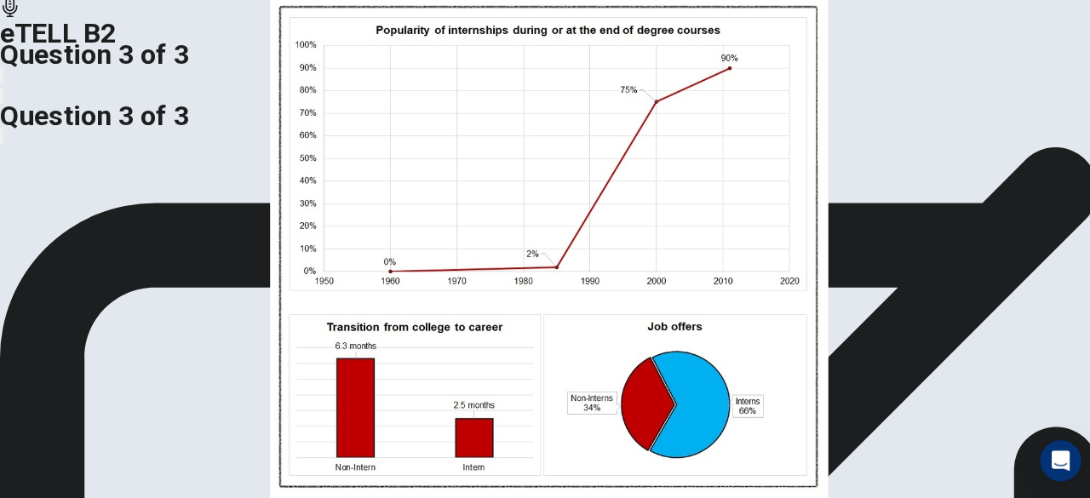
scroll to position [0, 0]
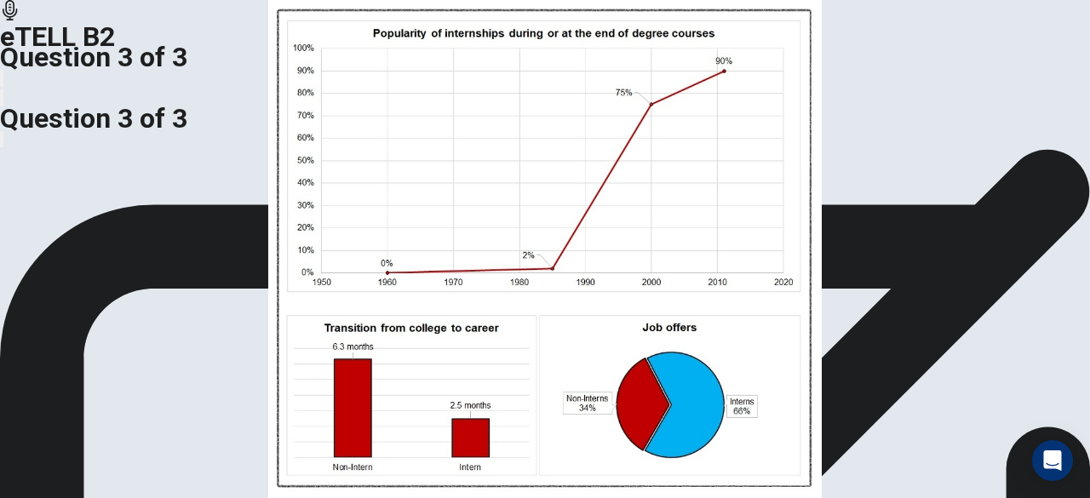
scroll to position [0, 0]
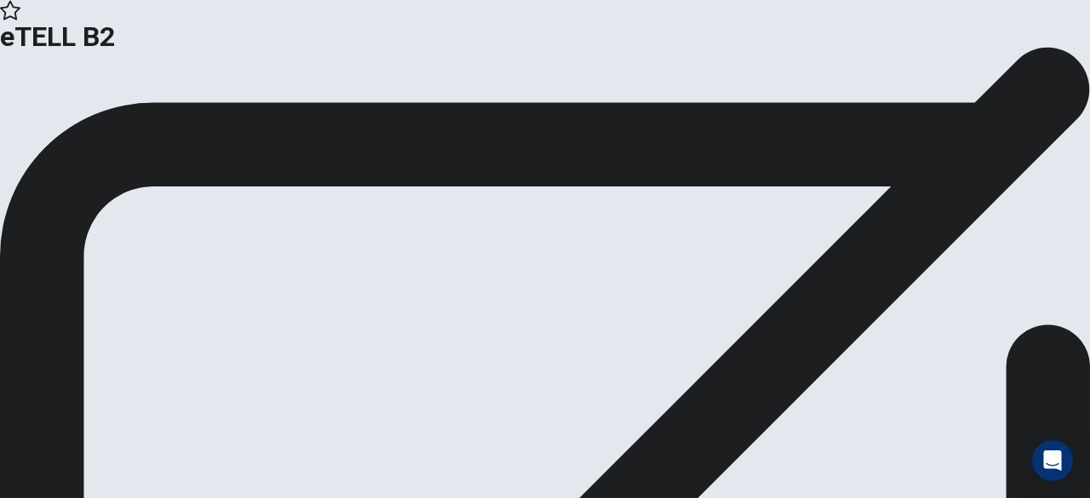
scroll to position [21, 0]
